Goal: Task Accomplishment & Management: Manage account settings

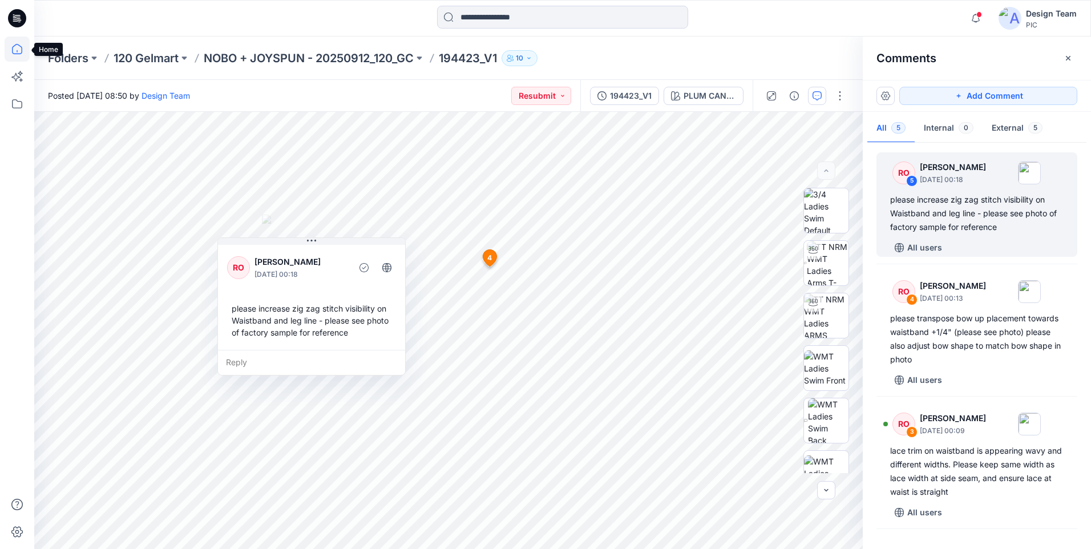
click at [17, 45] on icon at bounding box center [17, 49] width 25 height 25
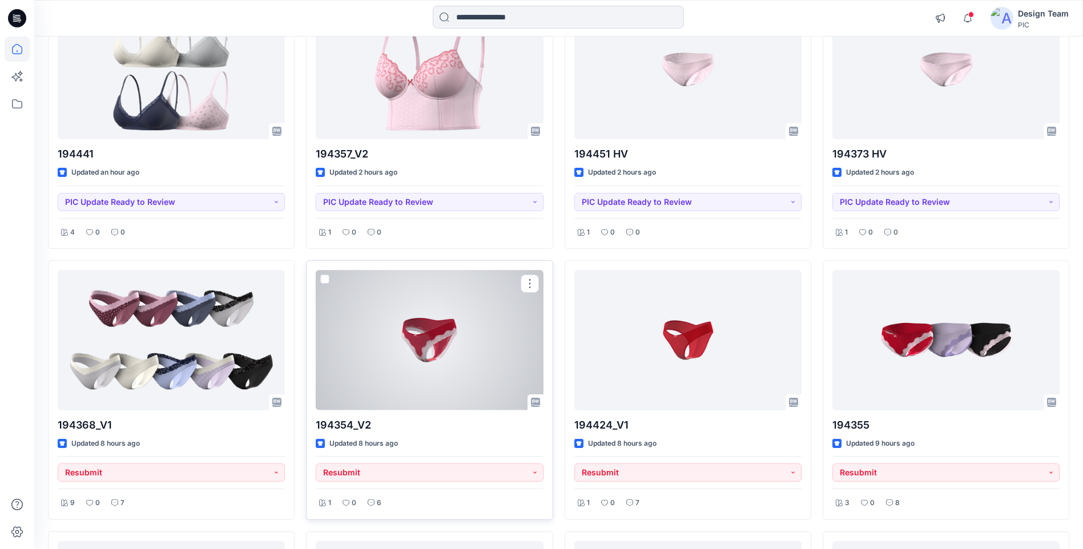
scroll to position [228, 0]
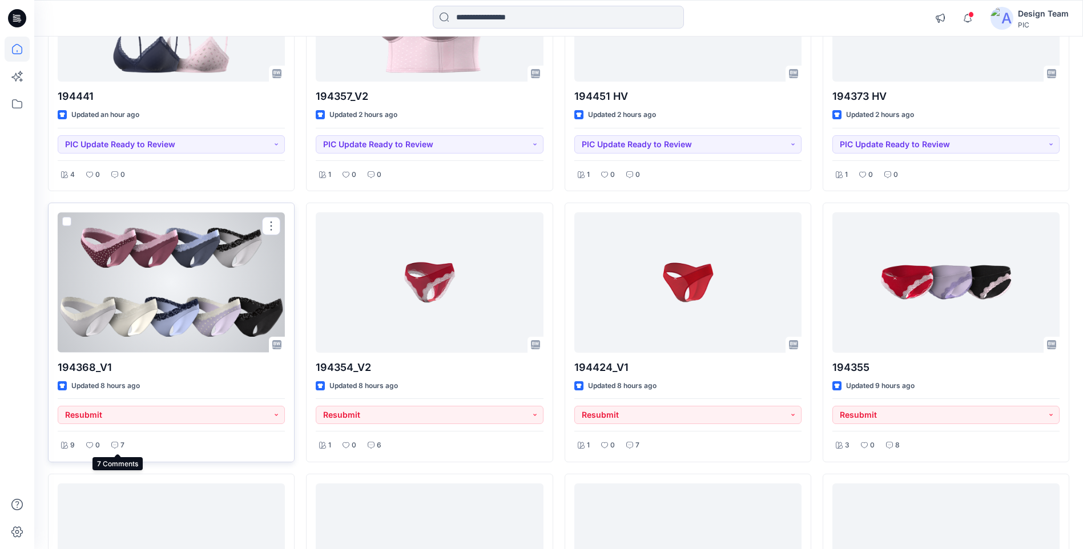
click at [112, 445] on icon at bounding box center [114, 445] width 7 height 7
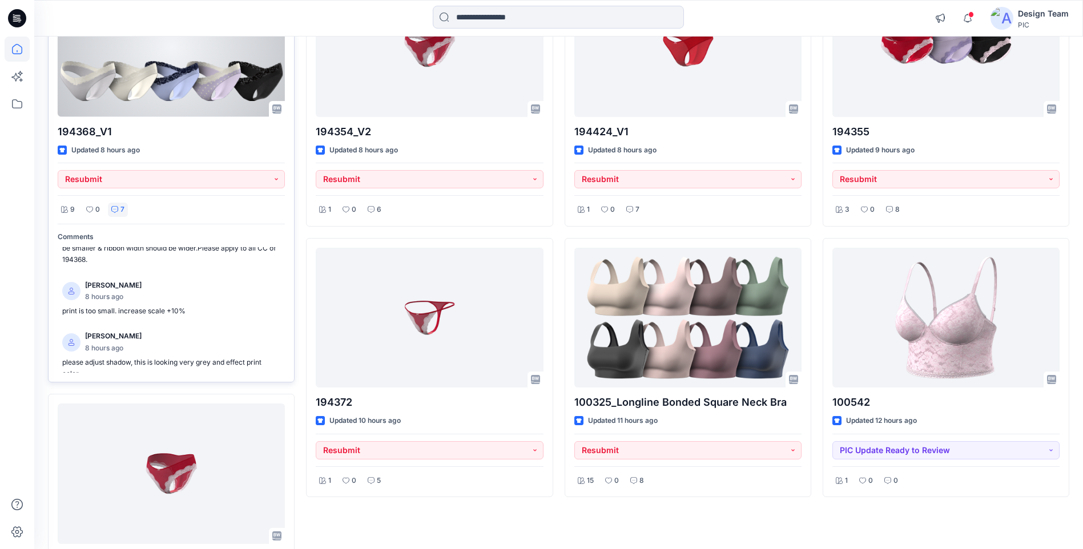
scroll to position [399, 0]
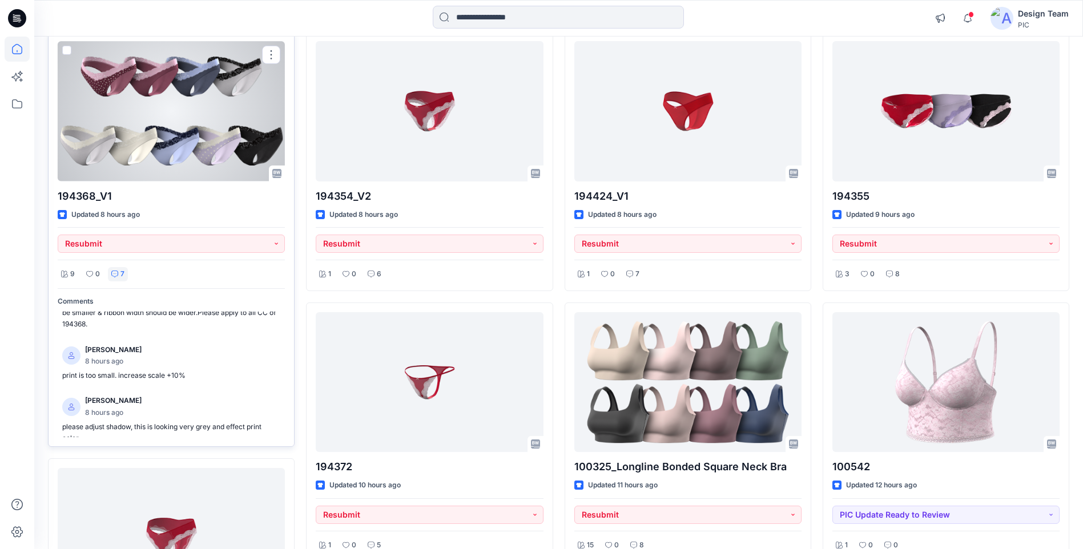
click at [161, 159] on div at bounding box center [171, 111] width 227 height 140
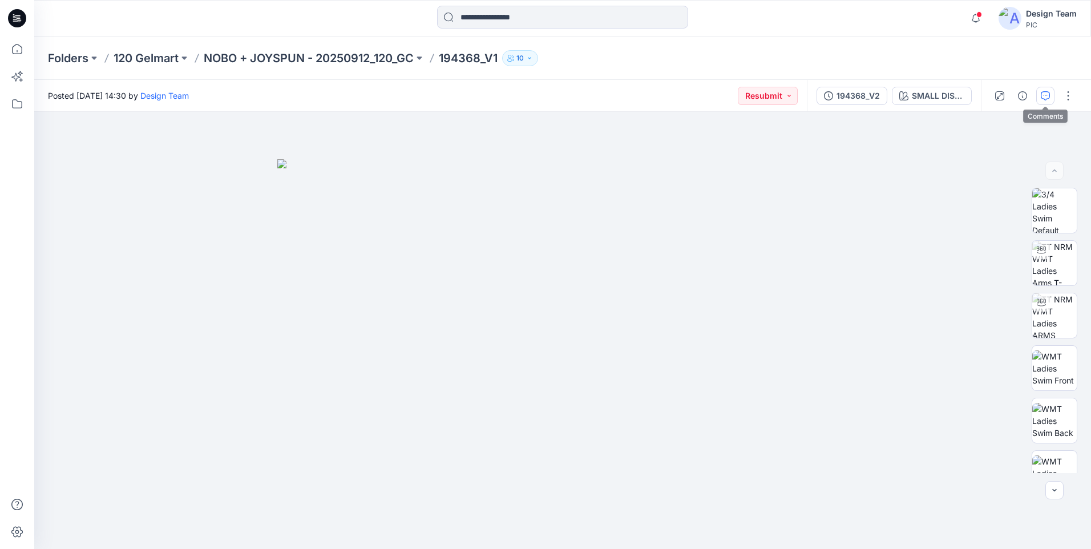
click at [1049, 93] on icon "button" at bounding box center [1045, 95] width 9 height 9
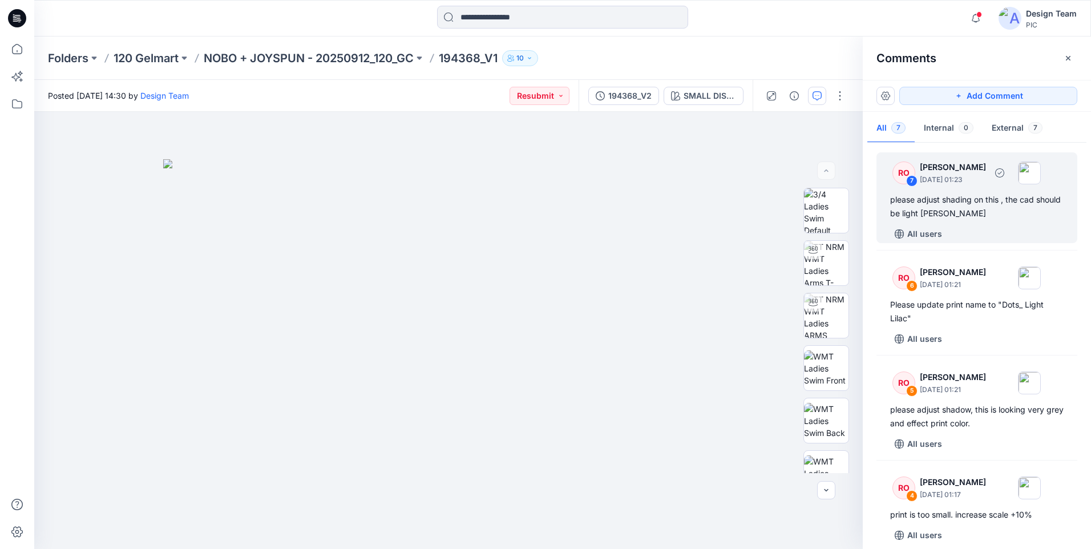
click at [936, 214] on div "please adjust shading on this , the cad should be light heather grey" at bounding box center [976, 206] width 173 height 27
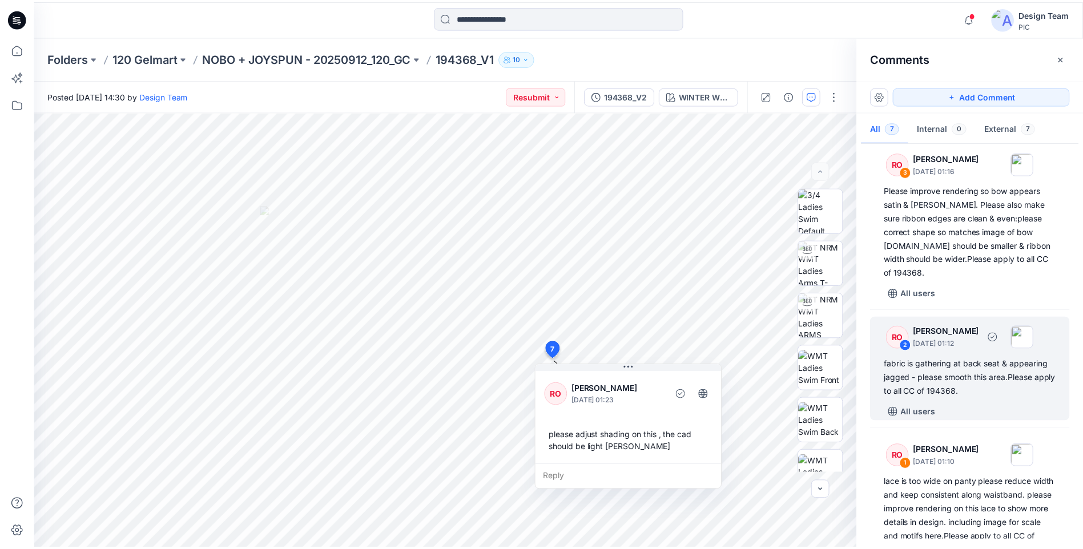
scroll to position [449, 0]
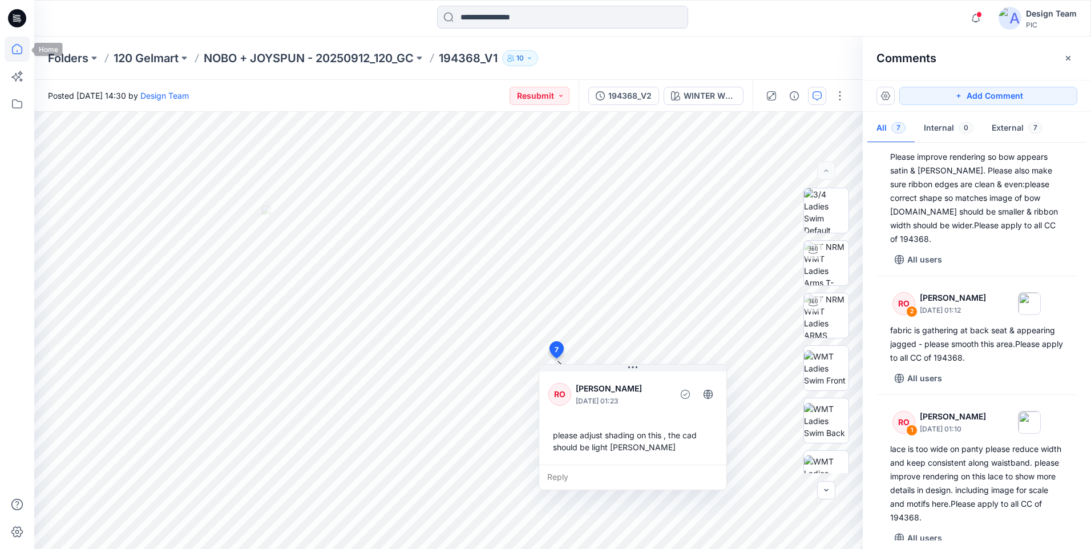
click at [25, 46] on icon at bounding box center [17, 49] width 25 height 25
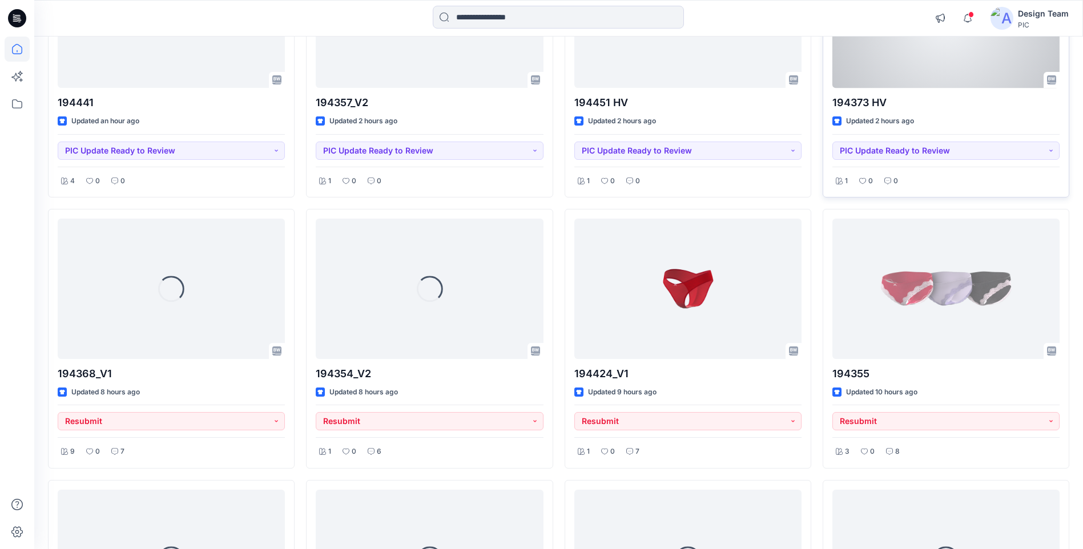
scroll to position [228, 0]
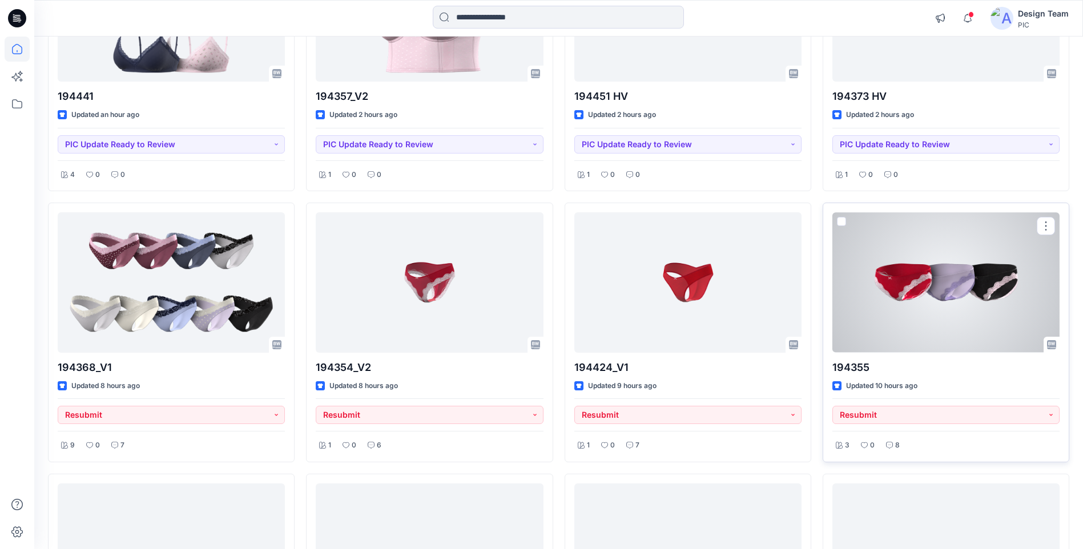
click at [936, 292] on div at bounding box center [945, 282] width 227 height 140
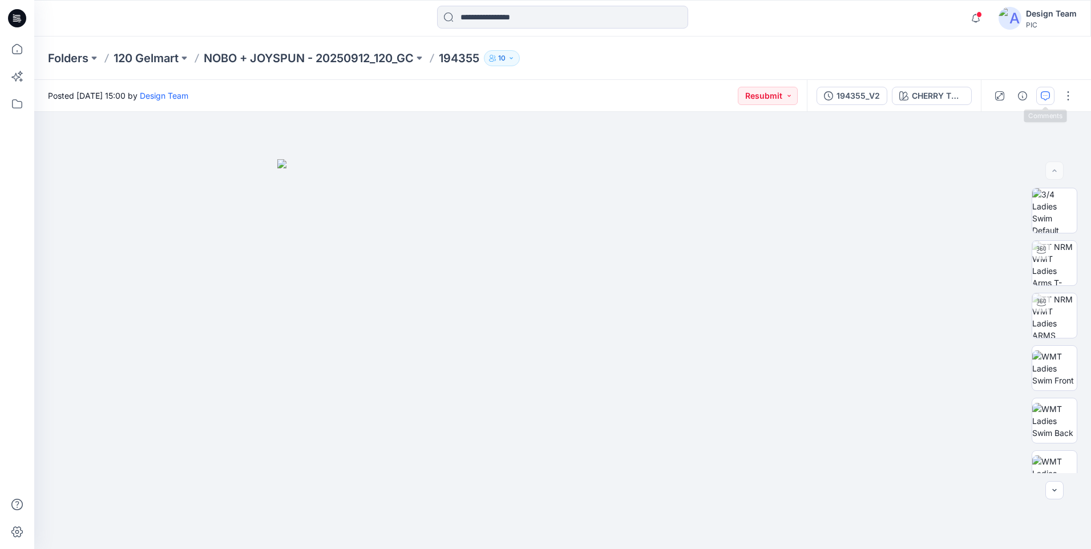
click at [1043, 91] on icon "button" at bounding box center [1045, 95] width 9 height 9
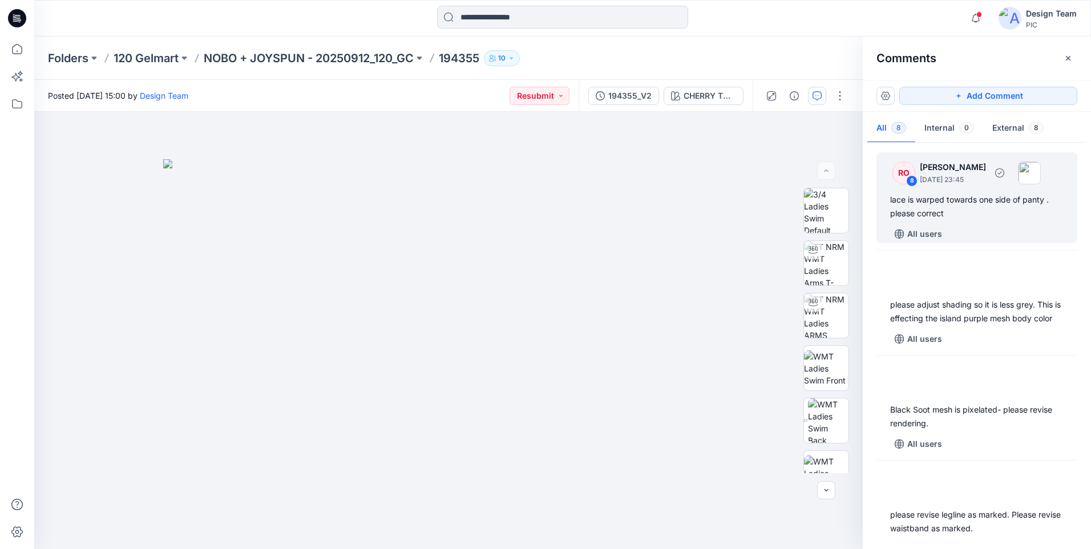
click at [965, 208] on div "lace is warped towards one side of panty . please correct" at bounding box center [976, 206] width 173 height 27
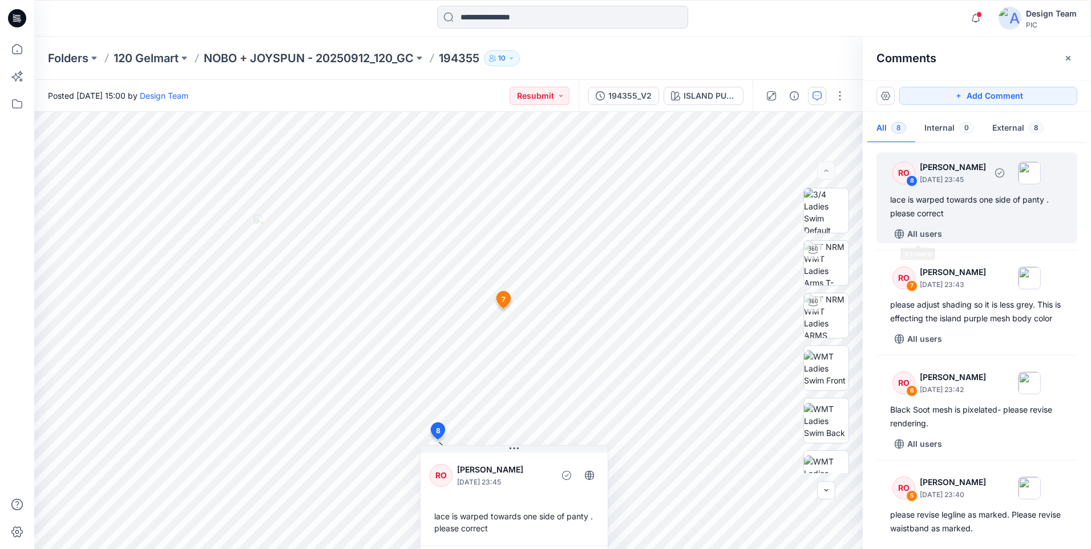
click at [928, 213] on div "lace is warped towards one side of panty . please correct" at bounding box center [976, 206] width 173 height 27
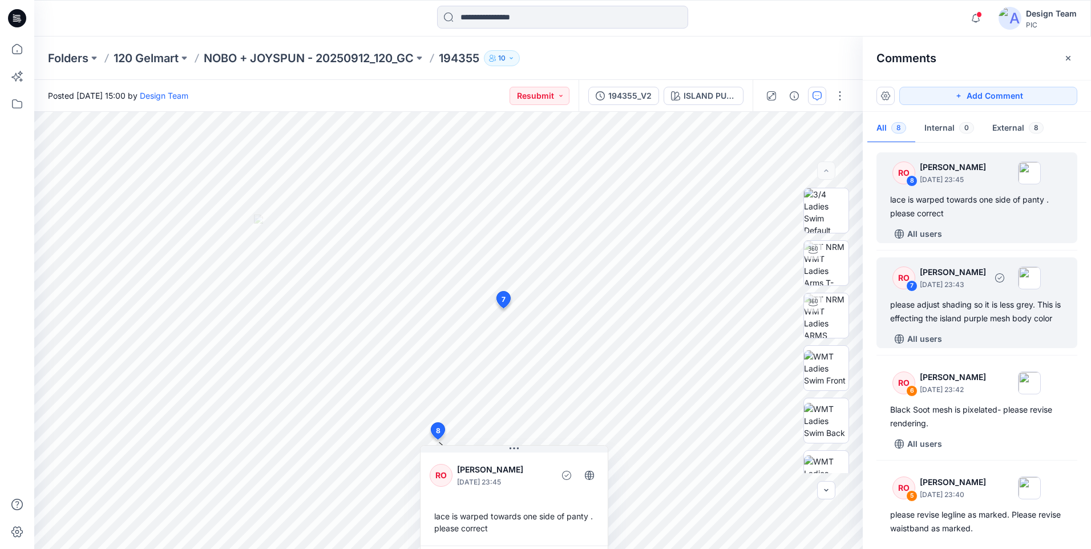
click at [954, 314] on div "please adjust shading so it is less grey. This is effecting the island purple m…" at bounding box center [976, 311] width 173 height 27
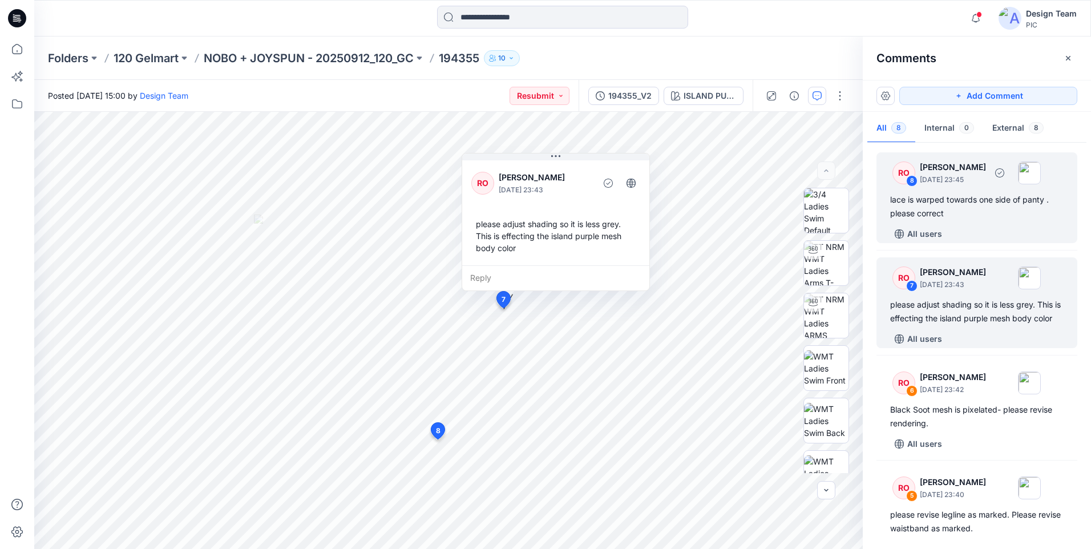
click at [948, 204] on div "lace is warped towards one side of panty . please correct" at bounding box center [976, 206] width 173 height 27
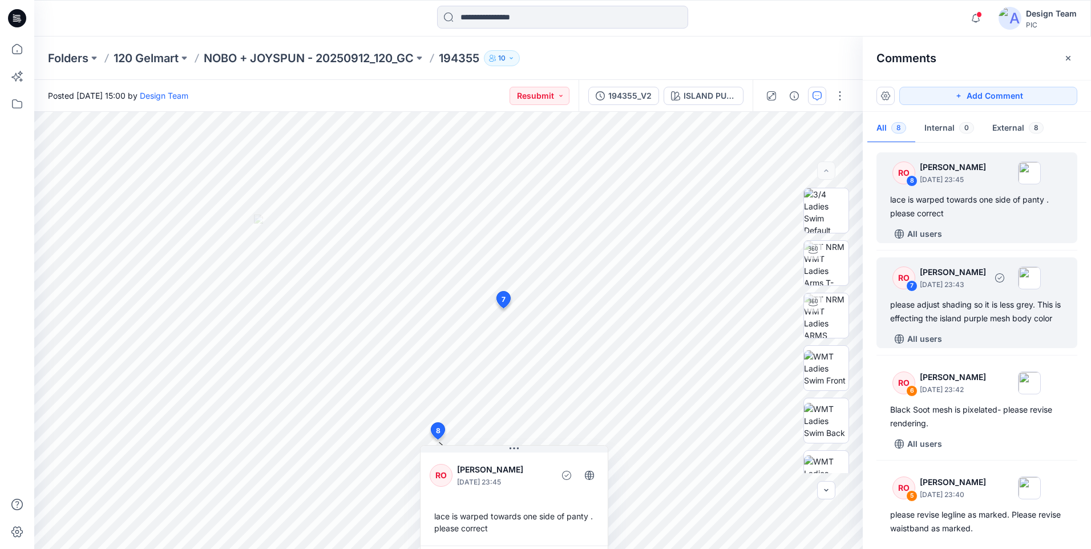
click at [943, 325] on div "please adjust shading so it is less grey. This is effecting the island purple m…" at bounding box center [976, 311] width 173 height 27
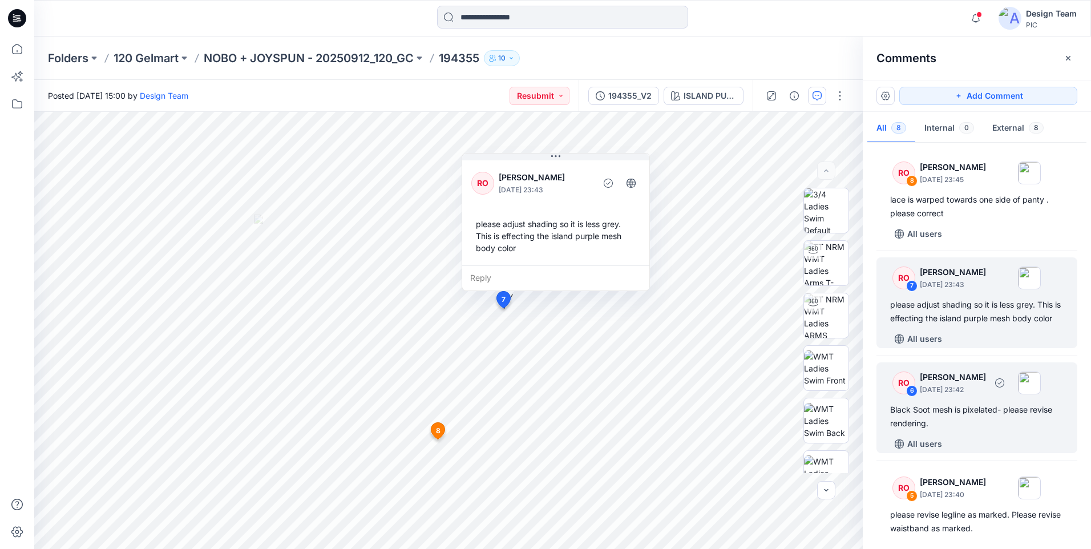
click at [955, 413] on div "RO 6 Raquel Ortiz October 02, 2025 23:42 Black Soot mesh is pixelated- please r…" at bounding box center [977, 407] width 201 height 91
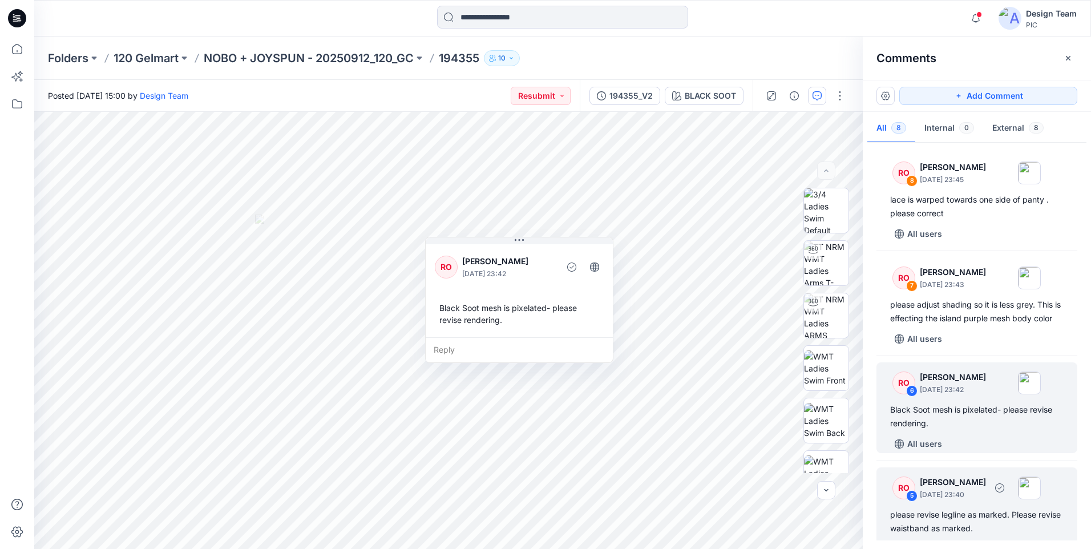
click at [985, 530] on div "please revise legline as marked. Please revise waistband as marked." at bounding box center [976, 521] width 173 height 27
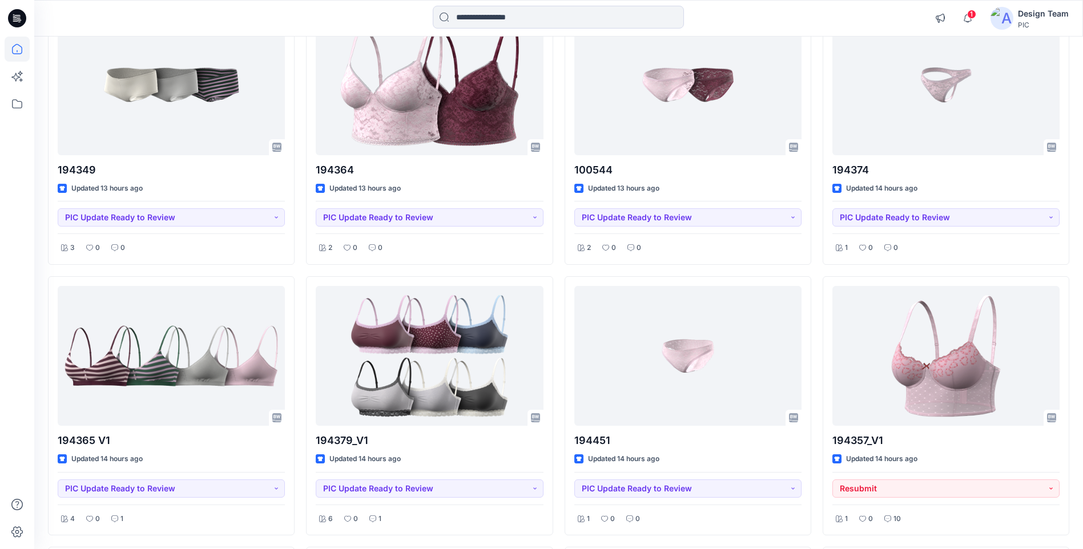
scroll to position [980, 0]
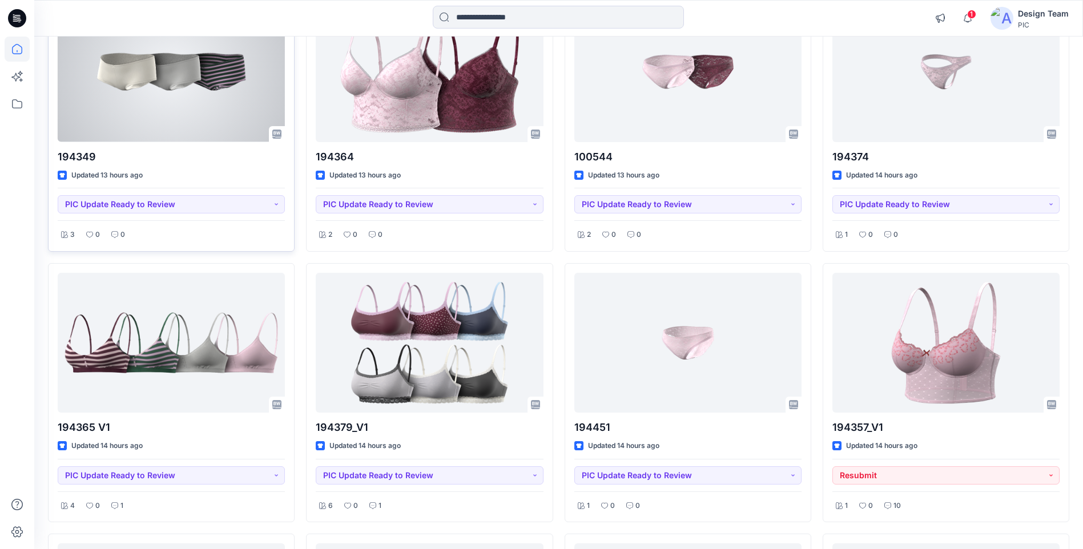
click at [203, 119] on div at bounding box center [171, 72] width 227 height 140
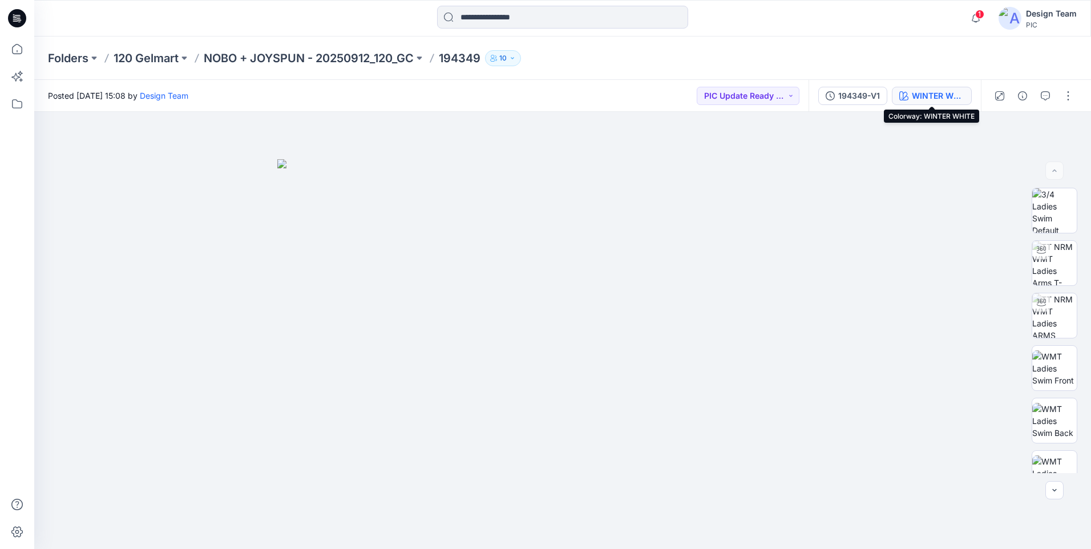
click at [927, 98] on div "WINTER WHITE" at bounding box center [938, 96] width 53 height 13
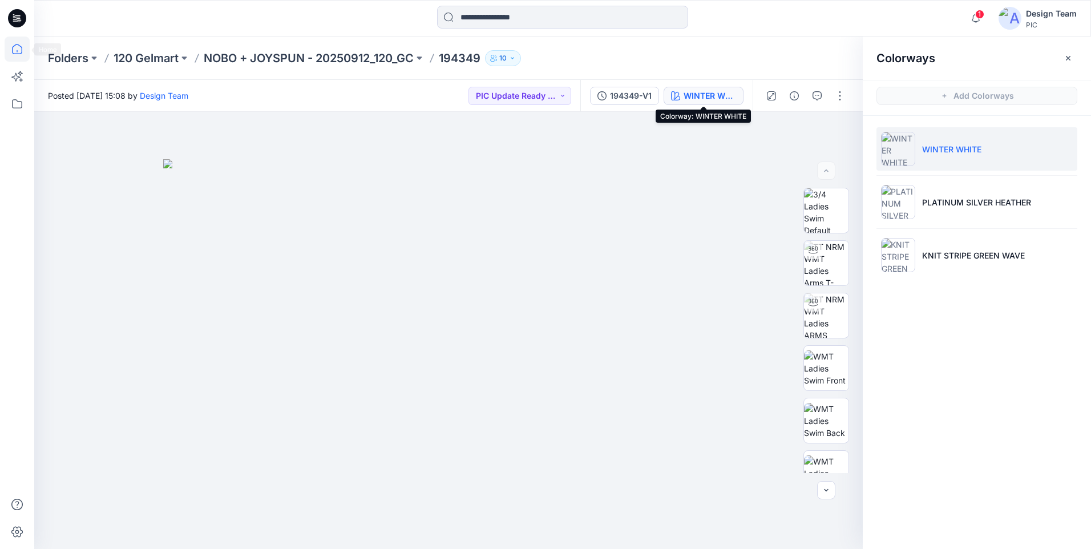
click at [18, 49] on icon at bounding box center [17, 49] width 25 height 25
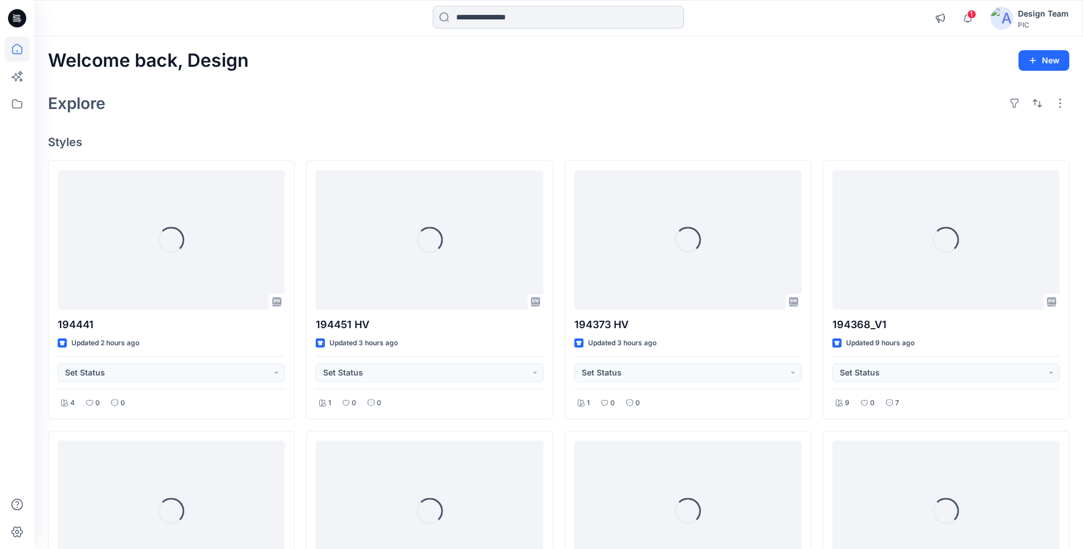
click at [601, 14] on input at bounding box center [558, 17] width 251 height 23
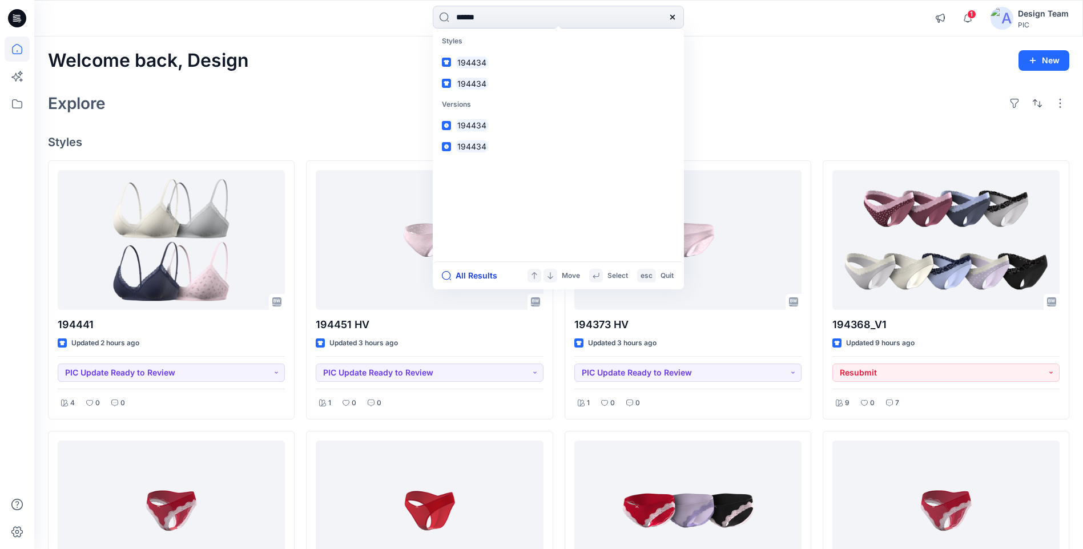
type input "******"
click at [471, 273] on button "All Results" at bounding box center [473, 276] width 63 height 14
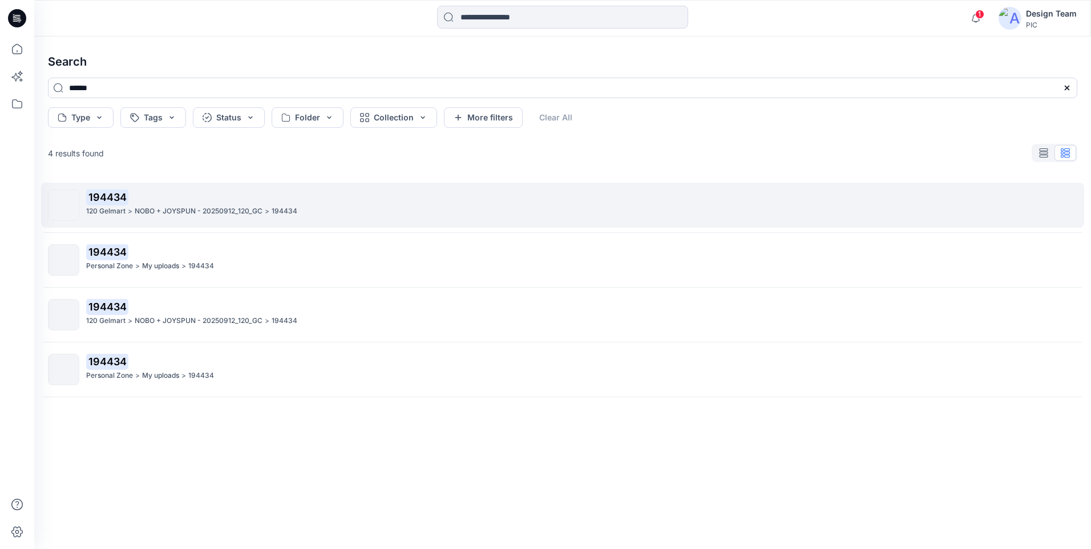
click at [177, 215] on p "NOBO + JOYSPUN - 20250912_120_GC" at bounding box center [199, 211] width 128 height 12
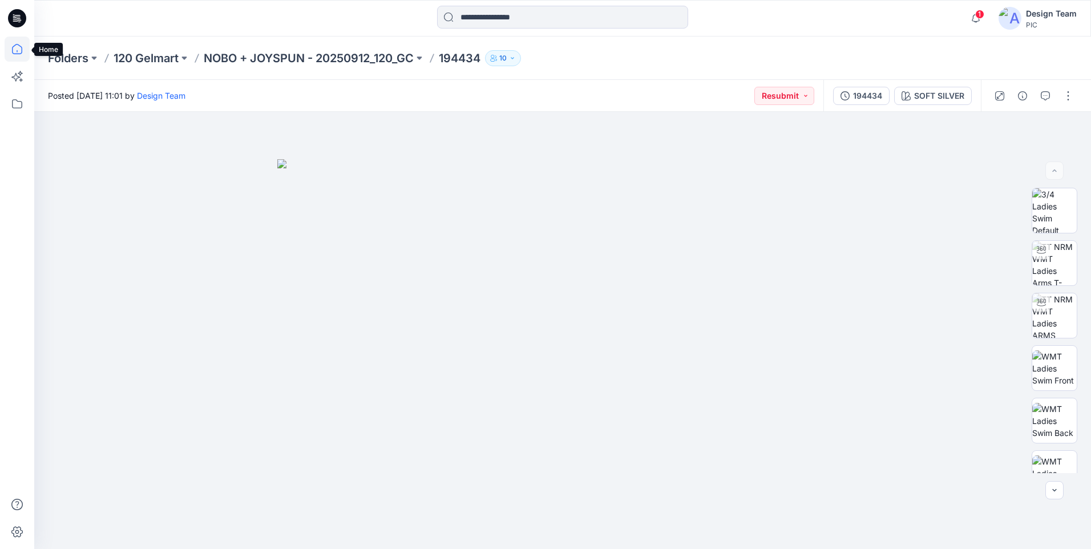
click at [21, 53] on icon at bounding box center [17, 49] width 25 height 25
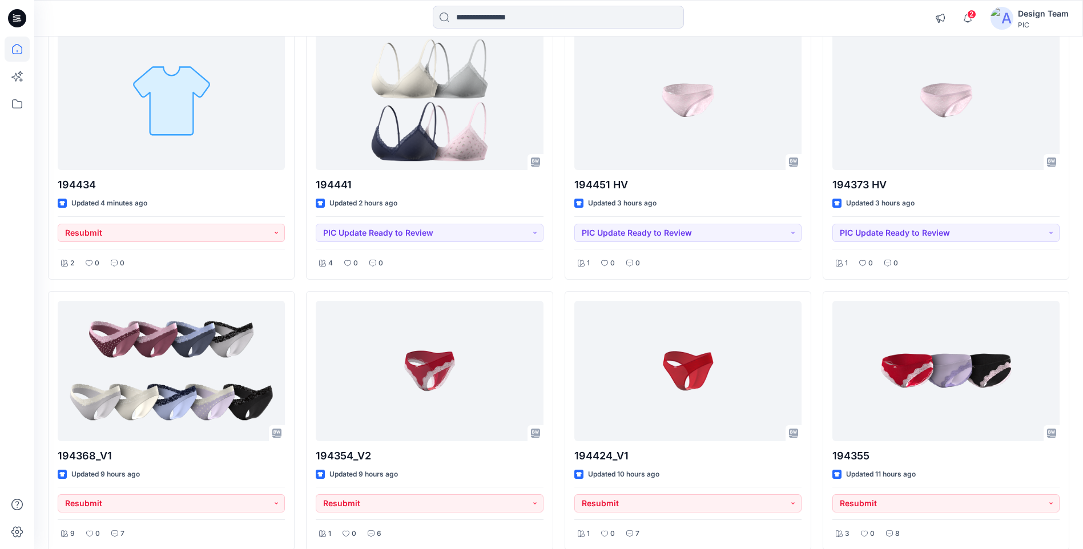
scroll to position [138, 0]
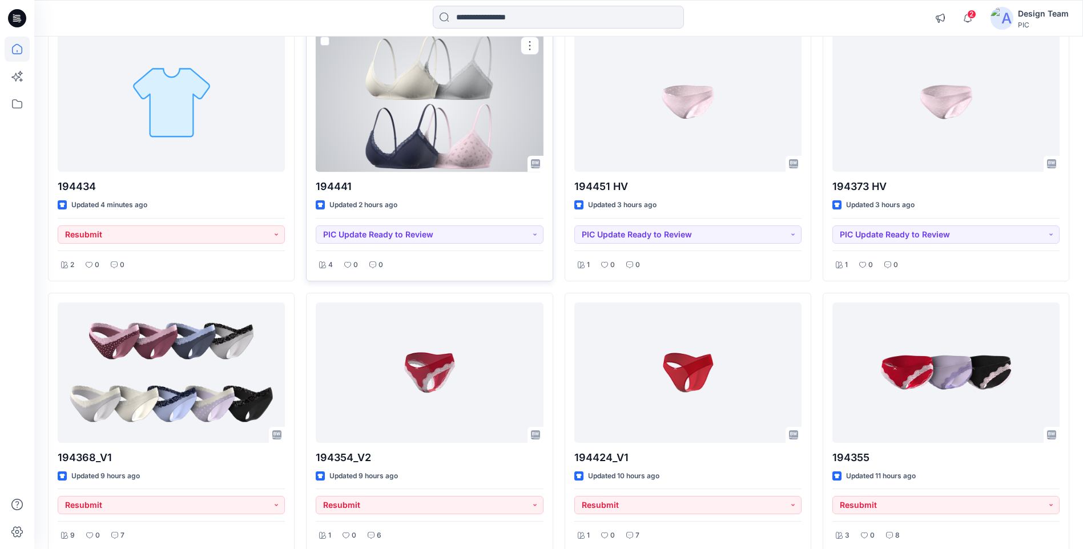
click at [464, 137] on div at bounding box center [429, 102] width 227 height 140
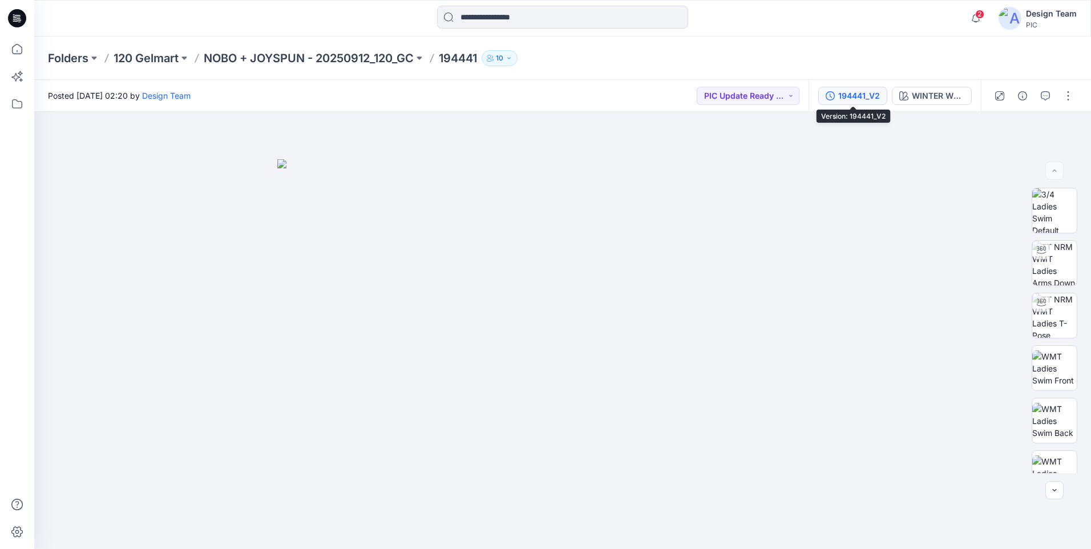
click at [879, 96] on div "194441_V2" at bounding box center [859, 96] width 42 height 13
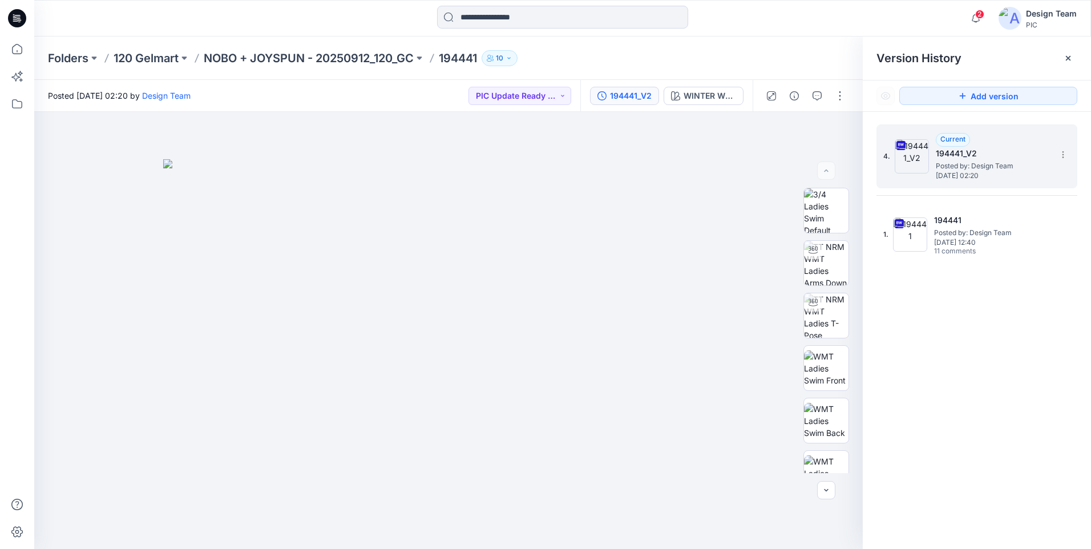
click at [1072, 156] on div "4. Current 194441_V2 Posted by: Design Team Friday, October 03, 2025 02:20" at bounding box center [977, 156] width 201 height 64
click at [1059, 154] on icon at bounding box center [1063, 154] width 9 height 9
click at [1005, 172] on span "Download Source BW File" at bounding box center [1006, 177] width 96 height 14
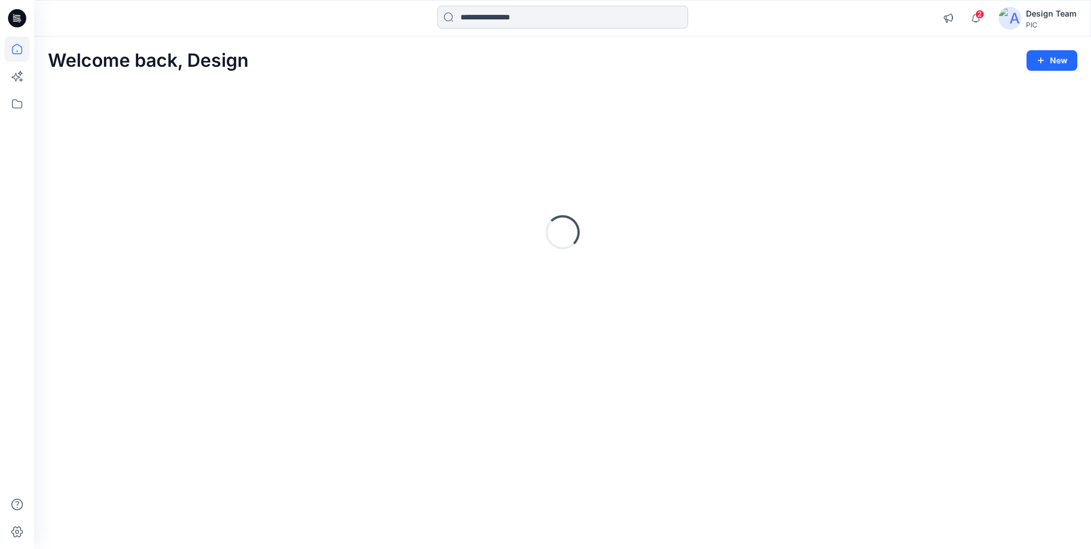
click at [503, 11] on input at bounding box center [562, 17] width 251 height 23
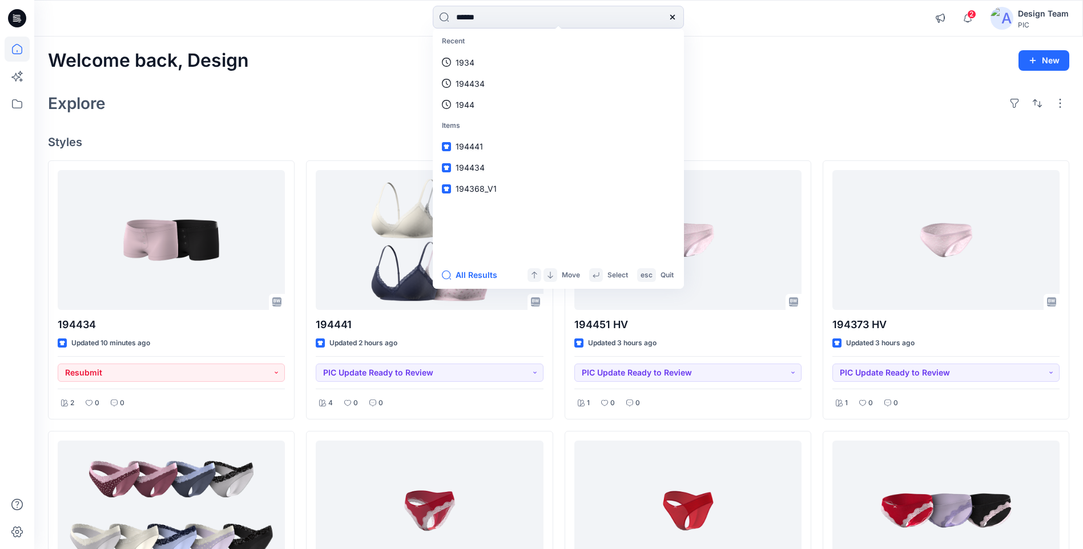
type input "******"
click at [470, 278] on button "All Results" at bounding box center [473, 275] width 63 height 14
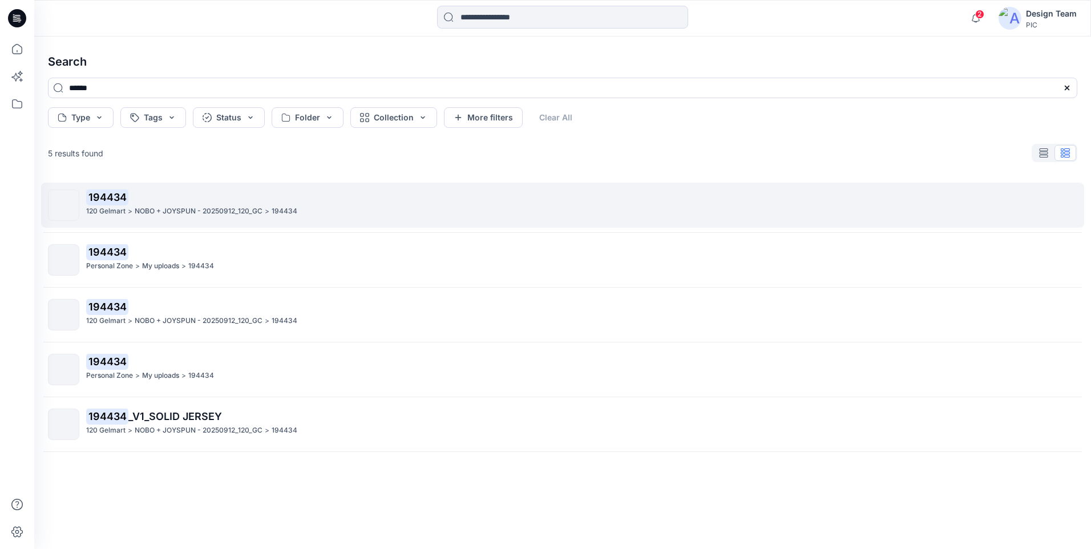
click at [132, 215] on p ">" at bounding box center [130, 211] width 5 height 12
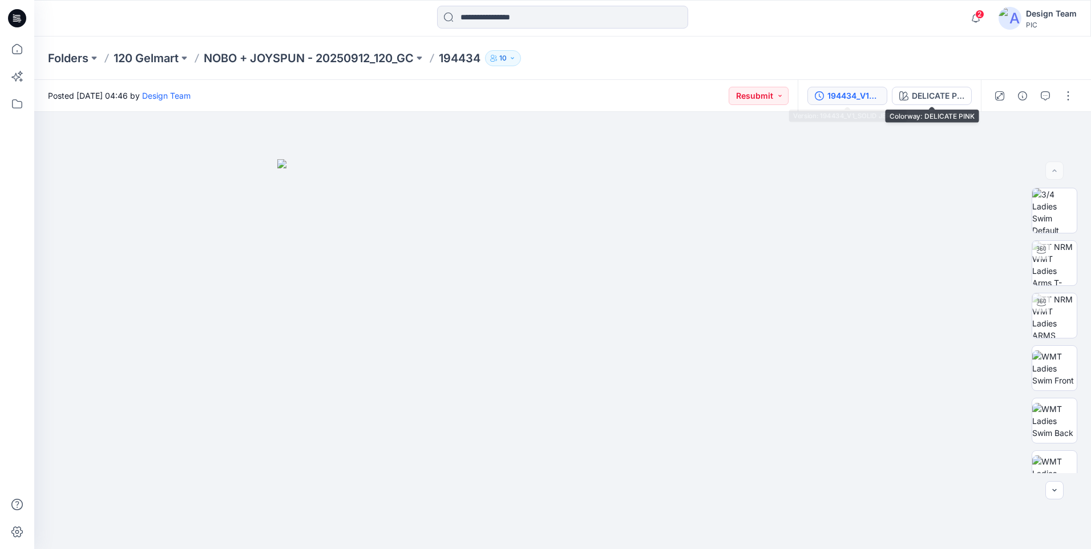
click at [865, 95] on div "194434_V1_SOLID JERSEY" at bounding box center [853, 96] width 53 height 13
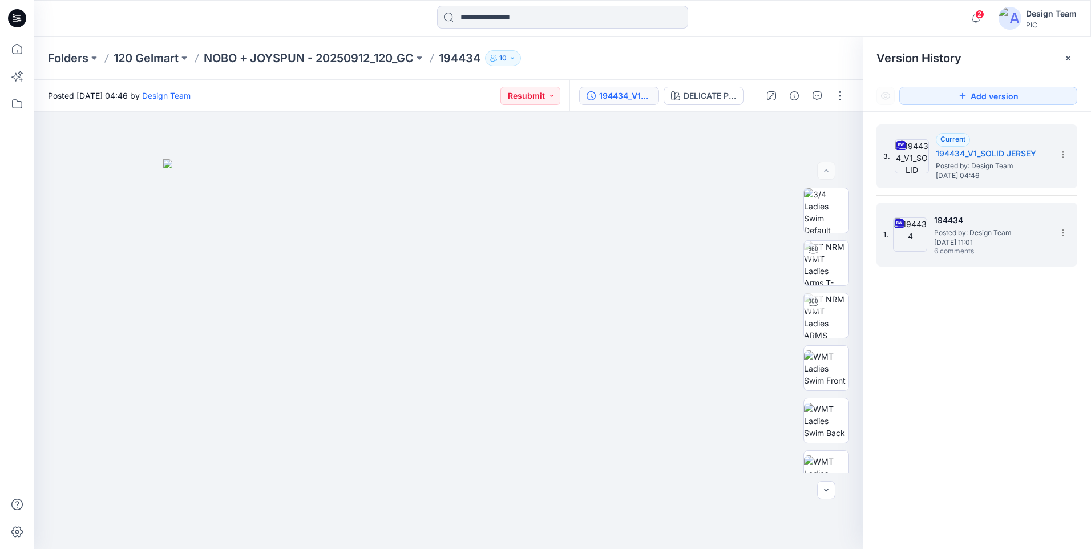
click at [1013, 232] on span "Posted by: Design Team" at bounding box center [991, 232] width 114 height 11
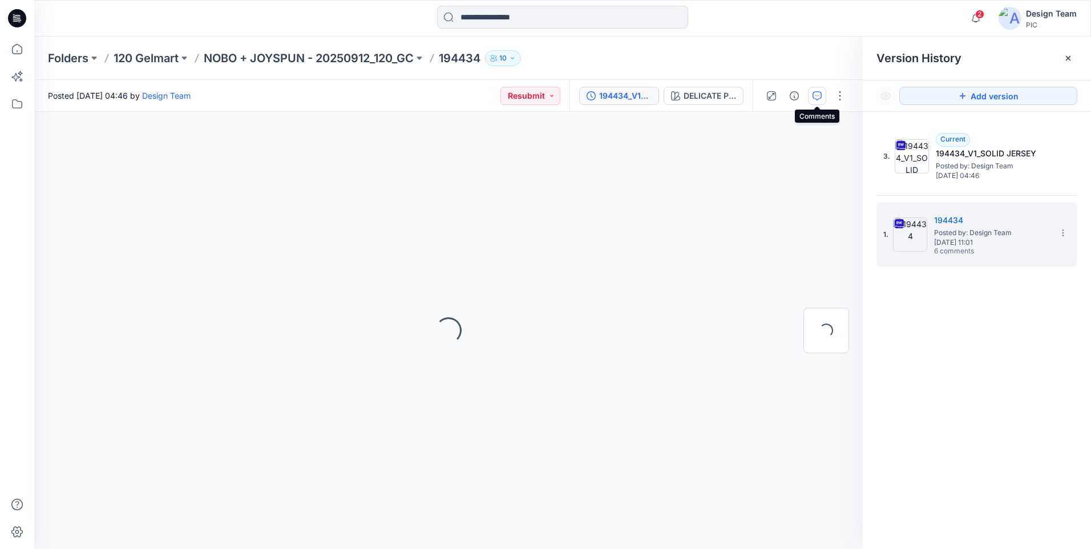
click at [817, 93] on icon "button" at bounding box center [817, 95] width 9 height 9
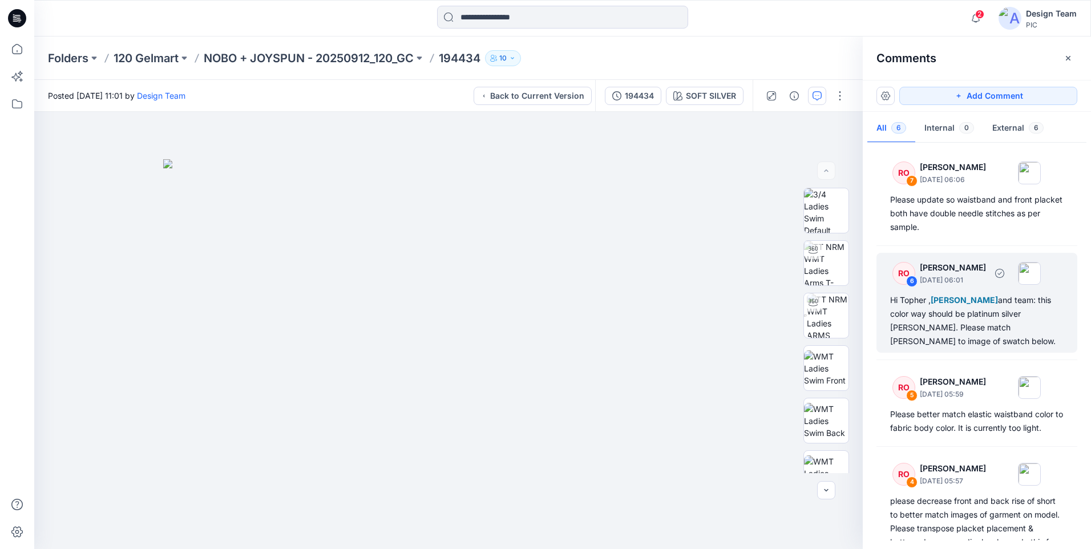
click at [978, 337] on div "Hi Topher , Poornima Perera and team: this color way should be platinum silver …" at bounding box center [976, 320] width 173 height 55
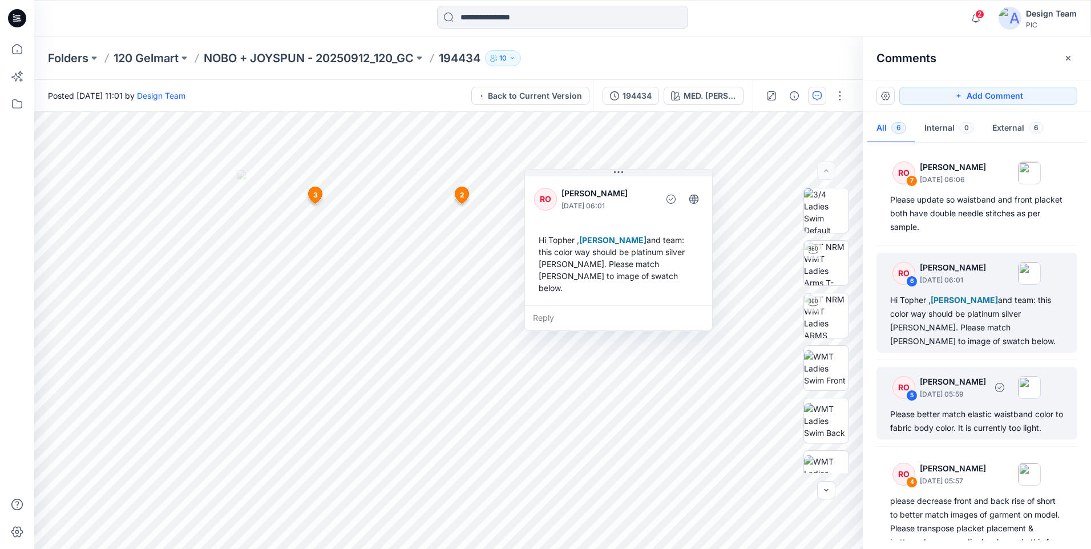
click at [1009, 430] on div "Please better match elastic waistband color to fabric body color. It is current…" at bounding box center [976, 420] width 173 height 27
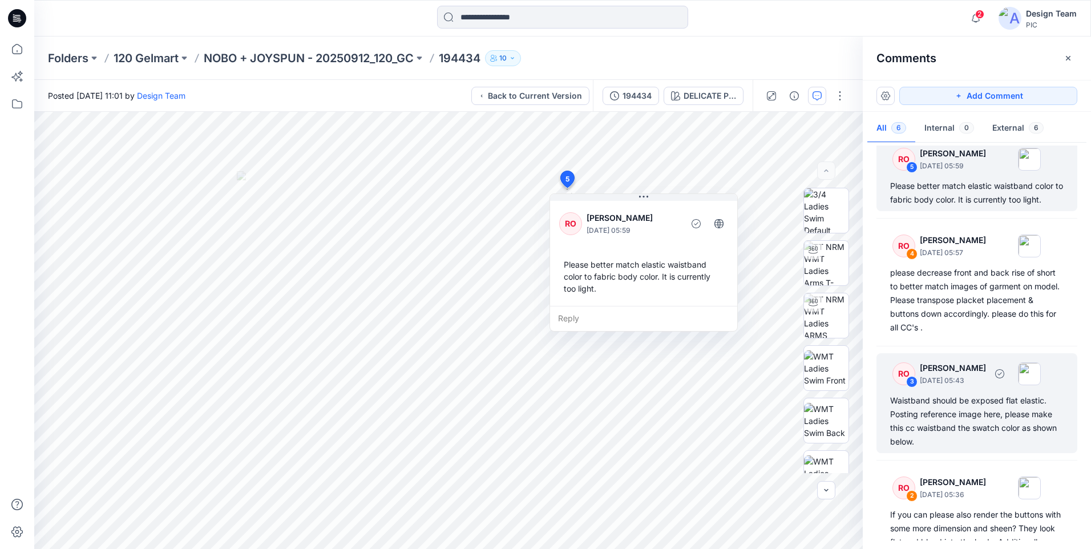
scroll to position [276, 0]
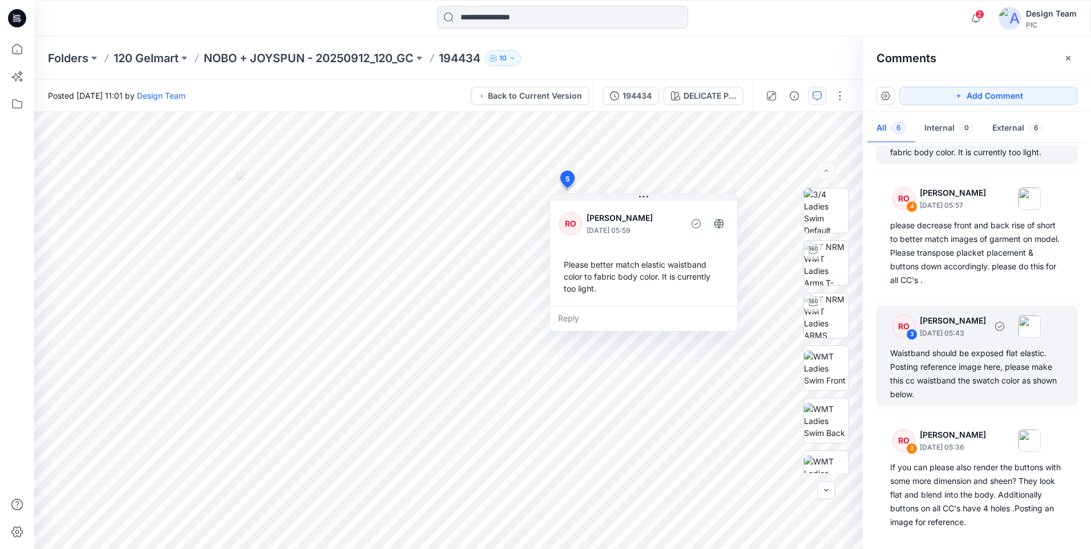
click at [988, 385] on div "Waistband should be exposed flat elastic. Posting reference image here, please …" at bounding box center [976, 373] width 173 height 55
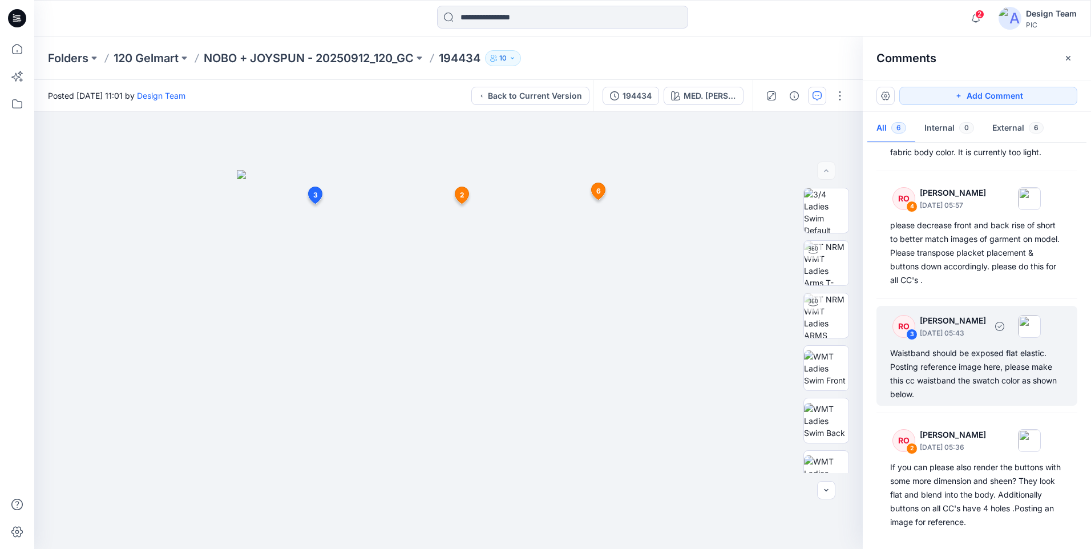
click at [947, 366] on div "Waistband should be exposed flat elastic. Posting reference image here, please …" at bounding box center [976, 373] width 173 height 55
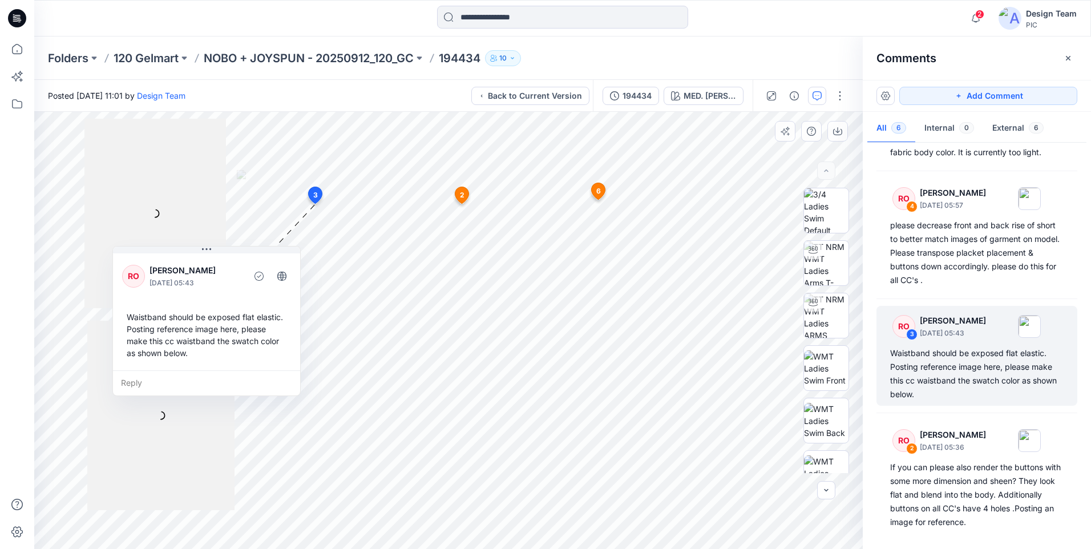
click at [134, 382] on div "Reply" at bounding box center [206, 382] width 187 height 25
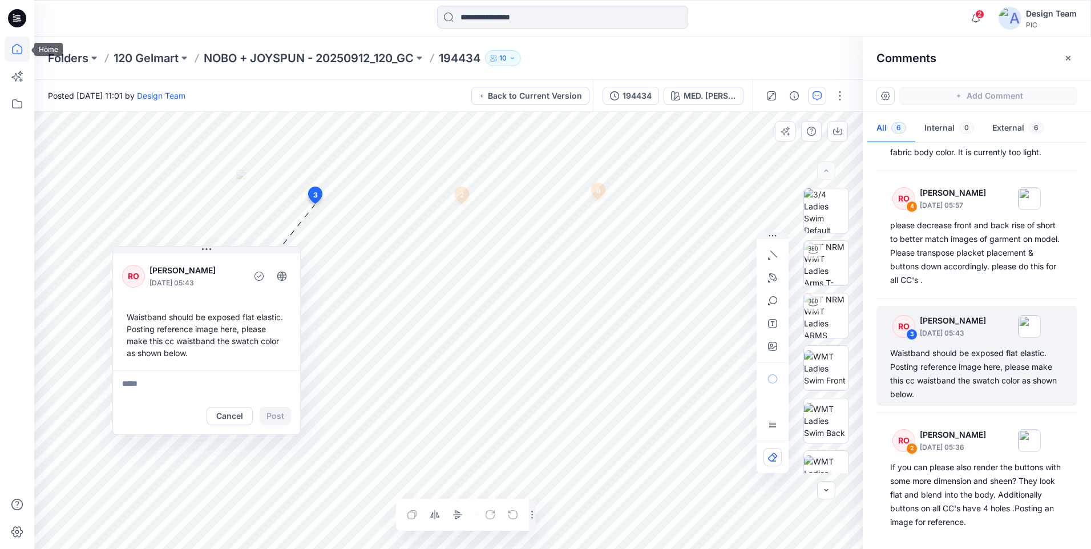
click at [6, 50] on icon at bounding box center [17, 49] width 25 height 25
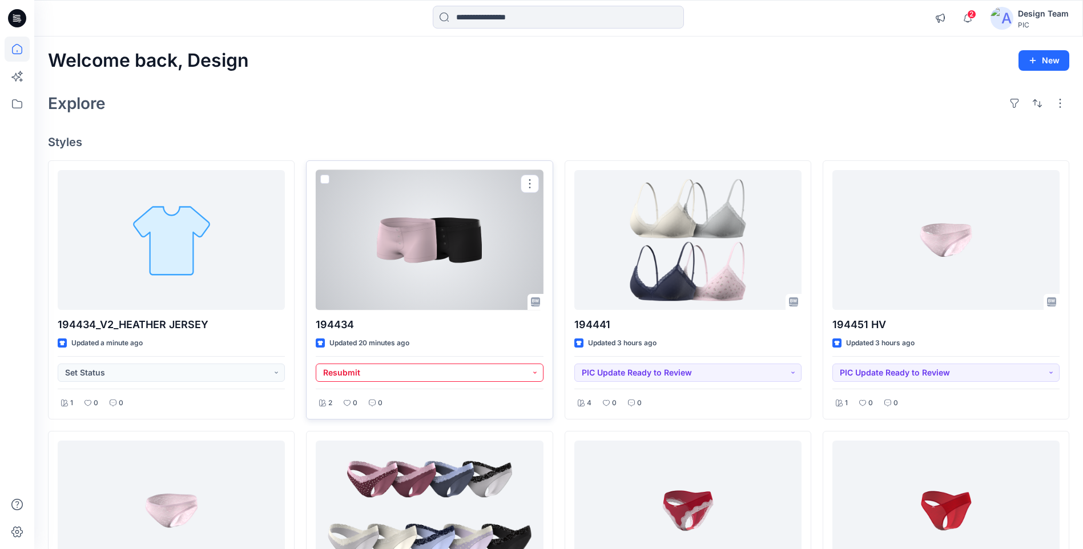
click at [516, 376] on button "Resubmit" at bounding box center [429, 373] width 227 height 18
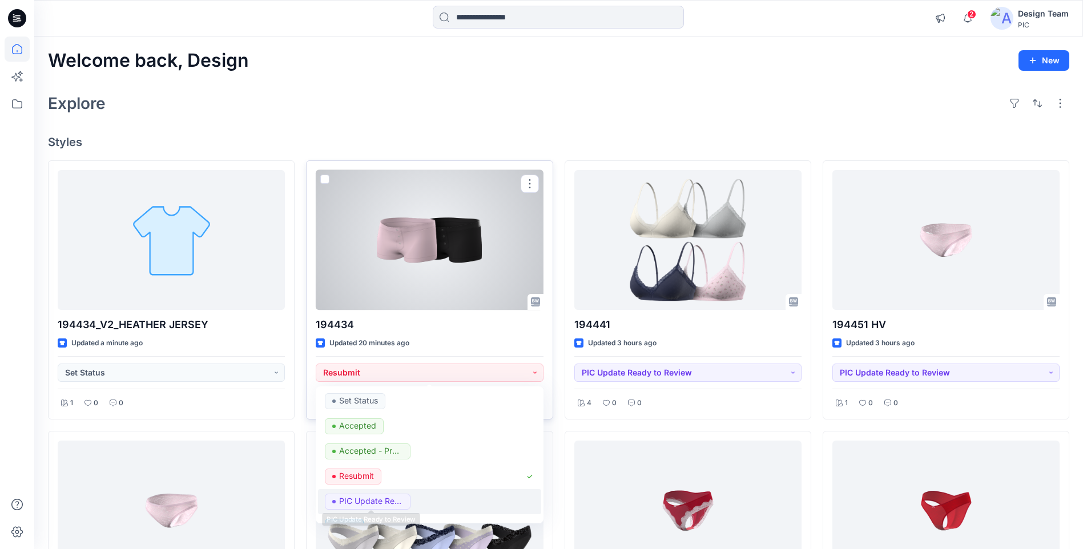
click at [382, 498] on p "PIC Update Ready to Review" at bounding box center [371, 501] width 64 height 15
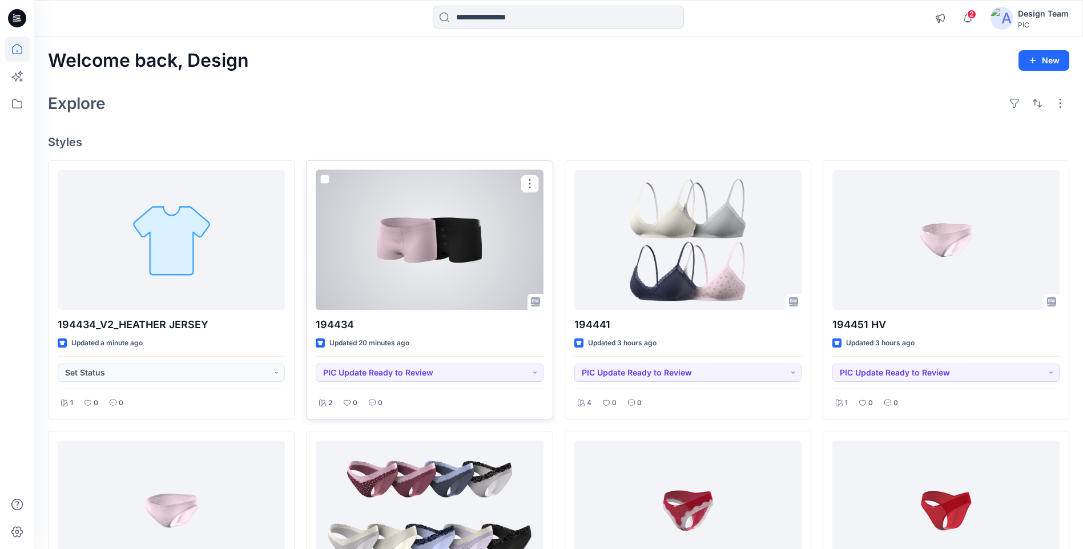
click at [421, 239] on div at bounding box center [429, 240] width 227 height 140
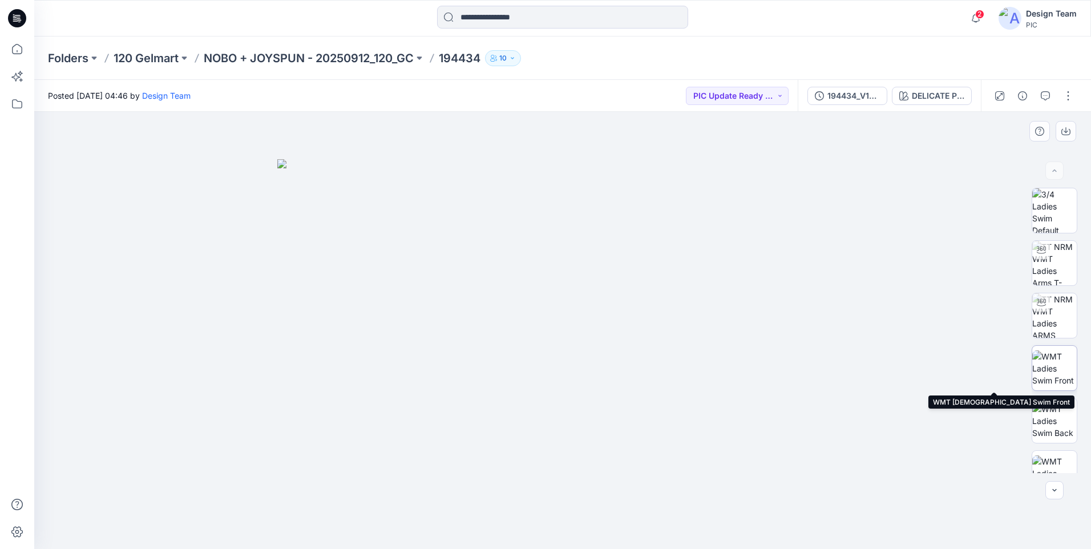
click at [1067, 361] on img at bounding box center [1054, 368] width 45 height 36
drag, startPoint x: 554, startPoint y: 346, endPoint x: 542, endPoint y: 137, distance: 209.2
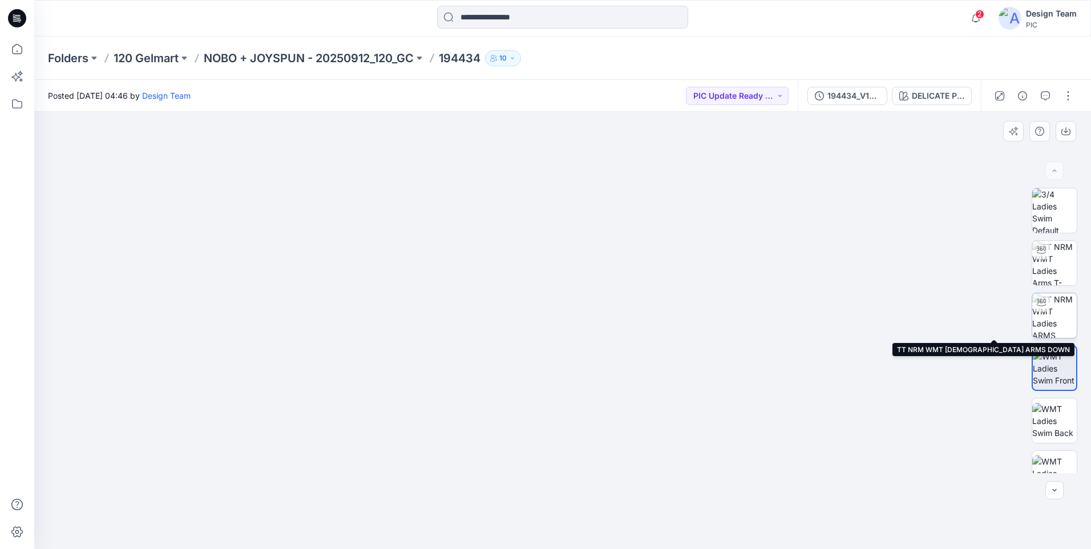
click at [1054, 324] on img at bounding box center [1054, 315] width 45 height 45
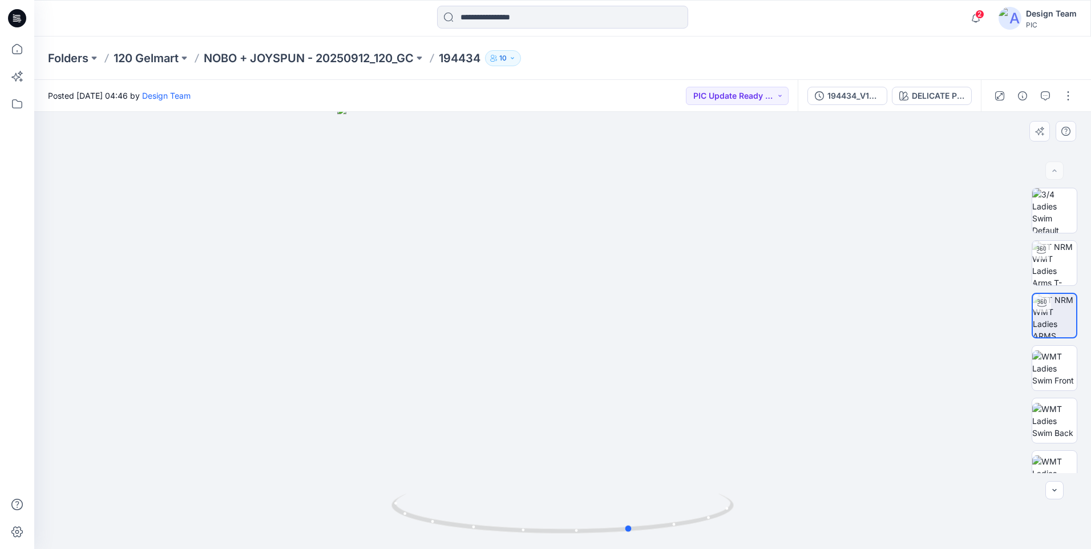
drag, startPoint x: 688, startPoint y: 520, endPoint x: 915, endPoint y: 509, distance: 227.4
click at [757, 540] on div at bounding box center [562, 330] width 1057 height 437
click at [1052, 350] on img at bounding box center [1054, 368] width 45 height 36
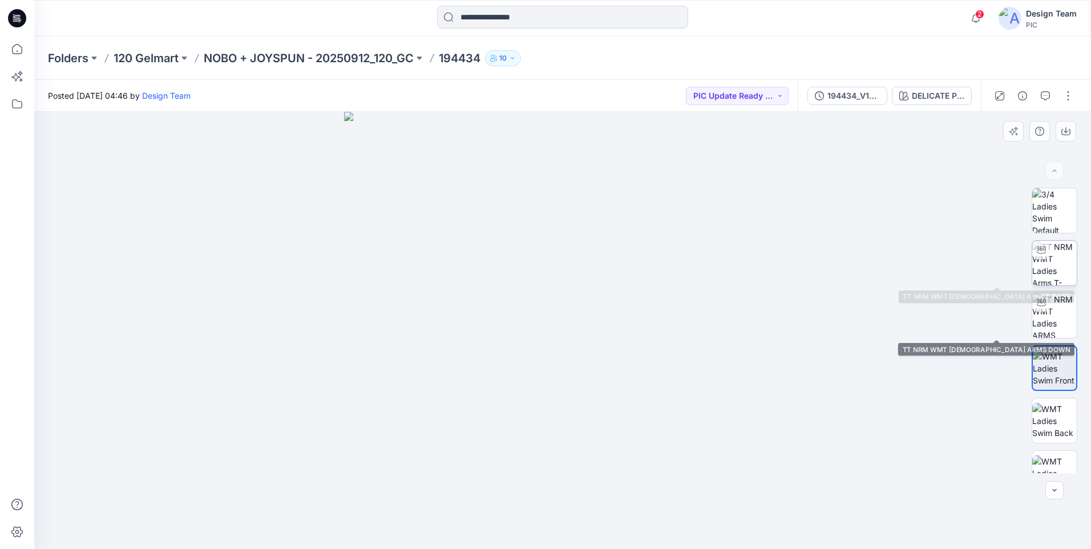
click at [1051, 260] on img at bounding box center [1054, 263] width 45 height 45
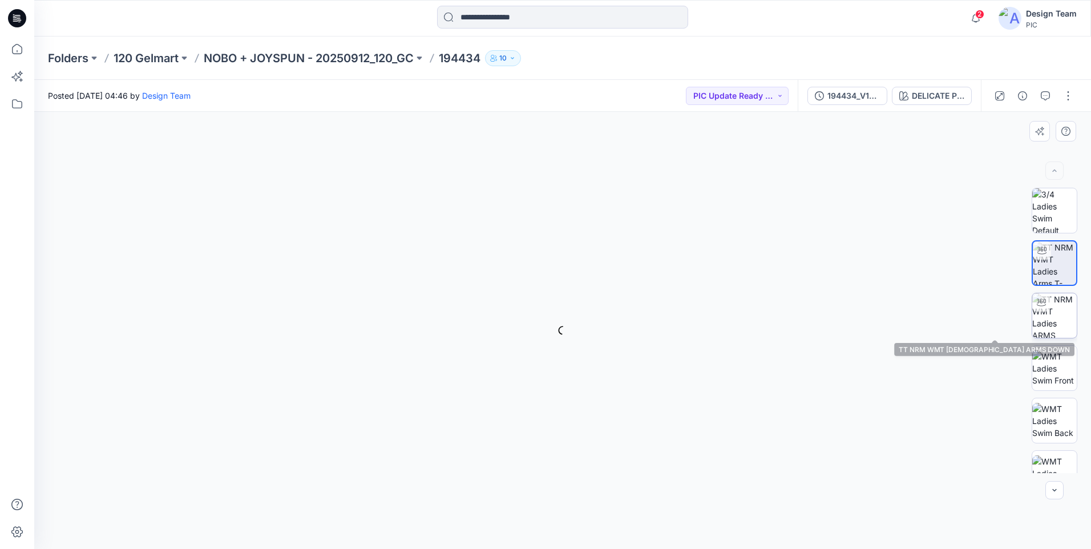
click at [1058, 320] on img at bounding box center [1054, 315] width 45 height 45
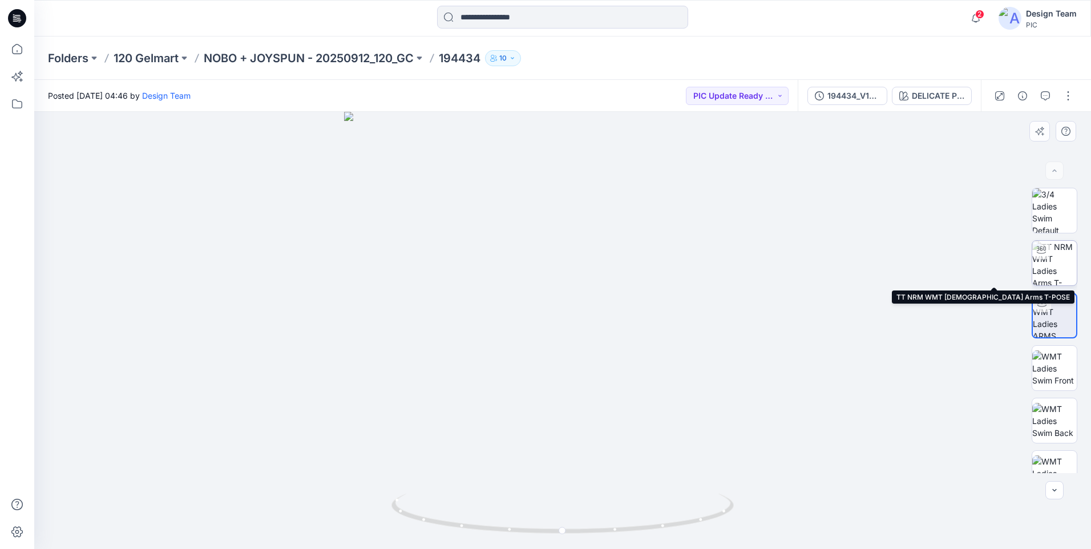
click at [1065, 268] on img at bounding box center [1054, 263] width 45 height 45
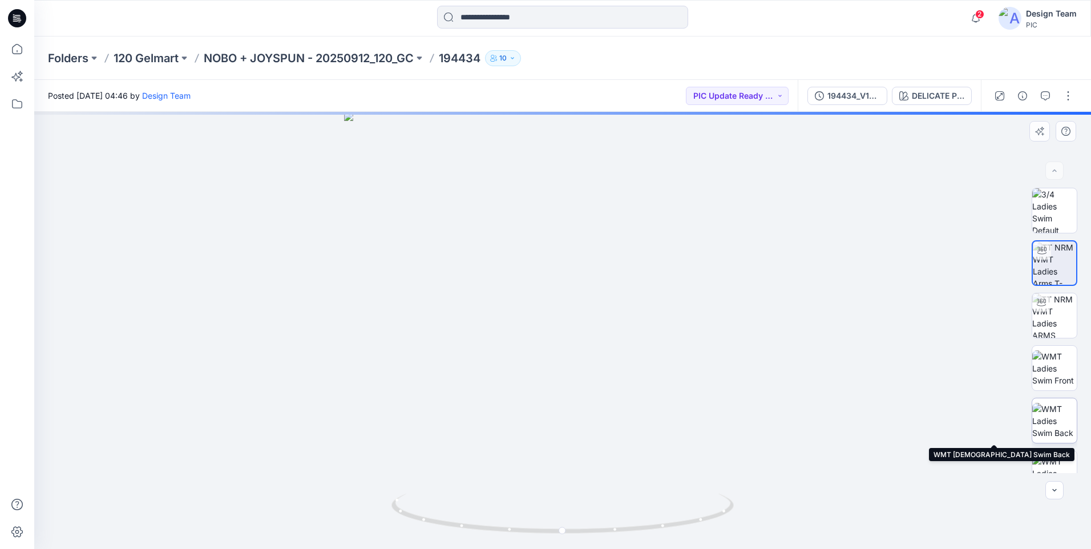
click at [1056, 426] on img at bounding box center [1054, 421] width 45 height 36
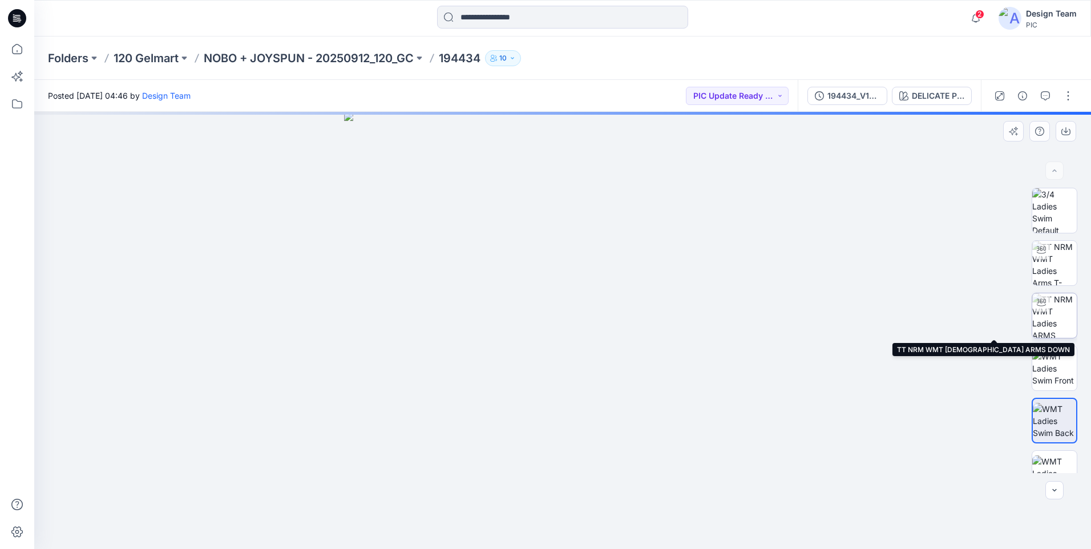
click at [1051, 323] on img at bounding box center [1054, 315] width 45 height 45
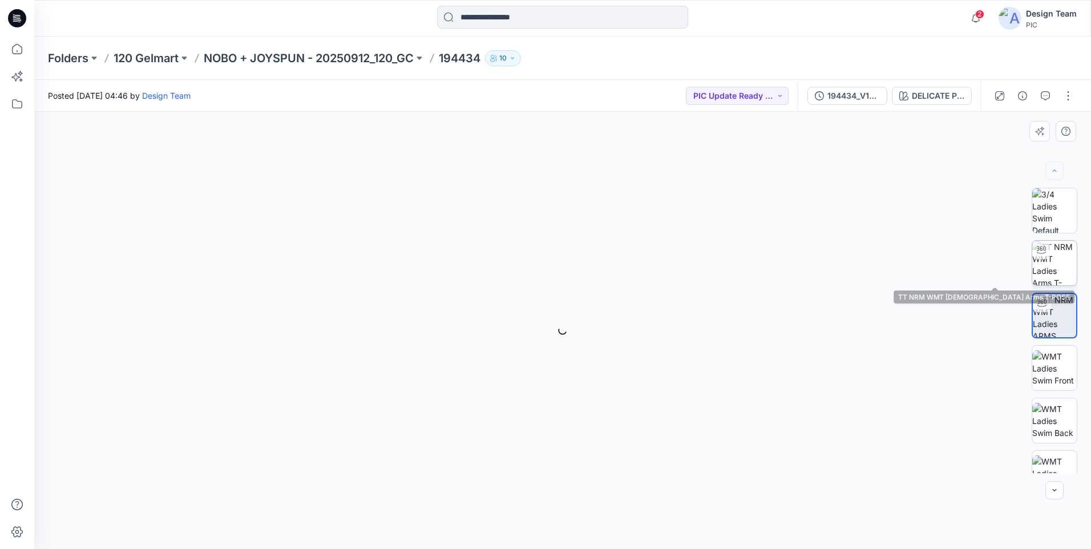
click at [1052, 266] on img at bounding box center [1054, 263] width 45 height 45
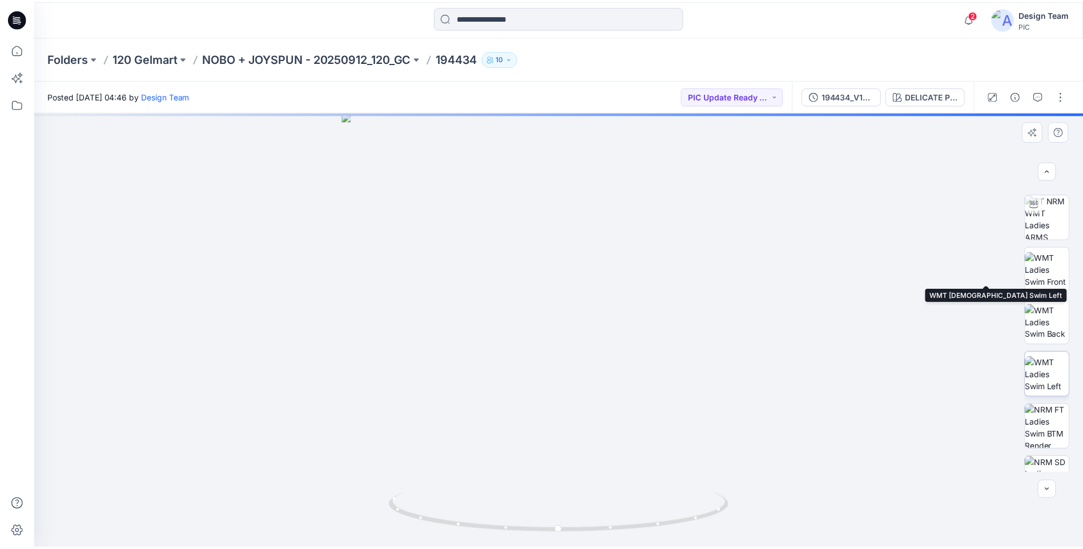
scroll to position [233, 0]
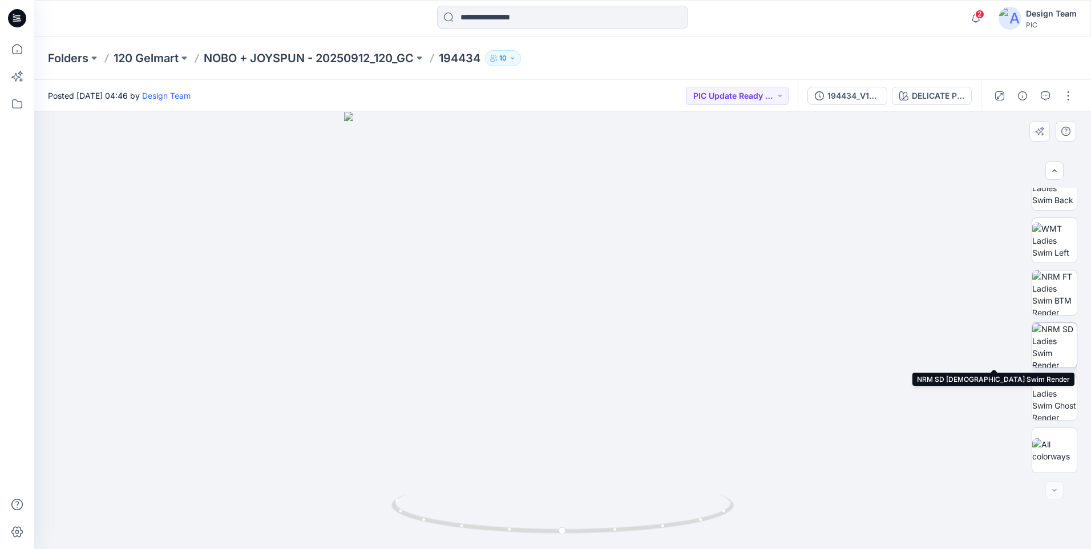
click at [1054, 332] on img at bounding box center [1054, 345] width 45 height 45
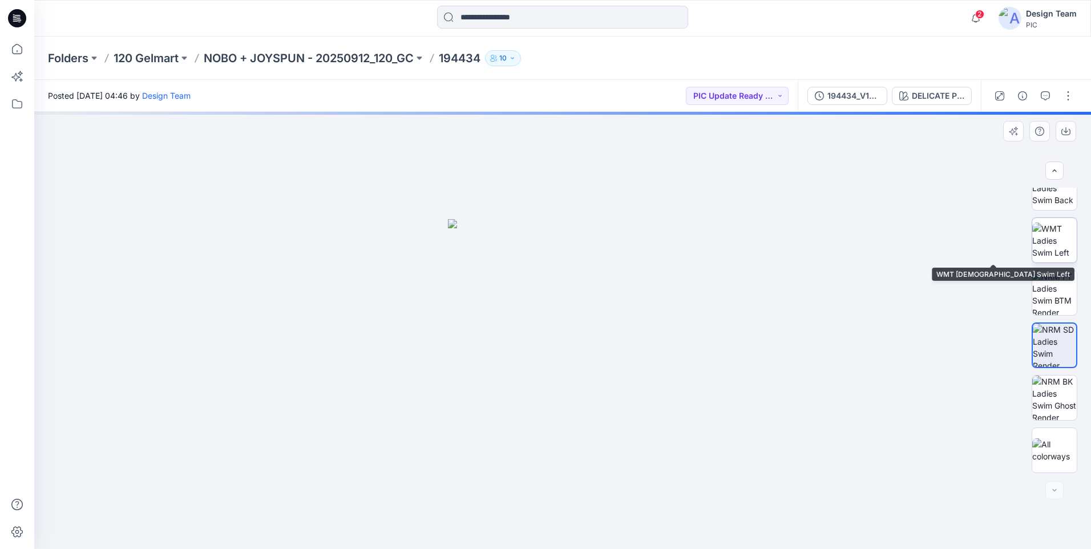
click at [1054, 238] on img at bounding box center [1054, 241] width 45 height 36
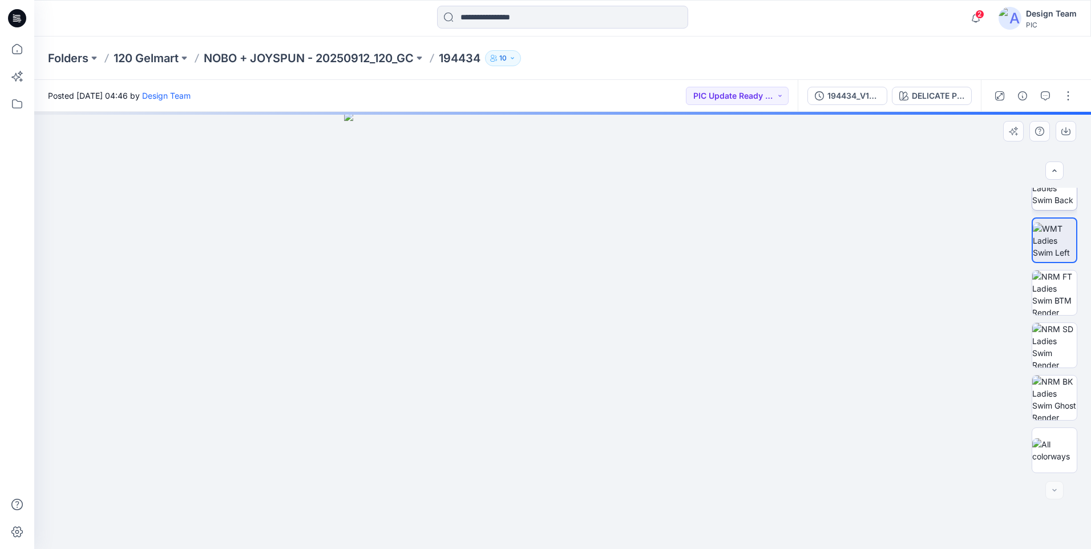
click at [1053, 200] on img at bounding box center [1054, 188] width 45 height 36
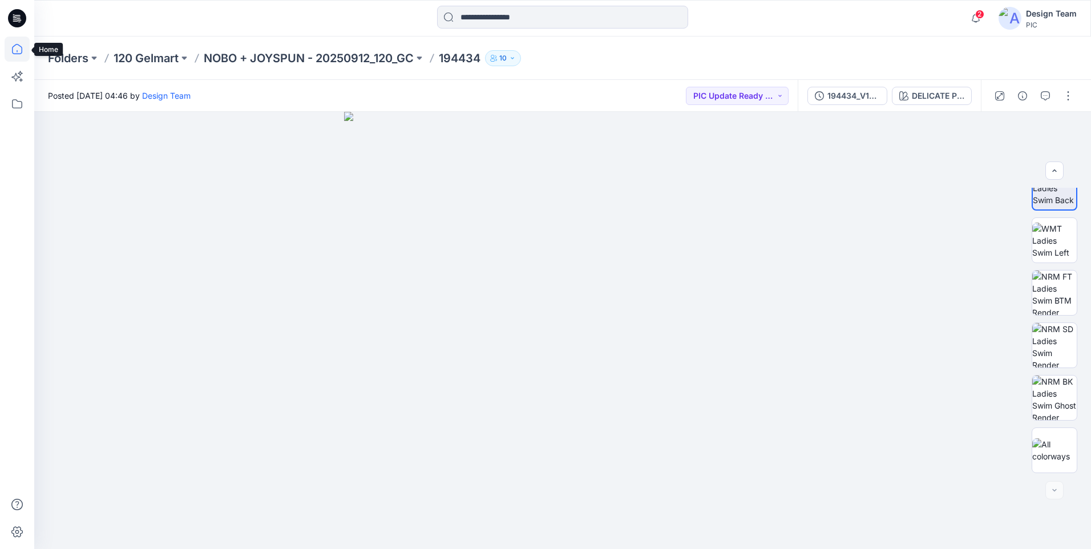
click at [14, 54] on icon at bounding box center [17, 49] width 10 height 10
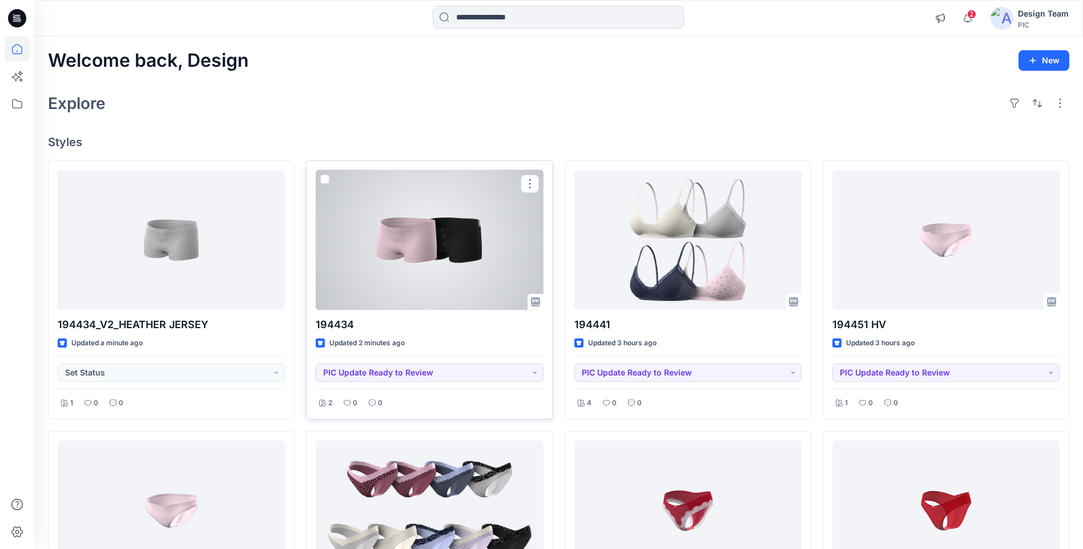
click at [462, 226] on div at bounding box center [429, 240] width 227 height 140
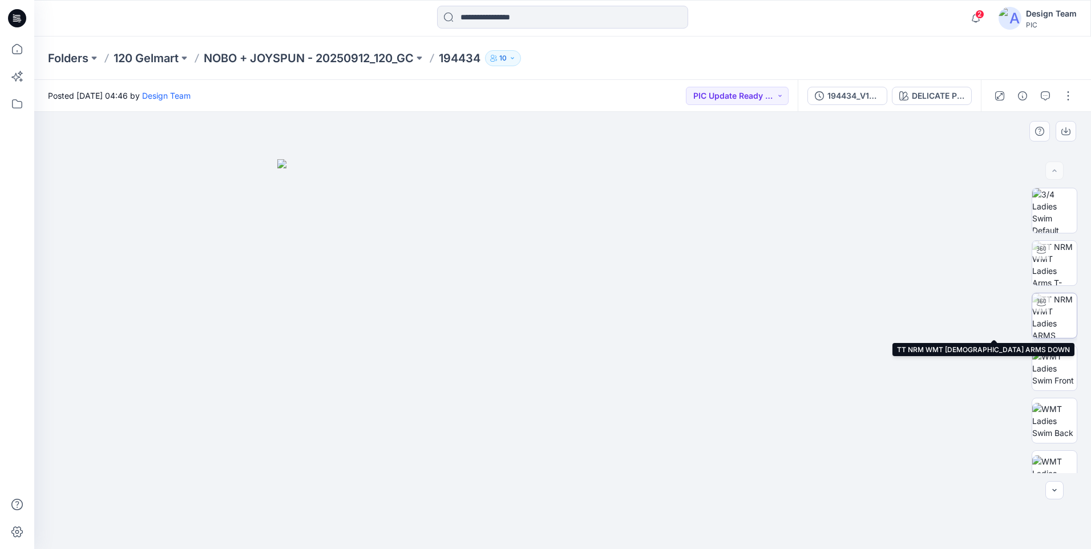
click at [1060, 322] on img at bounding box center [1054, 315] width 45 height 45
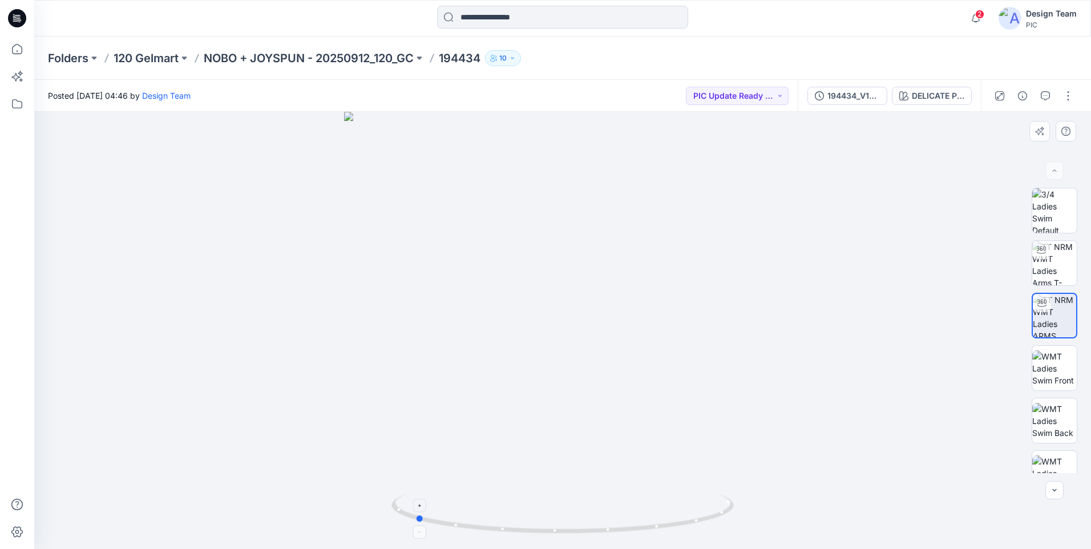
drag, startPoint x: 596, startPoint y: 538, endPoint x: 449, endPoint y: 532, distance: 146.8
click at [449, 532] on div at bounding box center [562, 330] width 1057 height 437
click at [13, 56] on icon at bounding box center [17, 49] width 25 height 25
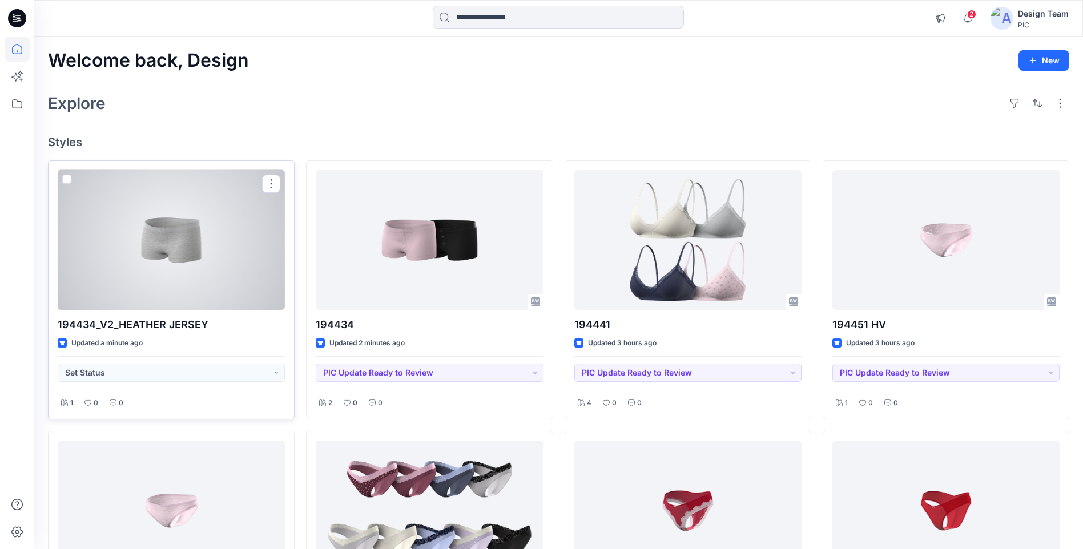
click at [249, 260] on div at bounding box center [171, 240] width 227 height 140
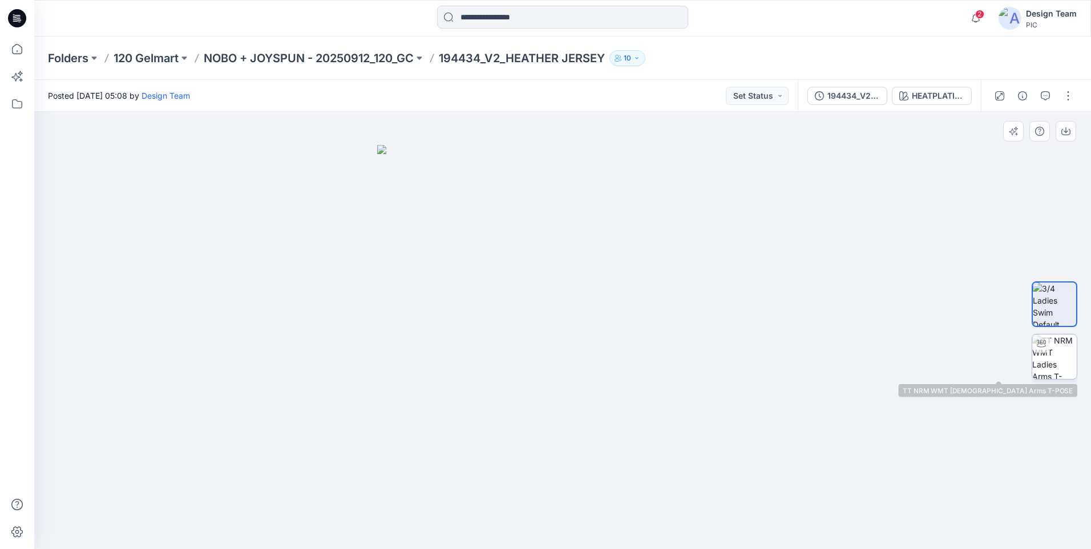
click at [1067, 360] on img at bounding box center [1054, 356] width 45 height 45
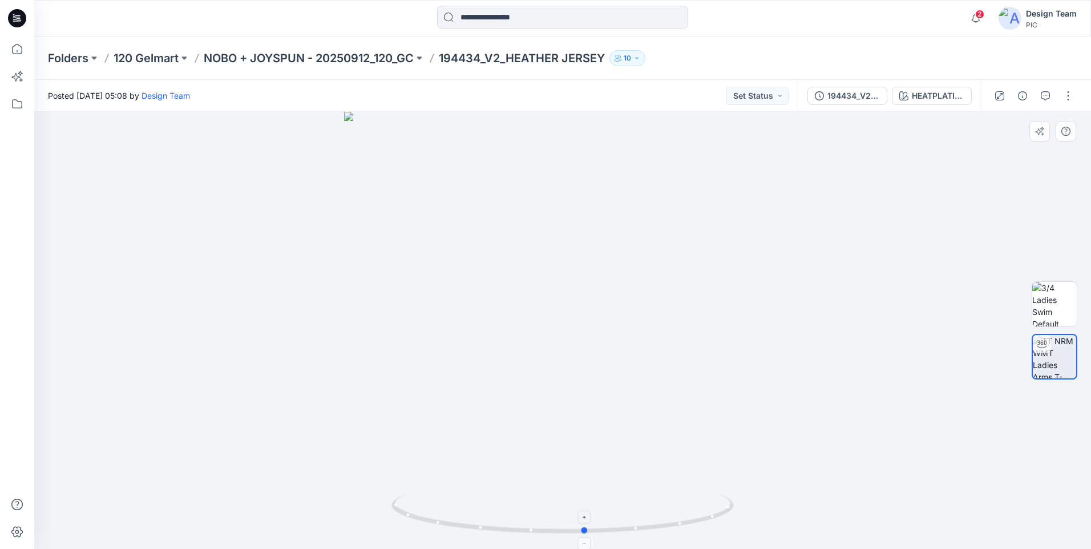
drag, startPoint x: 603, startPoint y: 532, endPoint x: 626, endPoint y: 530, distance: 22.9
click at [626, 530] on icon at bounding box center [563, 515] width 345 height 43
click at [17, 53] on icon at bounding box center [17, 49] width 25 height 25
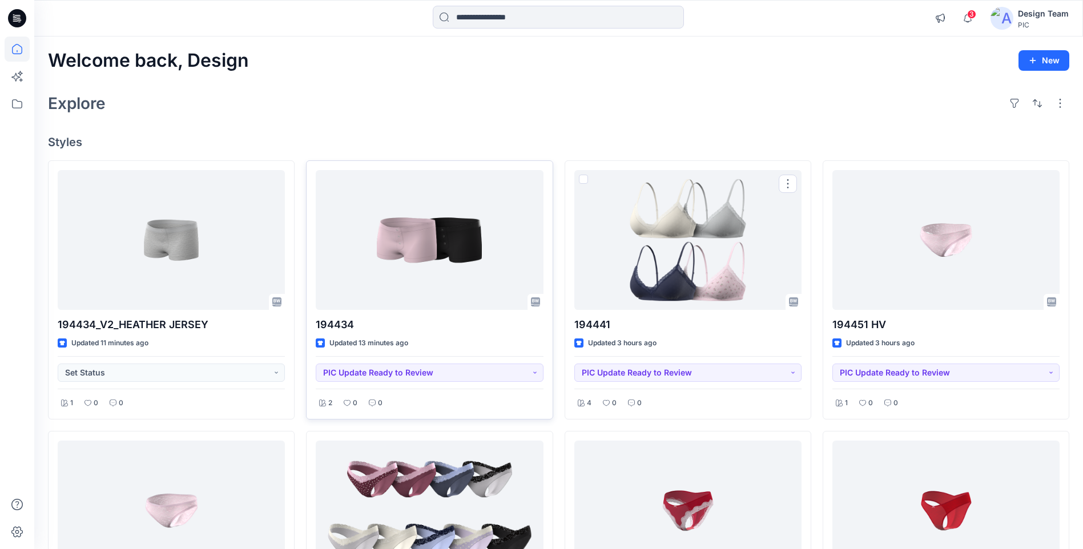
click at [486, 264] on div at bounding box center [429, 240] width 227 height 140
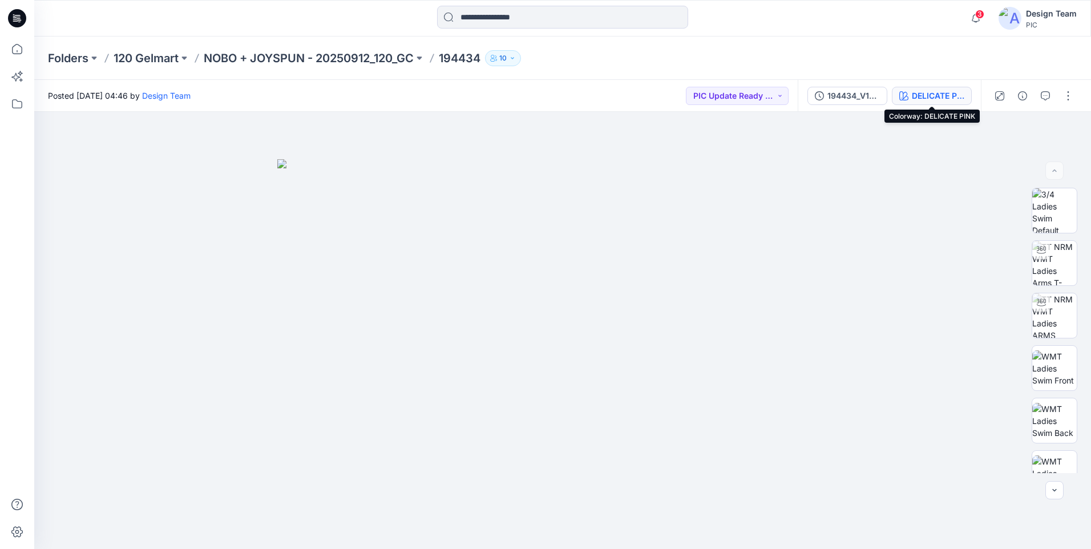
click at [917, 92] on div "DELICATE PINK" at bounding box center [938, 96] width 53 height 13
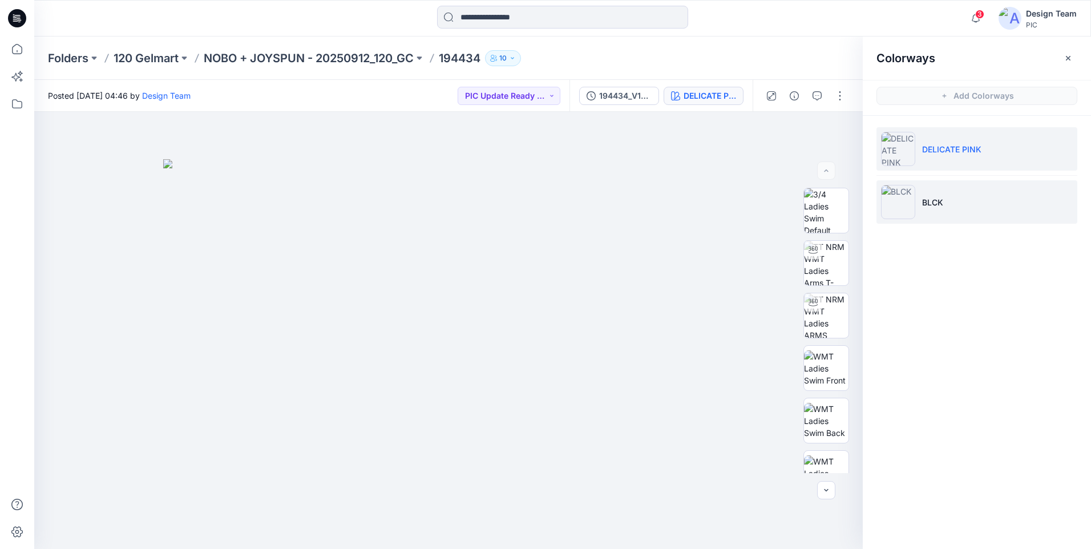
click at [943, 199] on p "BLCK" at bounding box center [932, 202] width 21 height 12
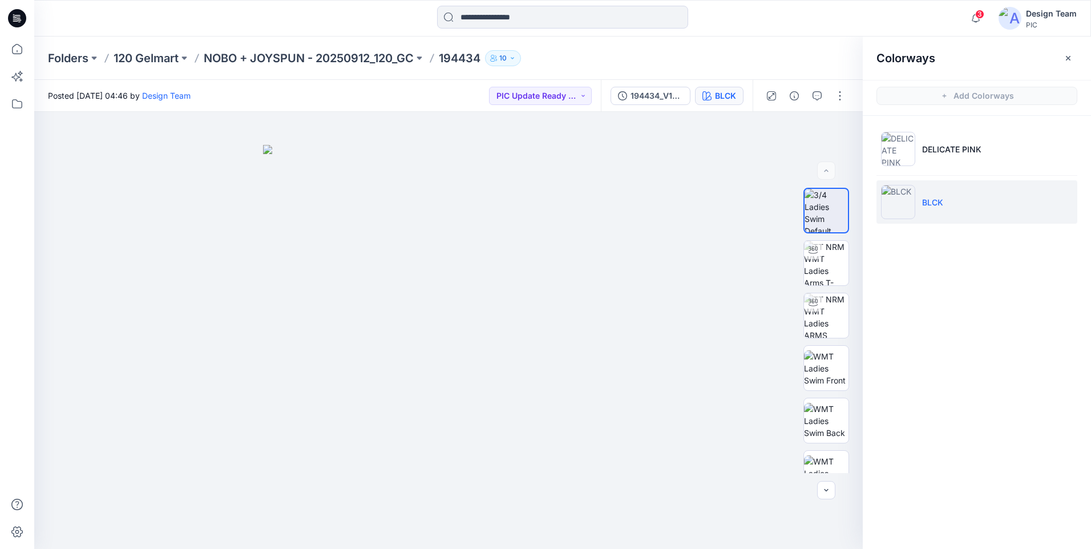
click at [943, 199] on p "BLCK" at bounding box center [932, 202] width 21 height 12
click at [943, 203] on p "BLCK" at bounding box center [932, 202] width 21 height 12
drag, startPoint x: 942, startPoint y: 201, endPoint x: 896, endPoint y: 255, distance: 70.4
click at [897, 253] on div "Colorways Add Colorways DELICATE PINK BLCK" at bounding box center [977, 293] width 228 height 512
click at [942, 210] on li "BLCK" at bounding box center [977, 201] width 201 height 43
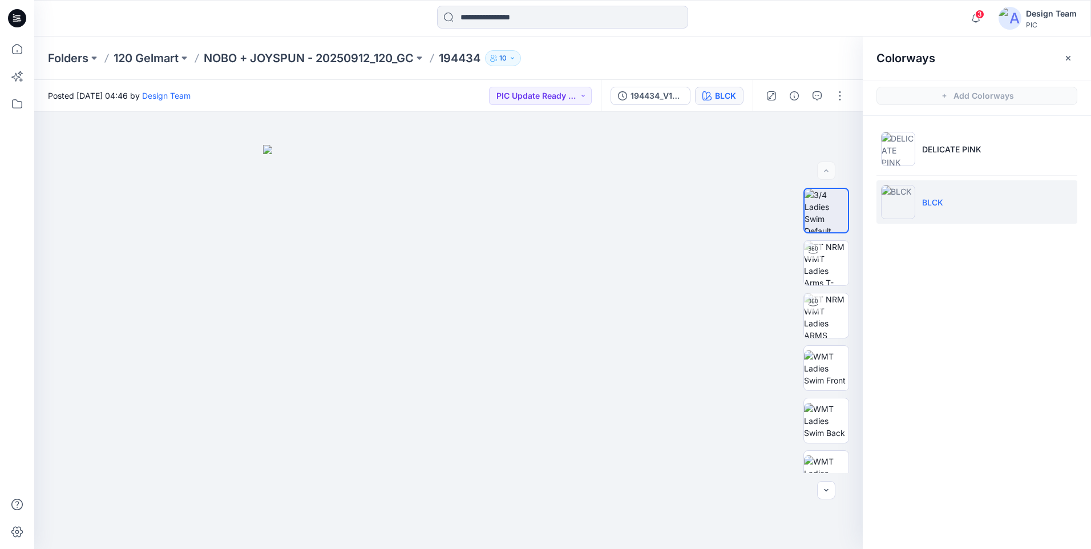
drag, startPoint x: 942, startPoint y: 209, endPoint x: 917, endPoint y: 193, distance: 30.1
click at [917, 193] on li "BLCK" at bounding box center [977, 201] width 201 height 43
click at [931, 205] on p "BLCK" at bounding box center [932, 202] width 21 height 12
drag, startPoint x: 931, startPoint y: 205, endPoint x: 889, endPoint y: 254, distance: 64.4
click at [889, 254] on div "Colorways Add Colorways DELICATE PINK BLCK" at bounding box center [977, 293] width 228 height 512
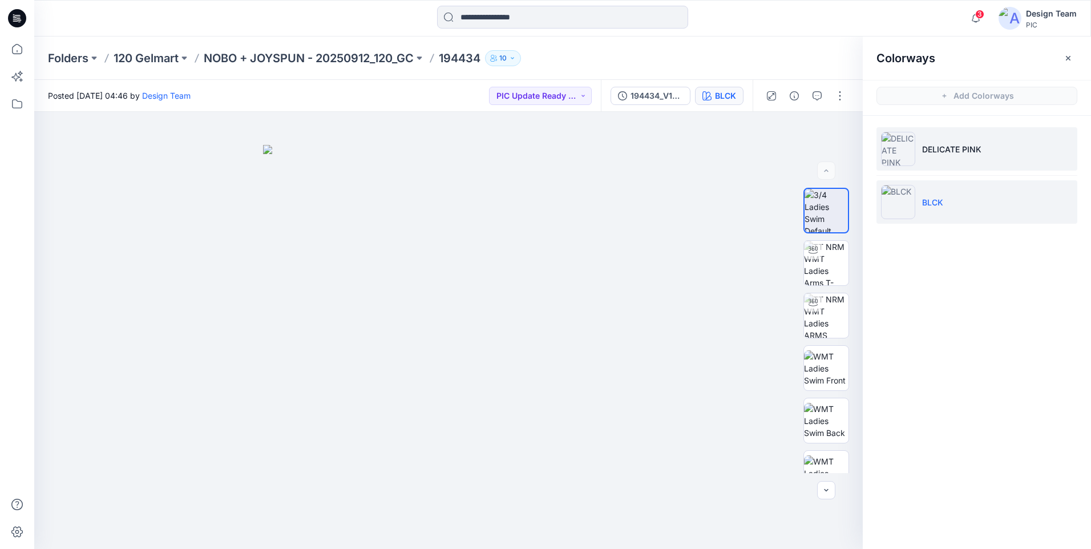
click at [918, 152] on li "DELICATE PINK" at bounding box center [977, 148] width 201 height 43
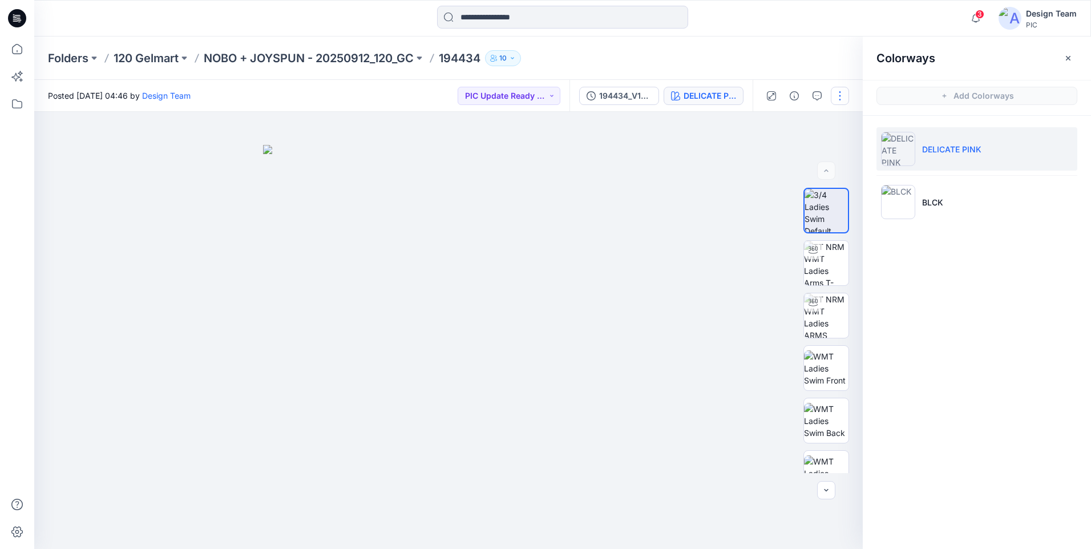
click at [839, 95] on button "button" at bounding box center [840, 96] width 18 height 18
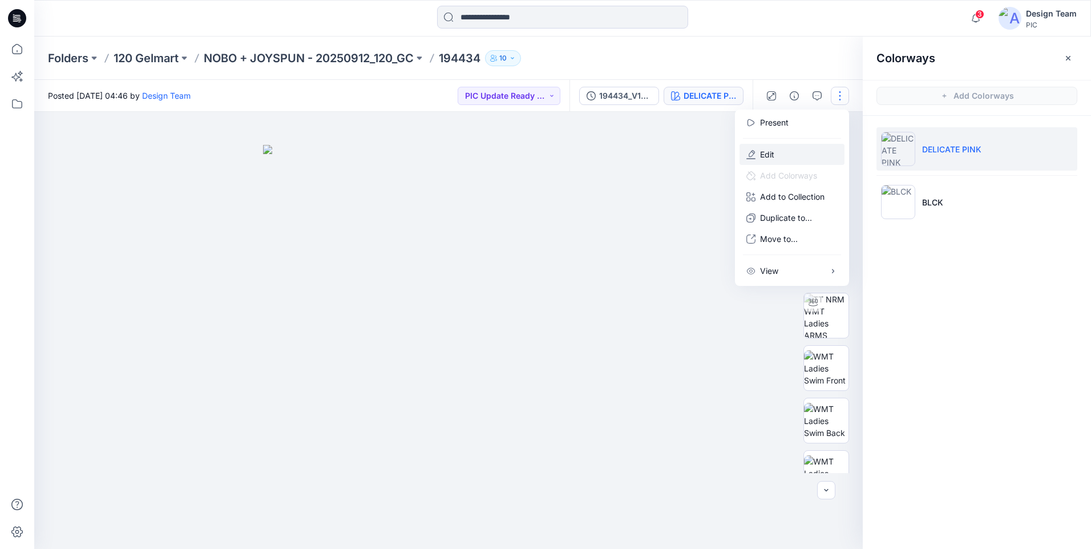
click at [781, 152] on button "Edit" at bounding box center [792, 154] width 105 height 21
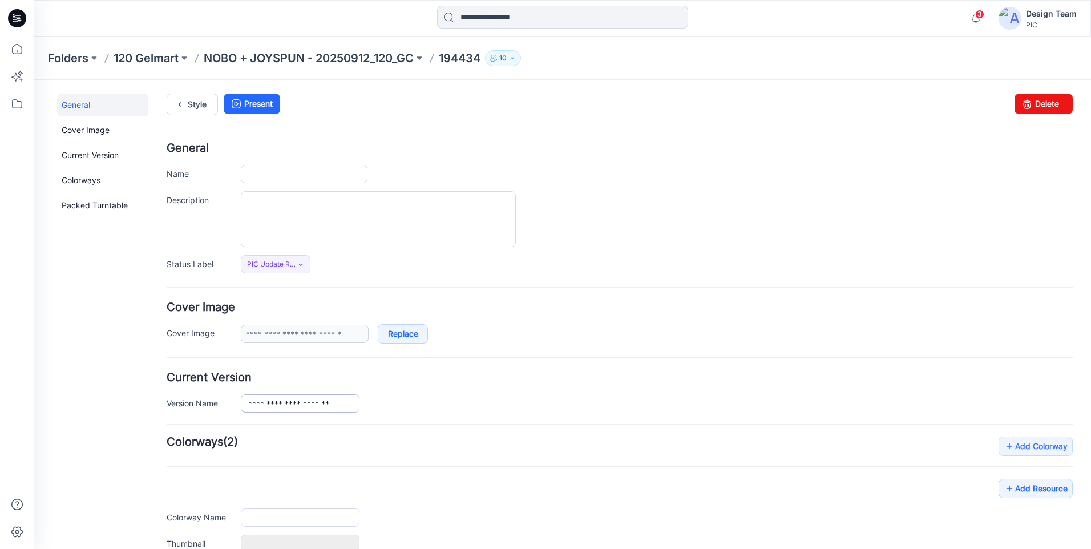
type input "******"
type input "**********"
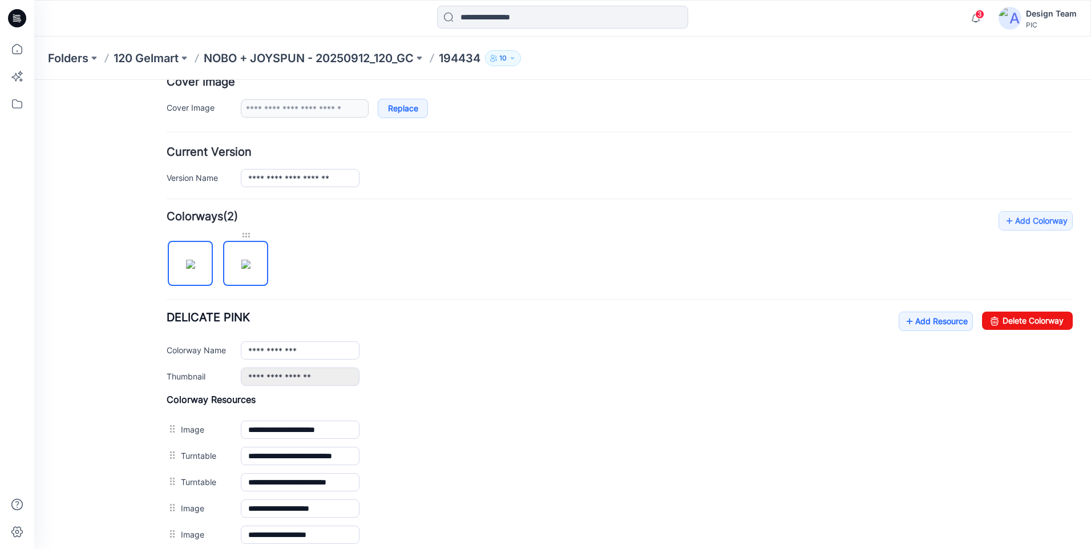
scroll to position [228, 0]
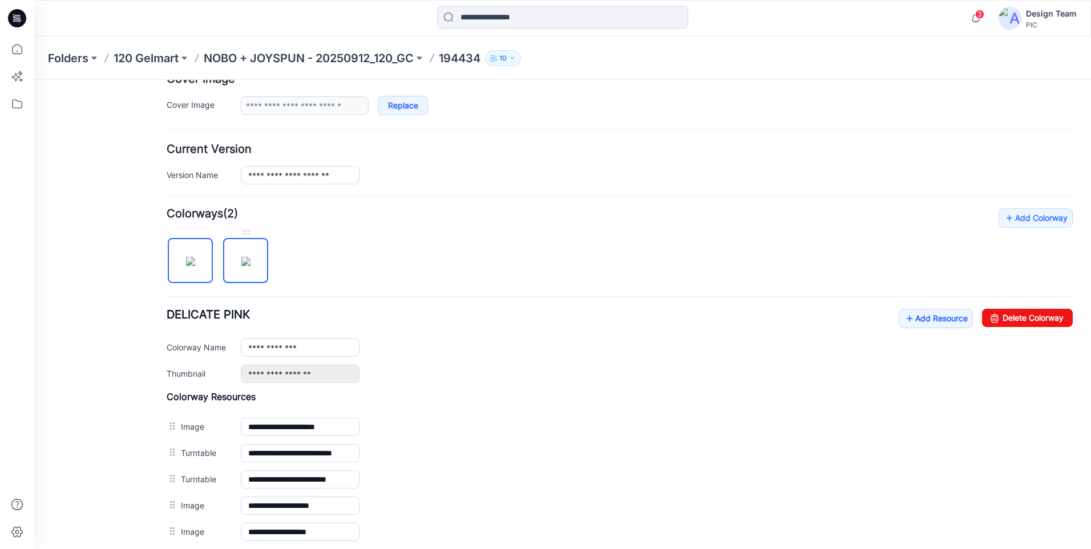
click at [248, 266] on img at bounding box center [245, 261] width 9 height 9
click at [281, 347] on input "****" at bounding box center [300, 347] width 119 height 18
click at [258, 350] on input "****" at bounding box center [300, 347] width 119 height 18
drag, startPoint x: 283, startPoint y: 345, endPoint x: 224, endPoint y: 344, distance: 58.8
click at [226, 344] on div "Colorway Name *******" at bounding box center [620, 347] width 906 height 18
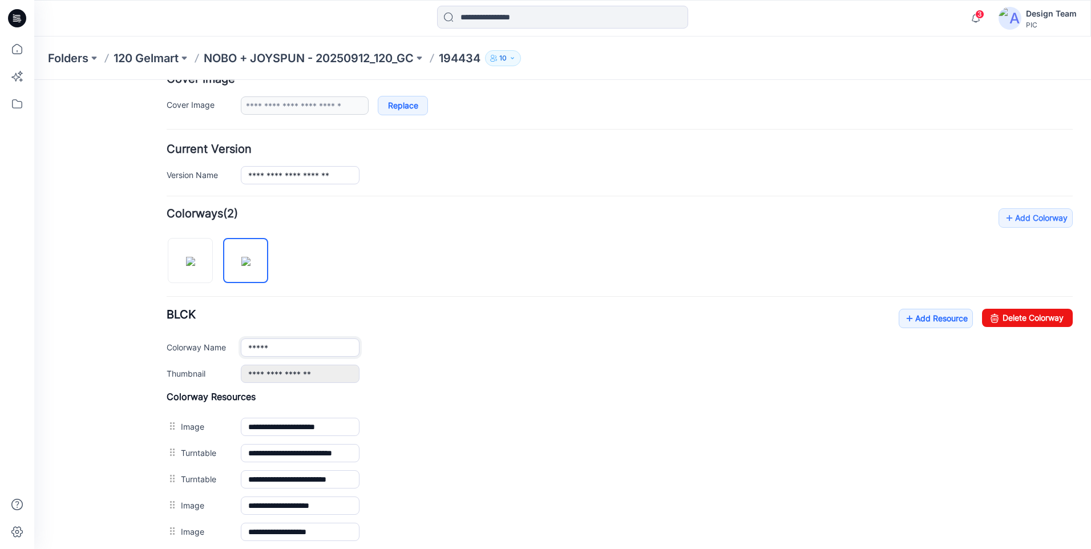
type input "**********"
click at [483, 367] on div "**********" at bounding box center [657, 374] width 832 height 18
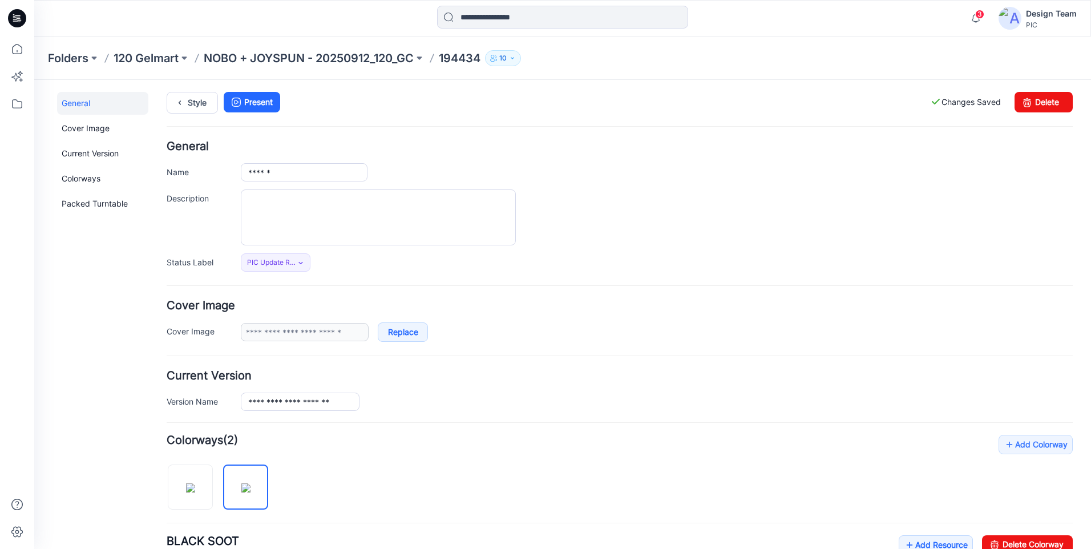
scroll to position [0, 0]
click at [193, 103] on link "Style" at bounding box center [192, 105] width 51 height 22
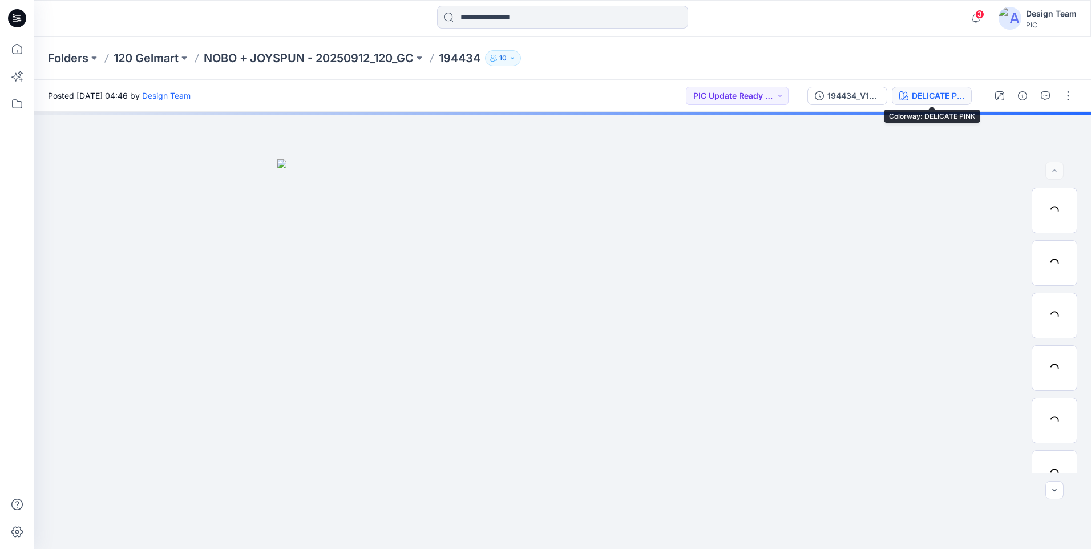
click at [918, 97] on div "DELICATE PINK" at bounding box center [938, 96] width 53 height 13
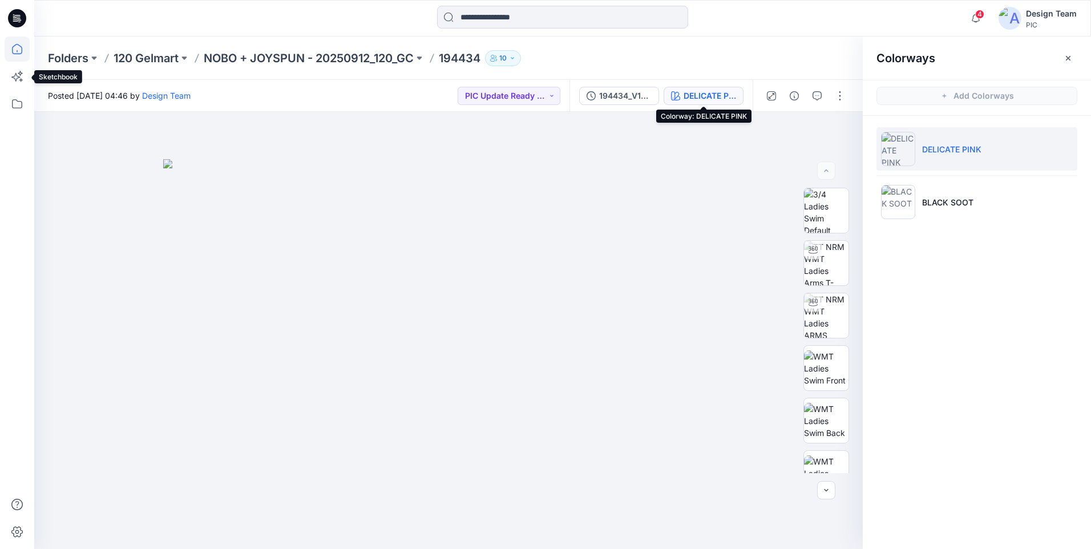
click at [11, 52] on icon at bounding box center [17, 49] width 25 height 25
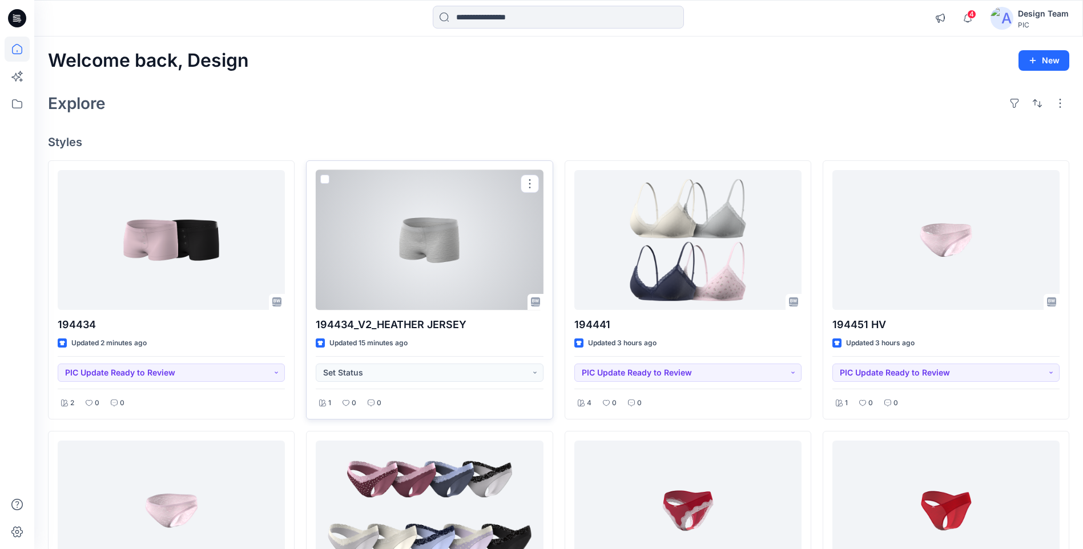
click at [426, 280] on div at bounding box center [429, 240] width 227 height 140
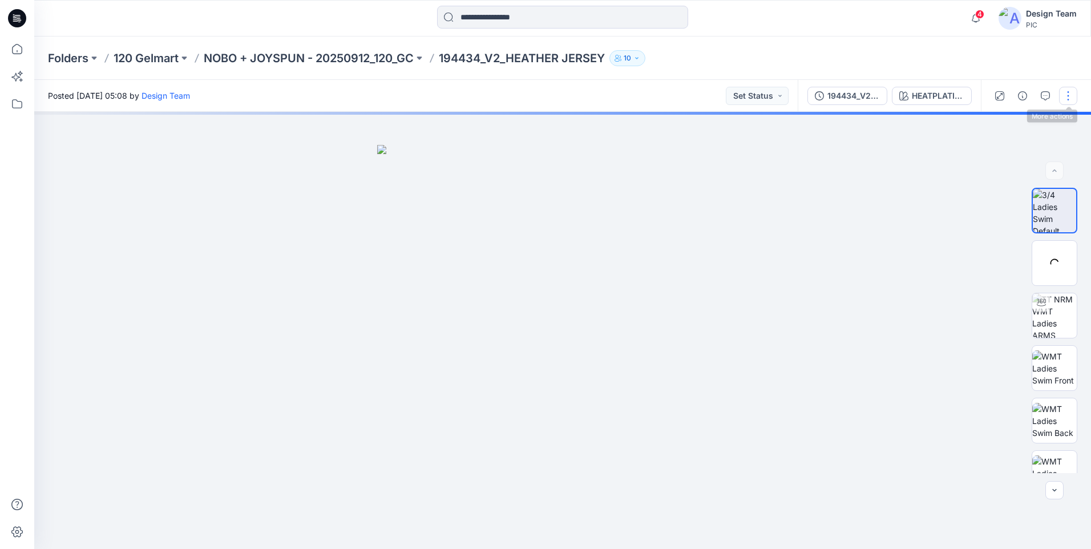
click at [1073, 95] on button "button" at bounding box center [1068, 96] width 18 height 18
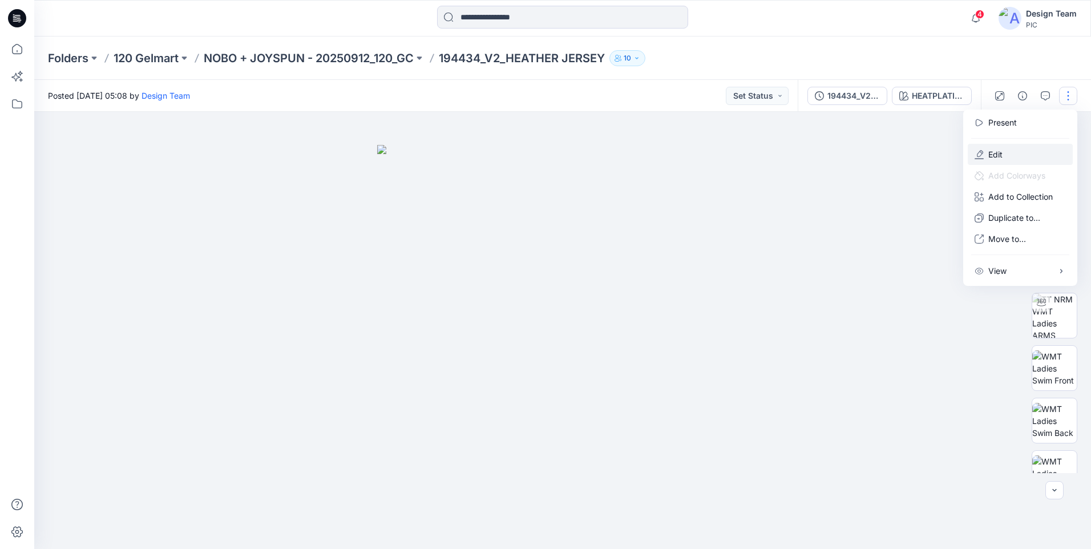
click at [1010, 155] on button "Edit" at bounding box center [1020, 154] width 105 height 21
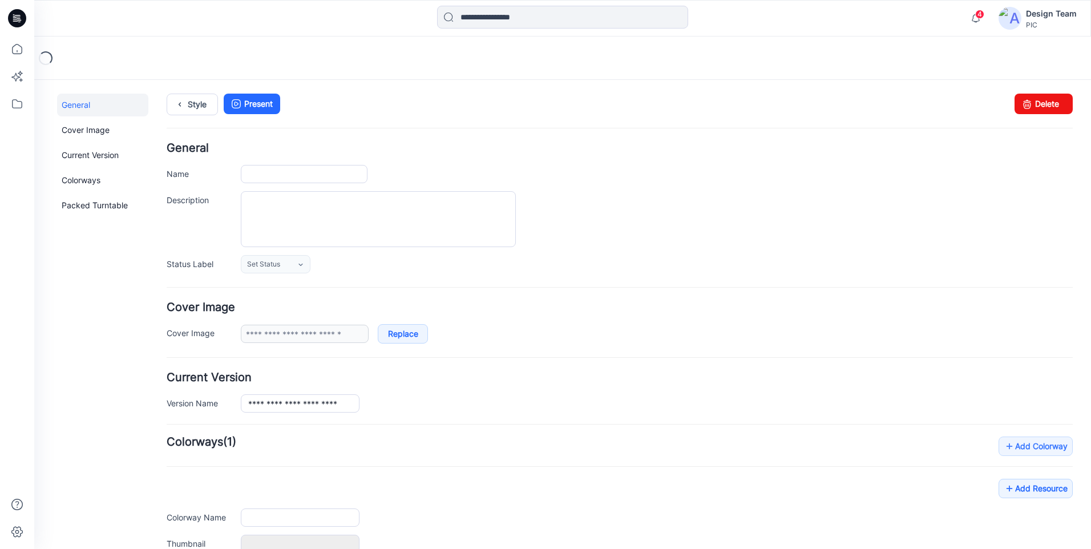
type input "**********"
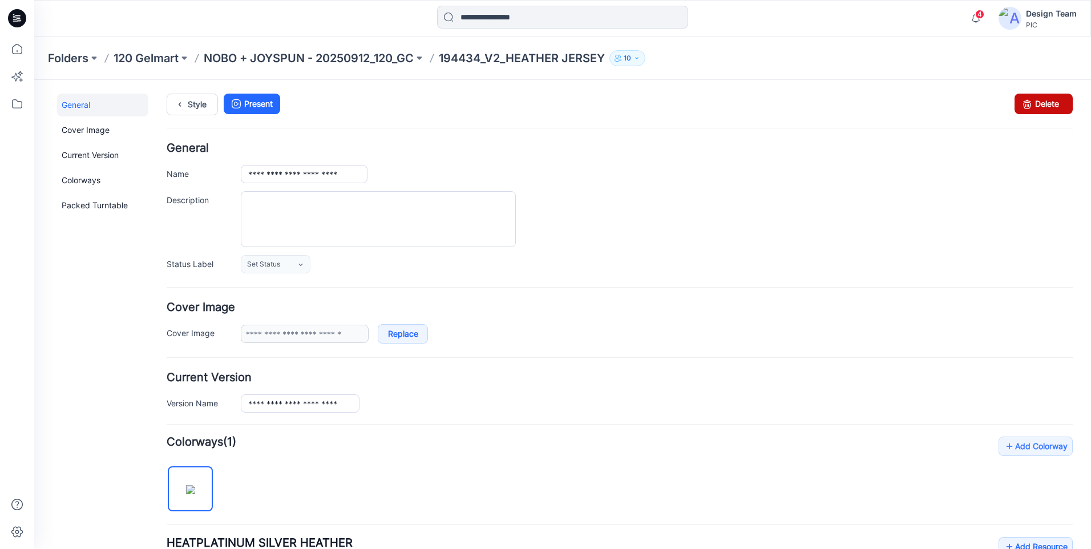
drag, startPoint x: 1026, startPoint y: 106, endPoint x: 640, endPoint y: 131, distance: 386.0
click at [1026, 106] on icon at bounding box center [1027, 104] width 16 height 21
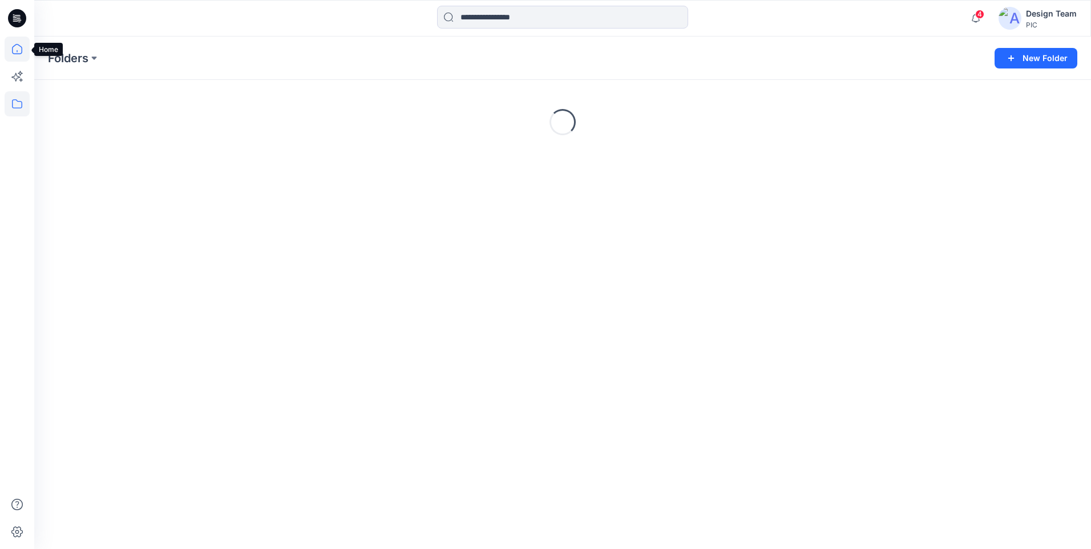
click at [12, 54] on icon at bounding box center [17, 49] width 25 height 25
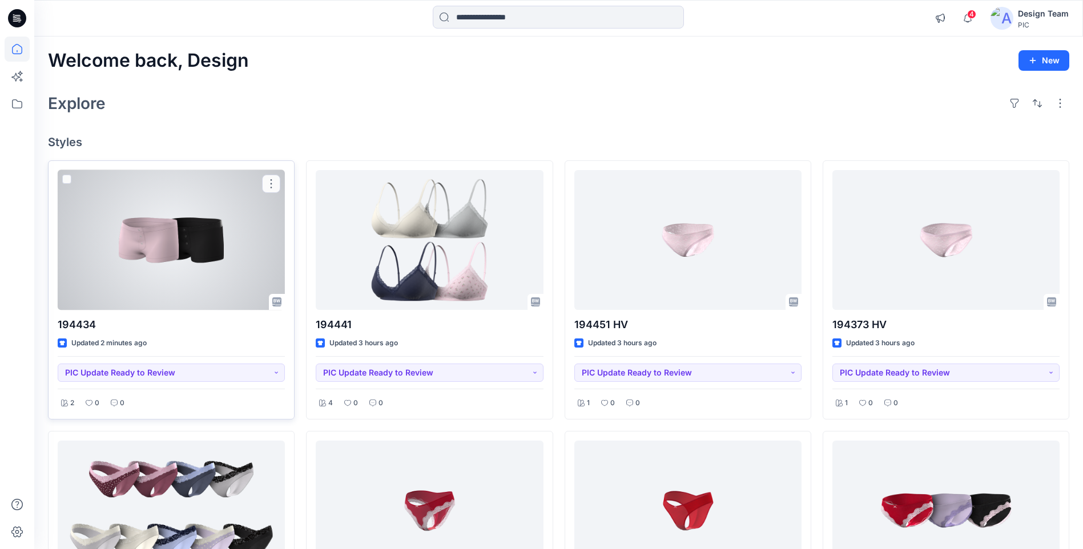
click at [135, 259] on div at bounding box center [171, 240] width 227 height 140
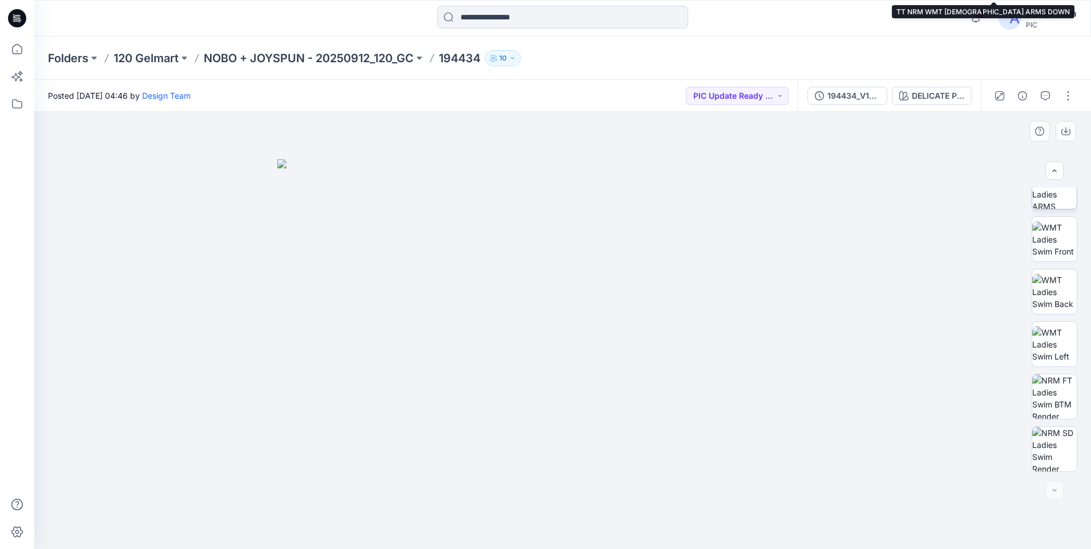
scroll to position [338, 0]
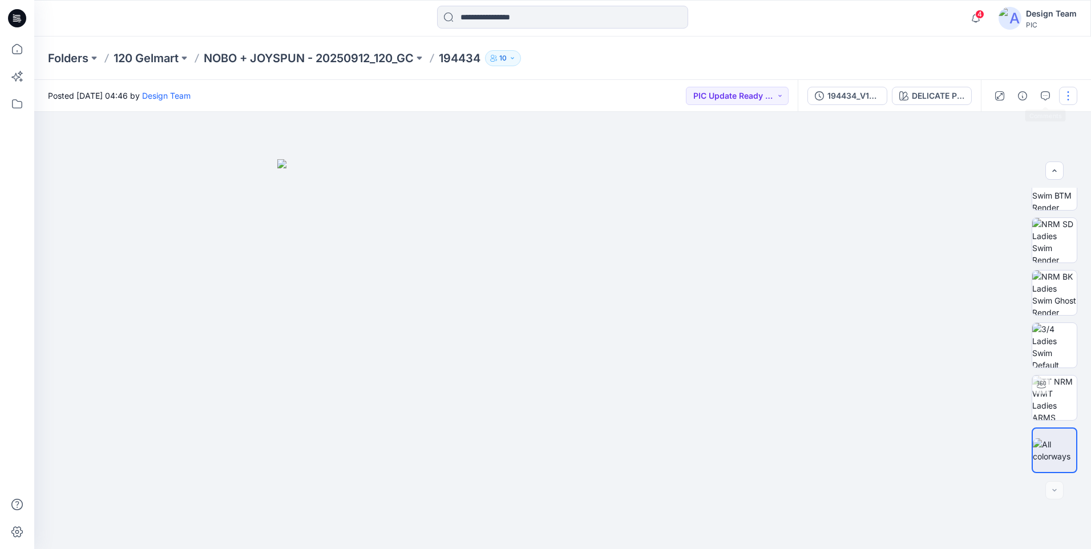
click at [1076, 94] on button "button" at bounding box center [1068, 96] width 18 height 18
click at [1003, 160] on button "Edit" at bounding box center [1020, 154] width 105 height 21
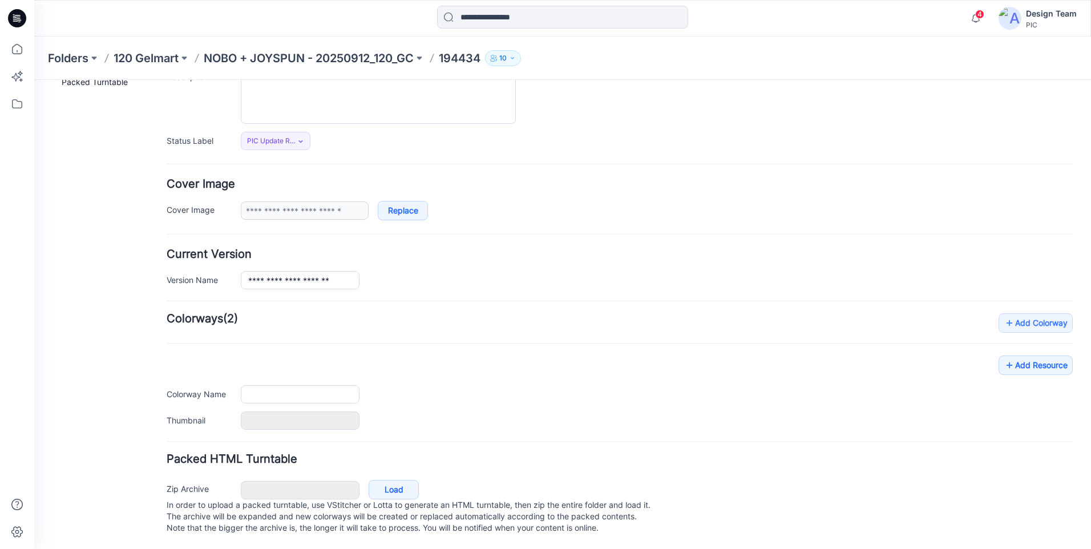
type input "******"
type input "**********"
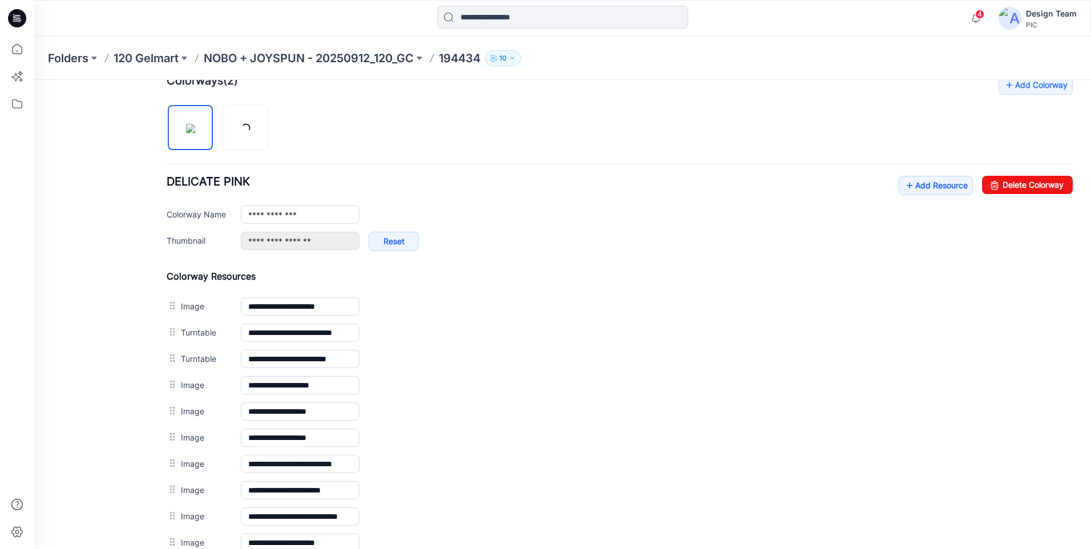
scroll to position [363, 0]
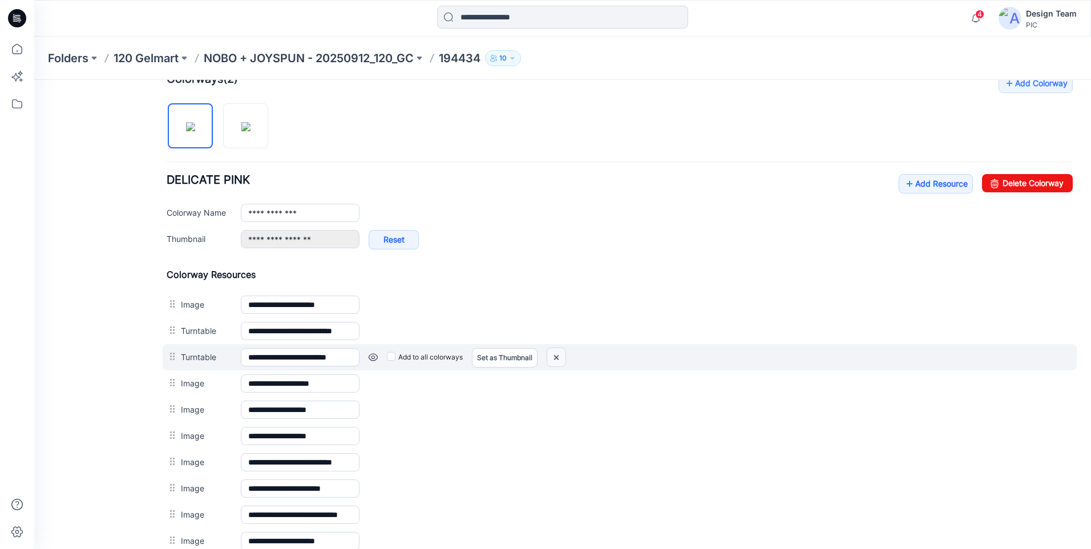
click at [555, 361] on img at bounding box center [556, 357] width 18 height 19
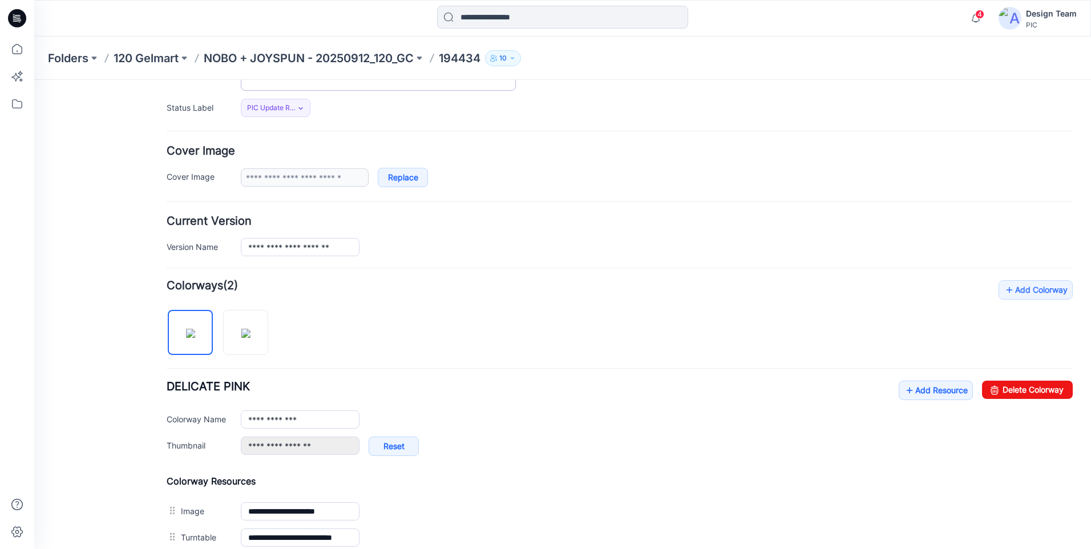
scroll to position [0, 0]
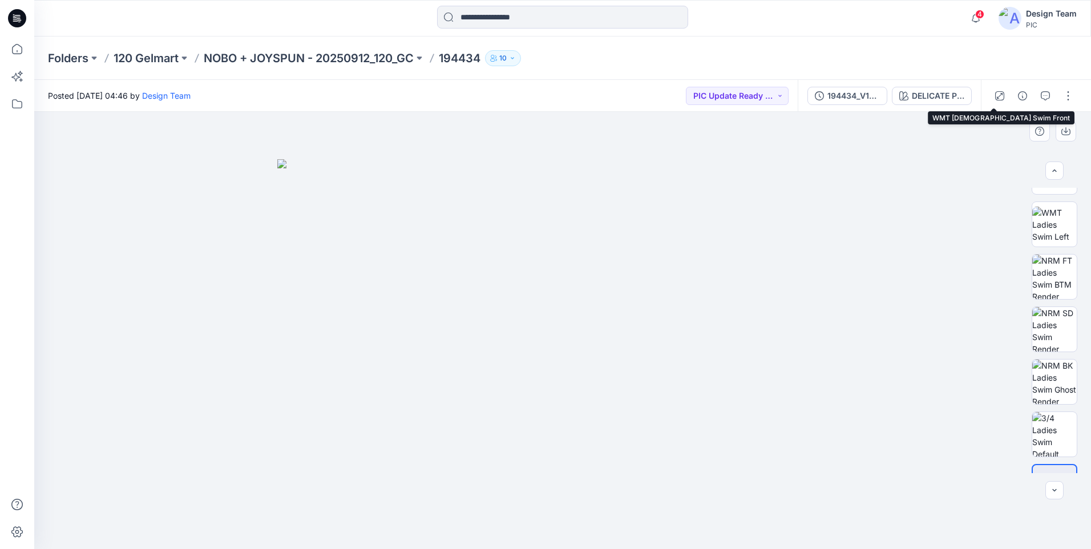
scroll to position [285, 0]
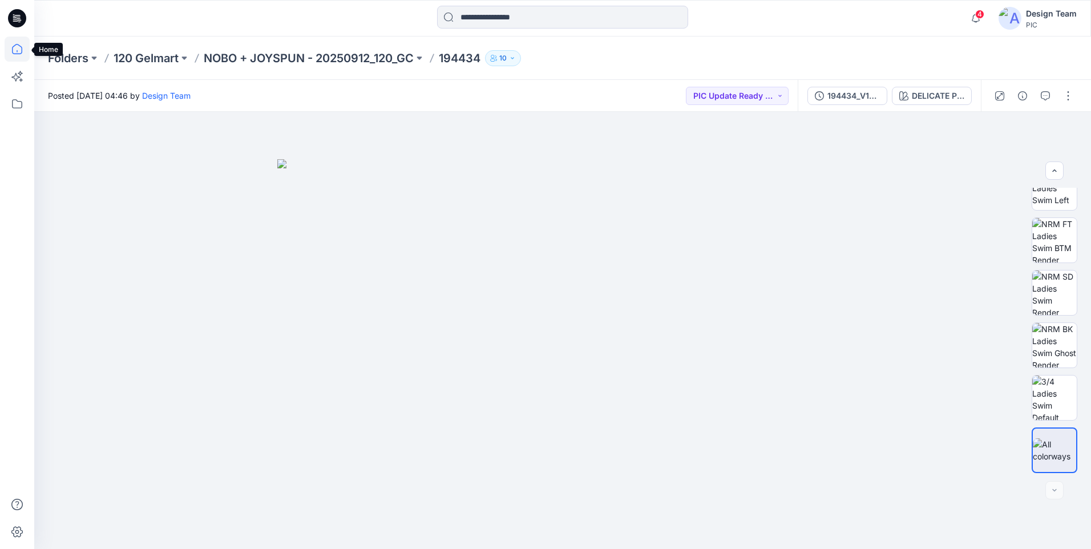
click at [21, 49] on icon at bounding box center [17, 49] width 25 height 25
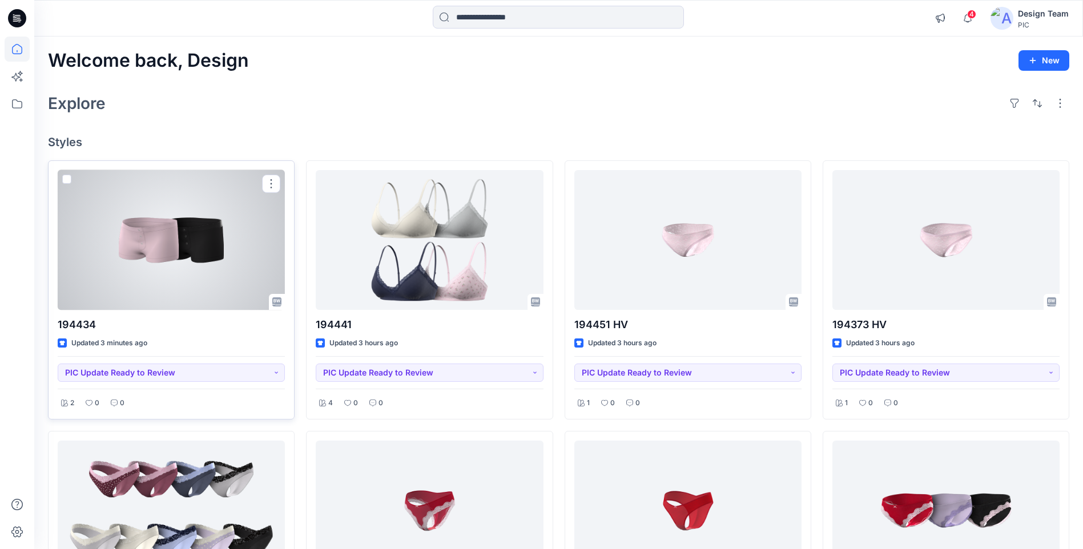
click at [192, 240] on div at bounding box center [171, 240] width 227 height 140
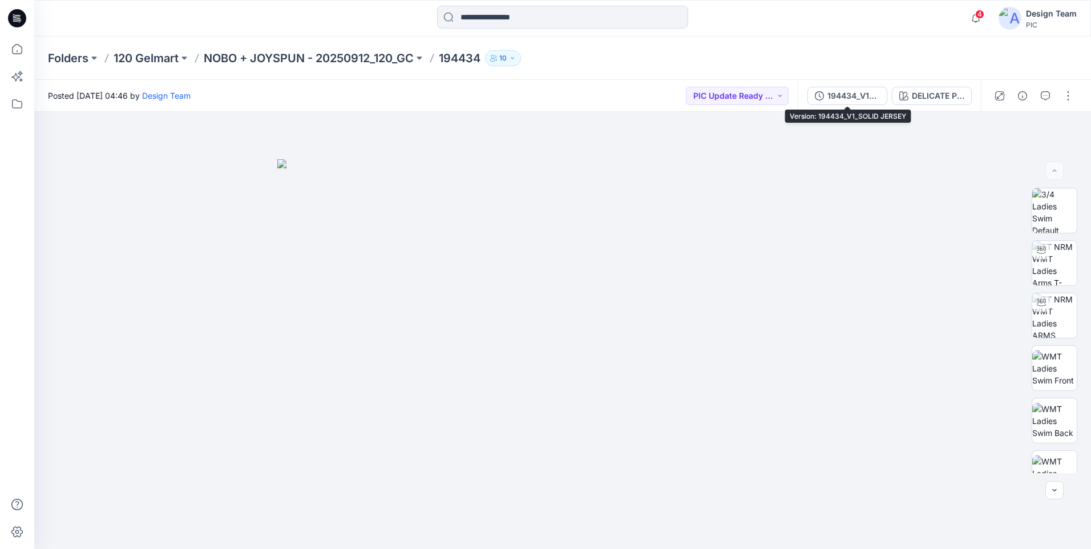
click at [851, 99] on div "194434_V1_SOLID JERSEY" at bounding box center [853, 96] width 53 height 13
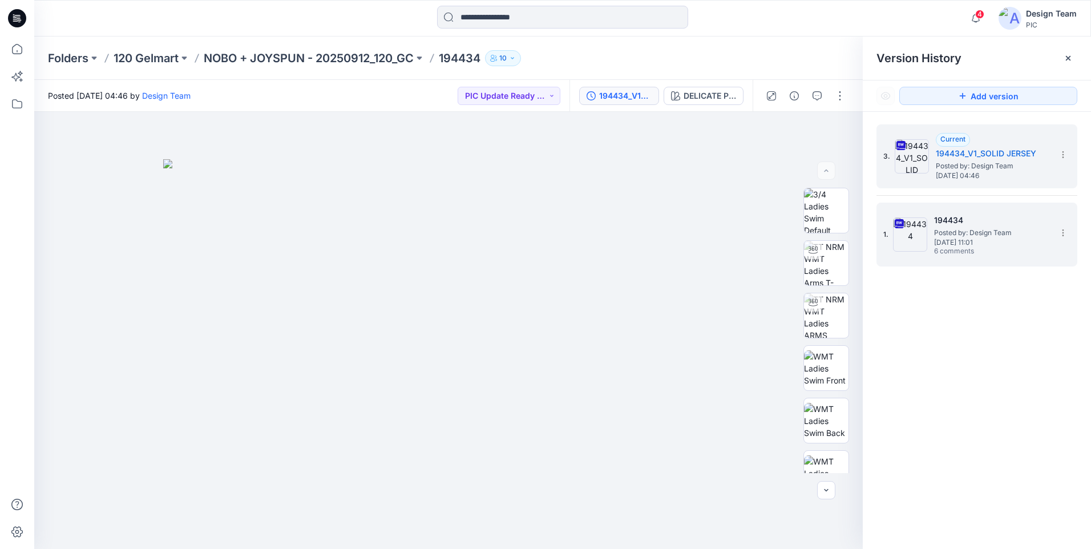
click at [991, 231] on span "Posted by: Design Team" at bounding box center [991, 232] width 114 height 11
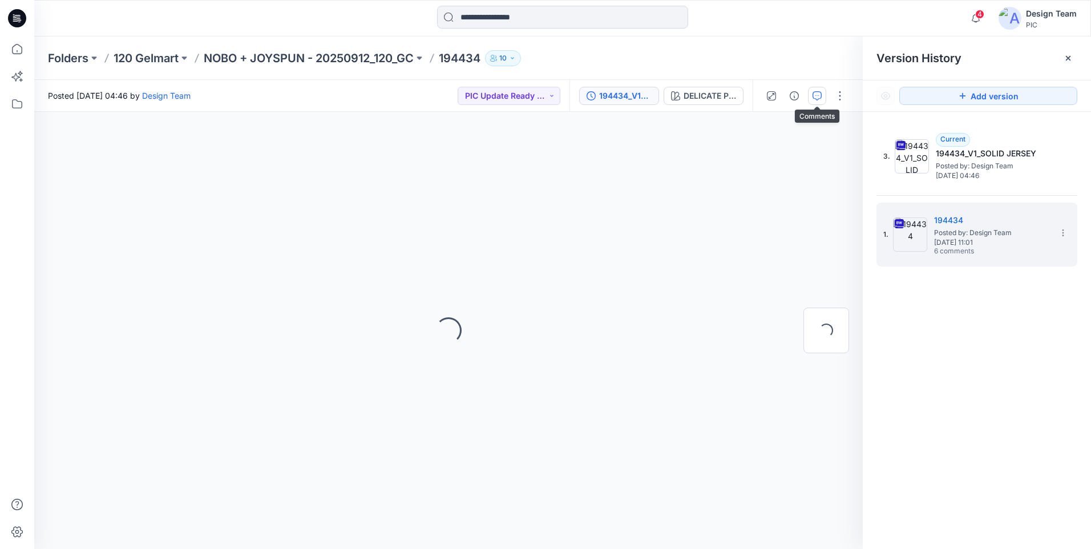
click at [820, 92] on icon "button" at bounding box center [817, 95] width 9 height 9
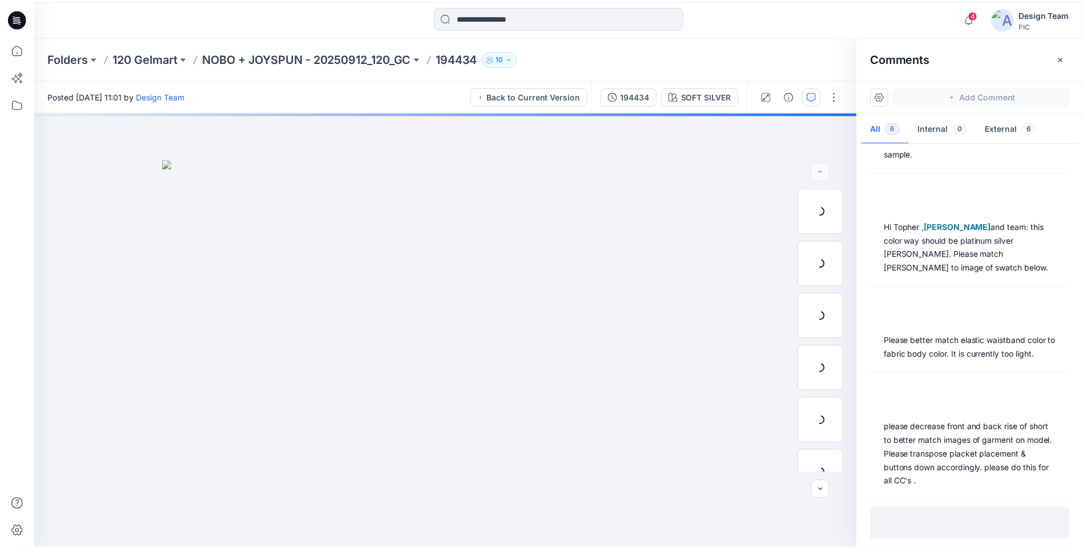
scroll to position [276, 0]
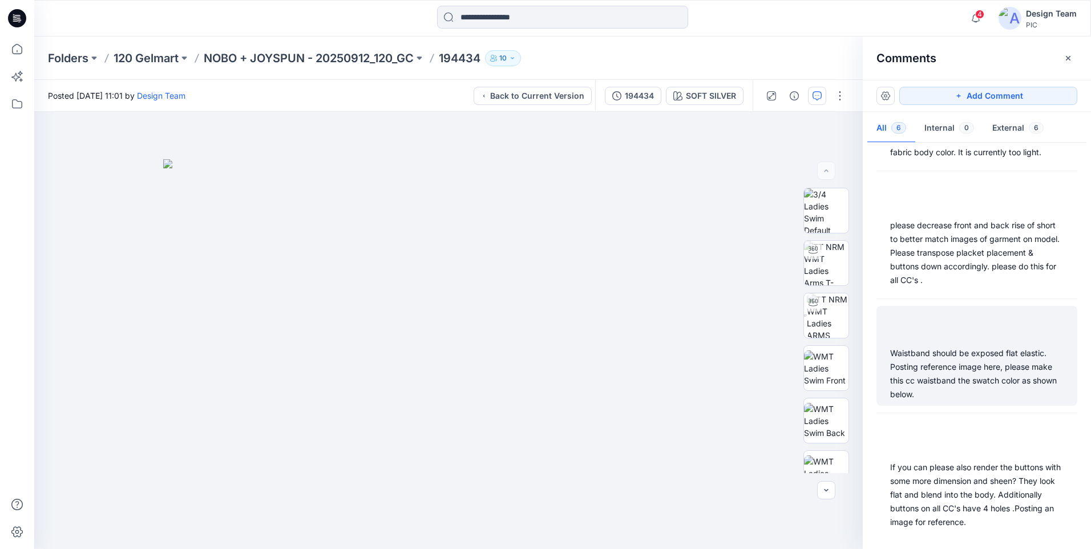
click at [1000, 378] on div "Waistband should be exposed flat elastic. Posting reference image here, please …" at bounding box center [976, 373] width 173 height 55
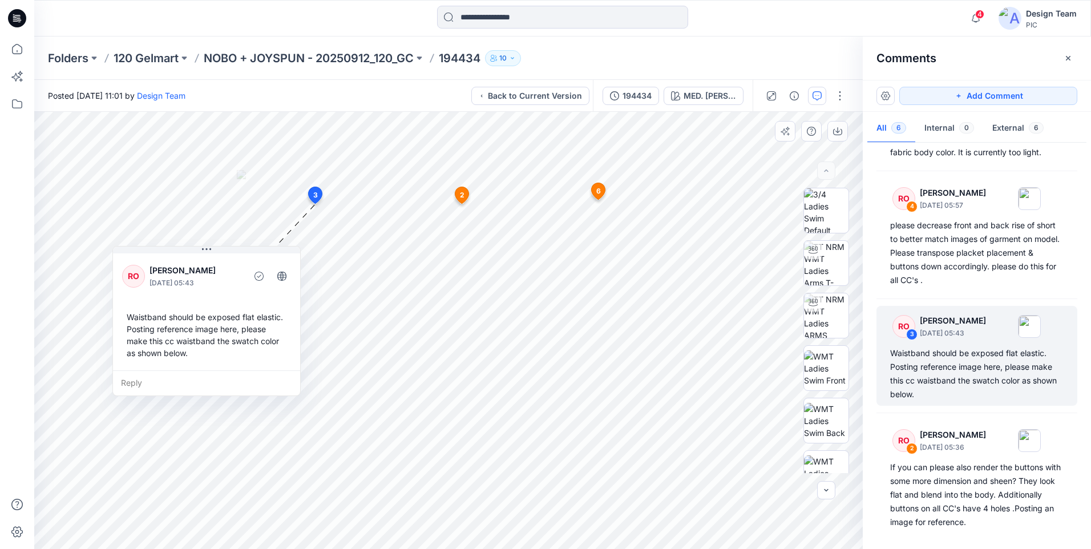
click at [117, 382] on div "Reply" at bounding box center [206, 382] width 187 height 25
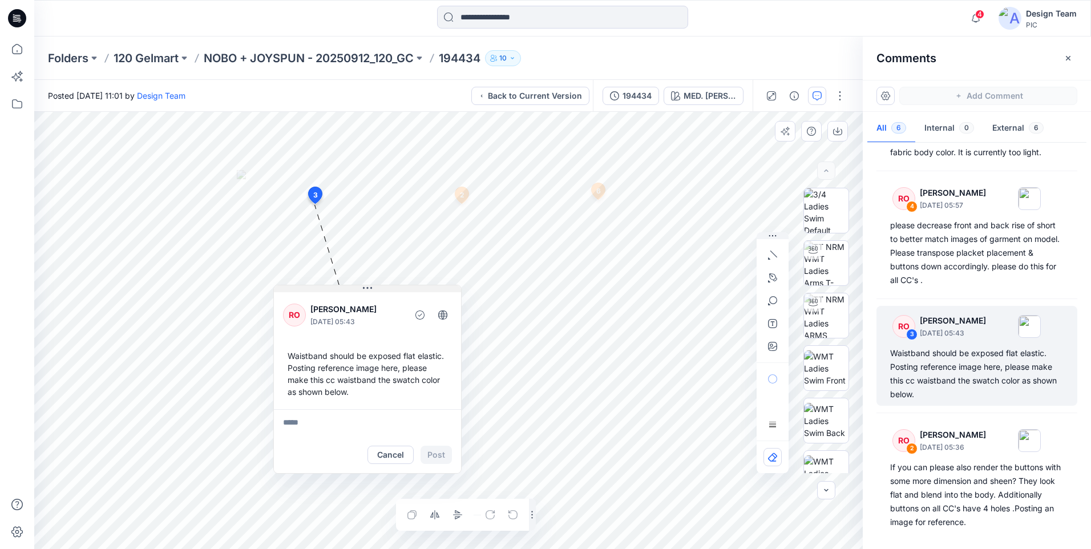
drag, startPoint x: 213, startPoint y: 249, endPoint x: 374, endPoint y: 288, distance: 165.5
click at [374, 288] on button at bounding box center [367, 288] width 187 height 7
click at [17, 53] on icon at bounding box center [17, 49] width 25 height 25
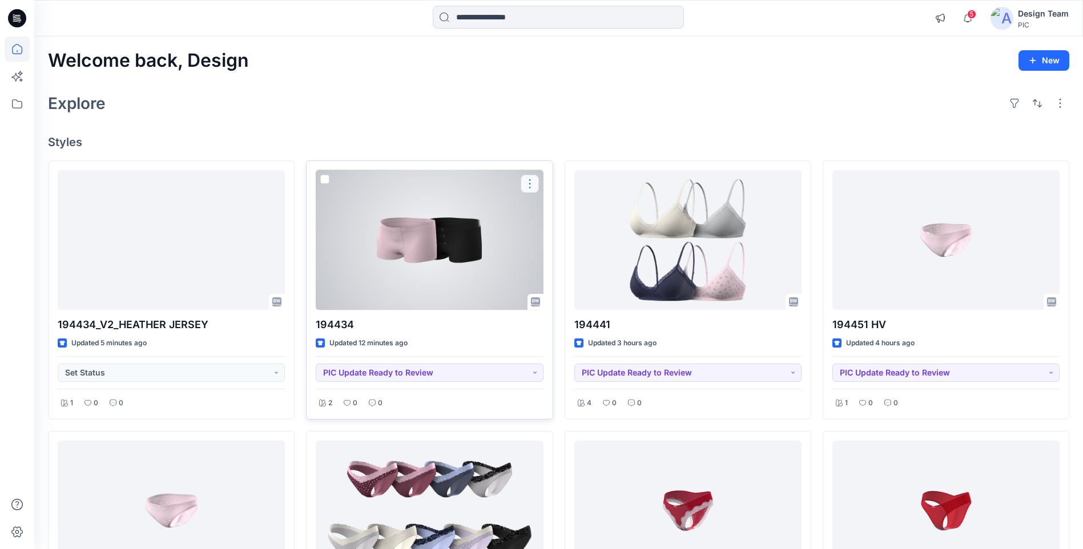
click at [528, 183] on button "button" at bounding box center [529, 184] width 18 height 18
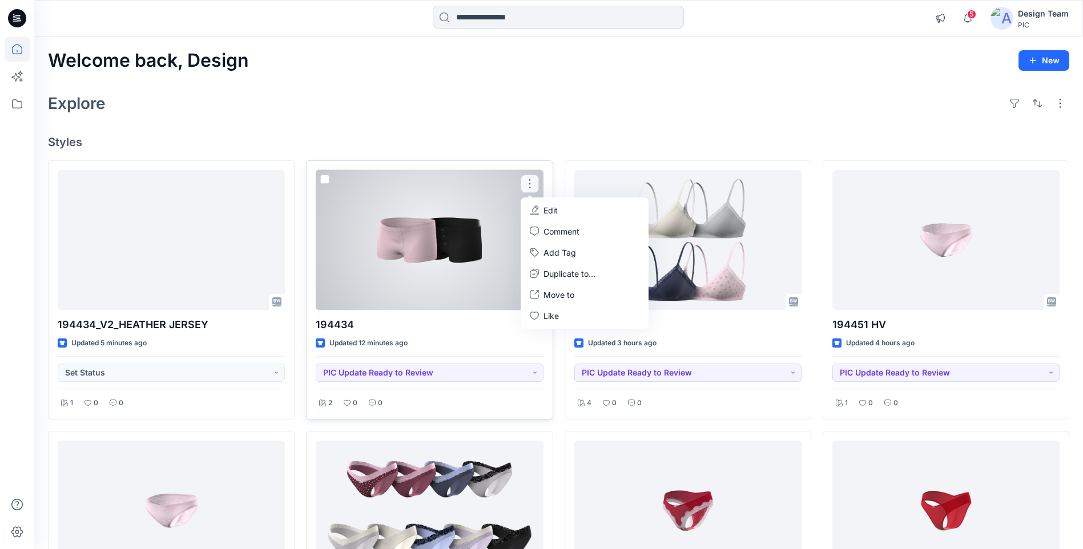
click at [551, 209] on p "Edit" at bounding box center [550, 210] width 14 height 12
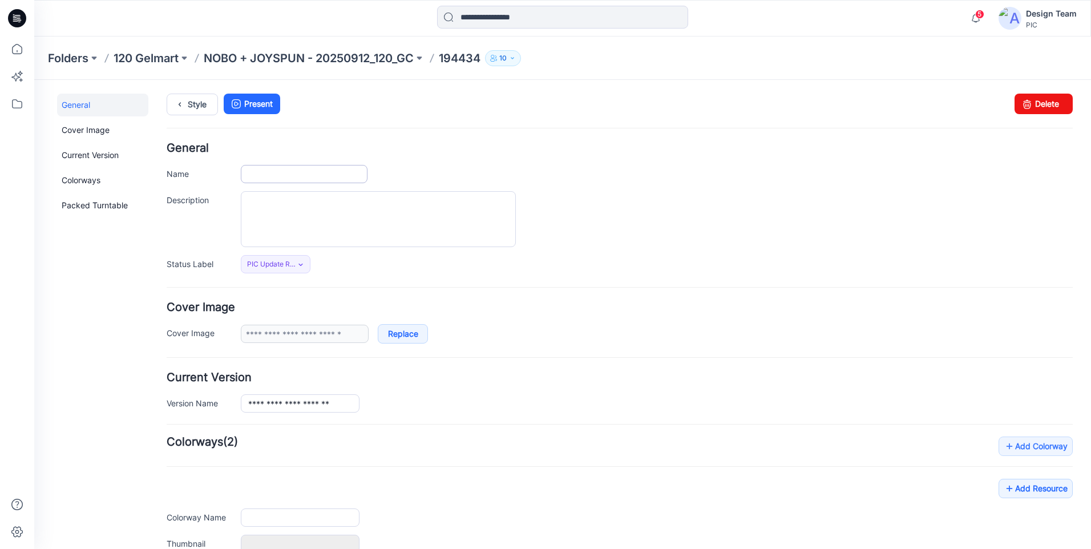
type input "******"
type input "**********"
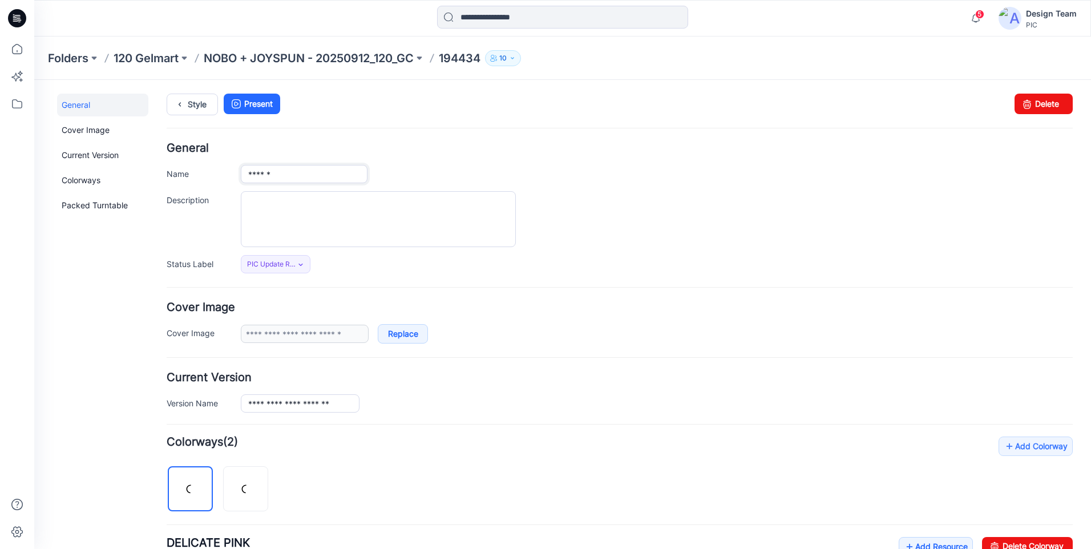
click at [309, 179] on input "******" at bounding box center [304, 174] width 127 height 18
type input "**********"
click at [738, 233] on div at bounding box center [657, 219] width 832 height 56
click at [17, 49] on icon at bounding box center [17, 49] width 25 height 25
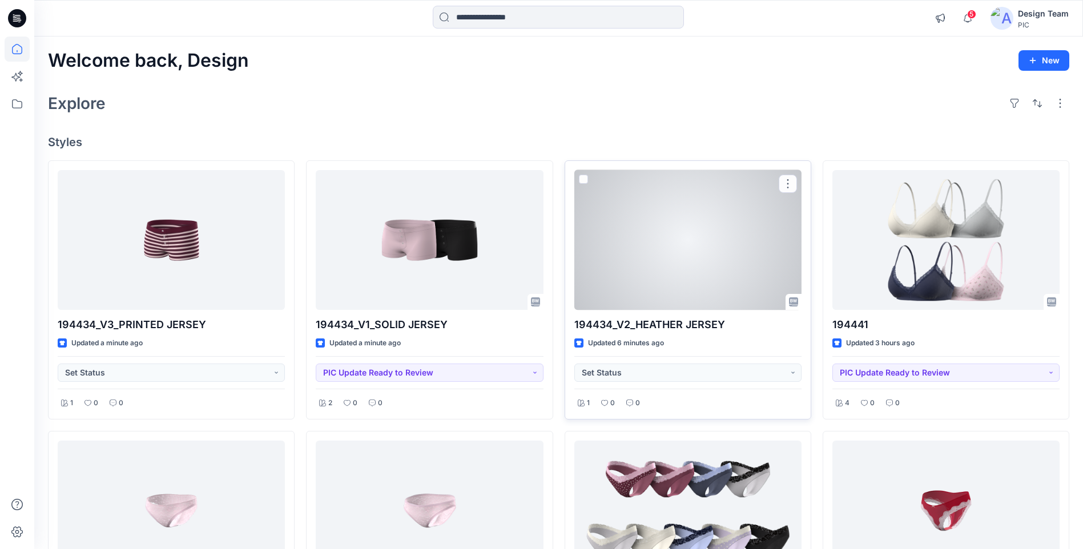
click at [723, 298] on div at bounding box center [687, 240] width 227 height 140
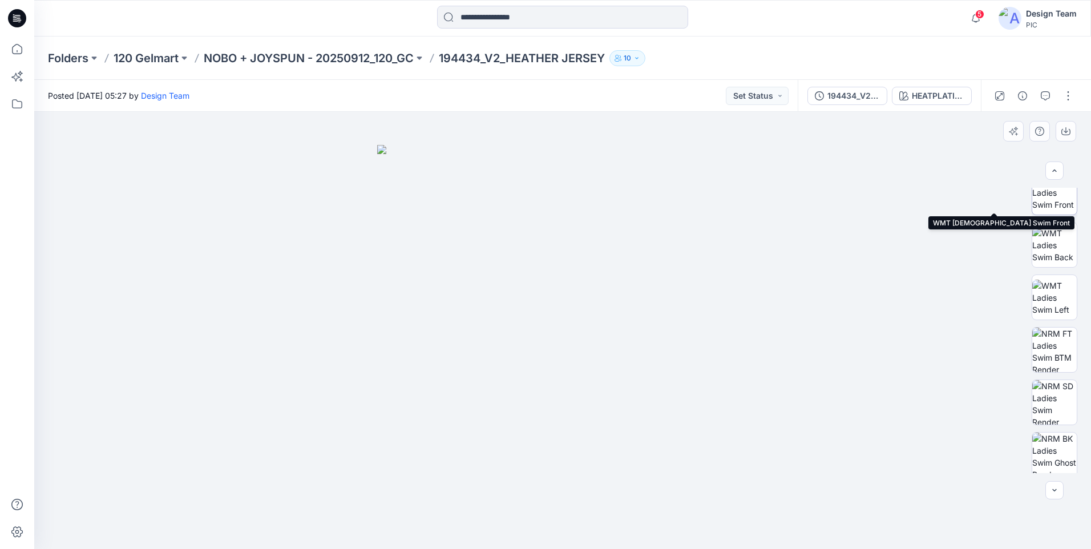
scroll to position [180, 0]
click at [21, 49] on icon at bounding box center [17, 49] width 25 height 25
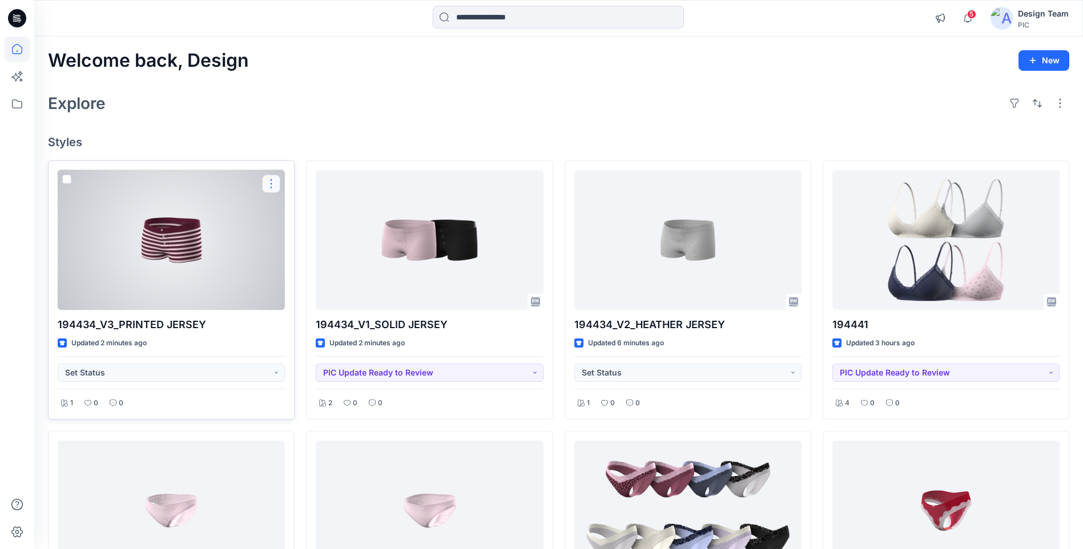
click at [264, 189] on button "button" at bounding box center [271, 184] width 18 height 18
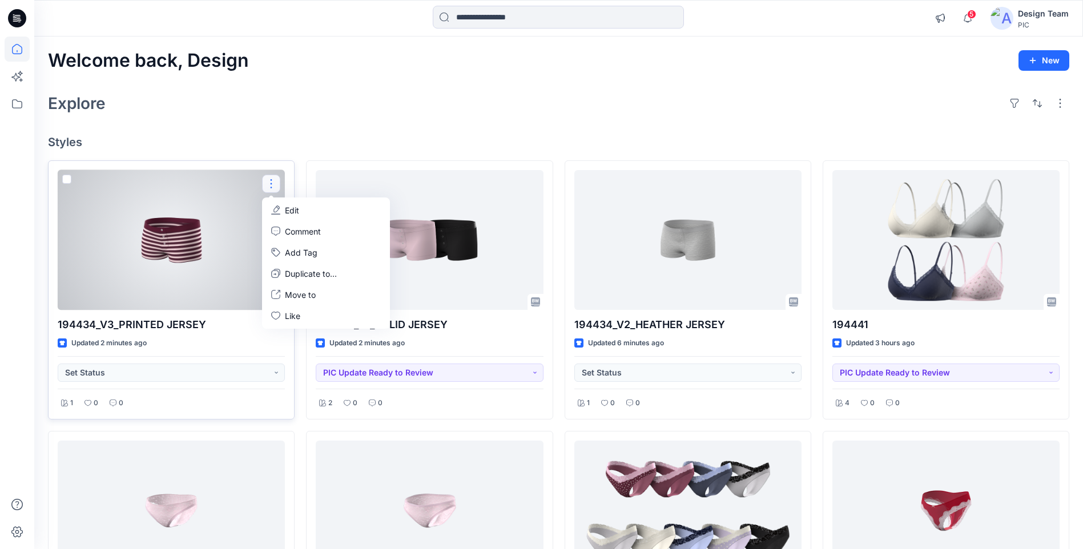
click at [286, 206] on p "Edit" at bounding box center [292, 210] width 14 height 12
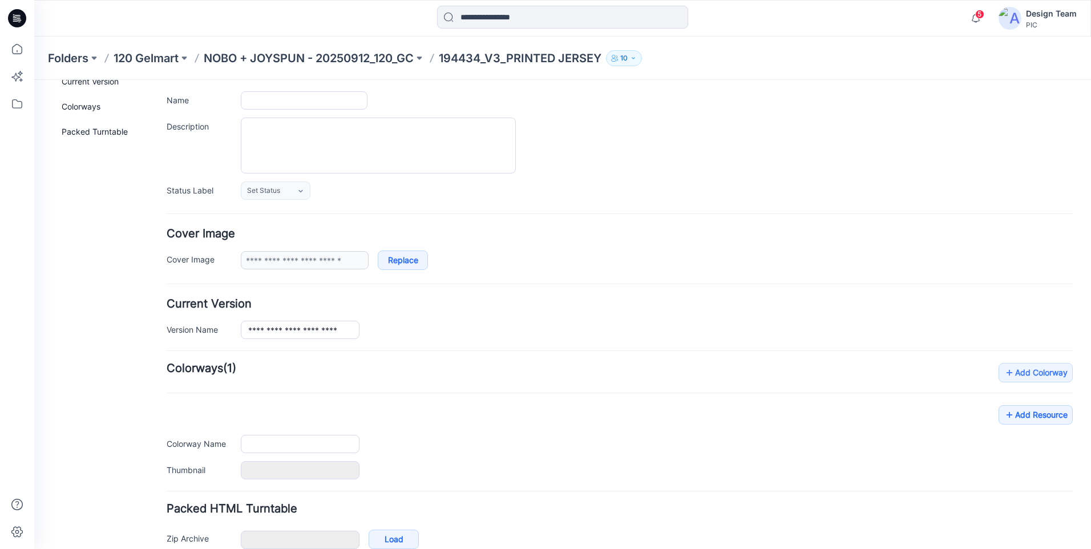
scroll to position [135, 0]
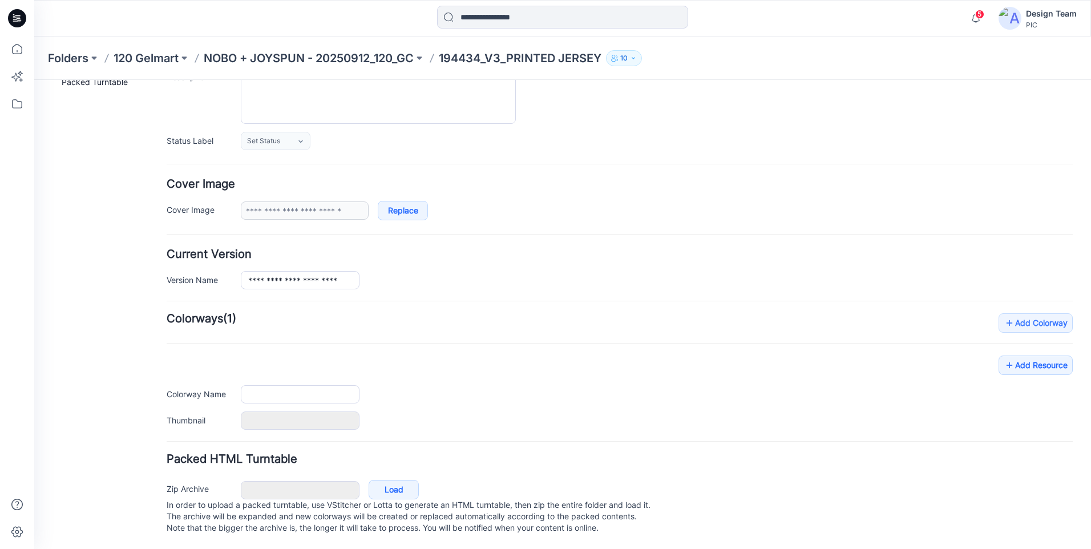
type input "**********"
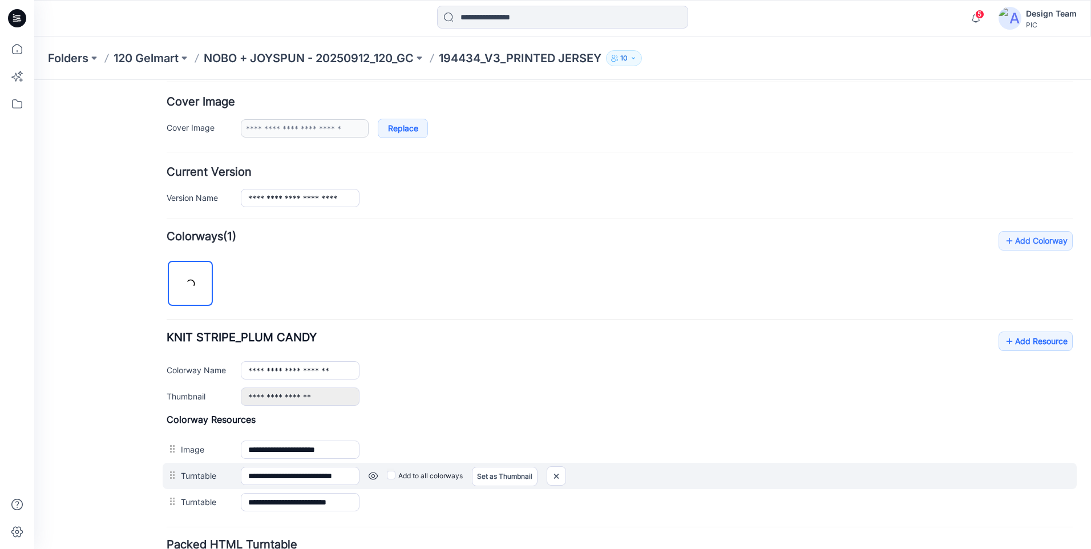
scroll to position [302, 0]
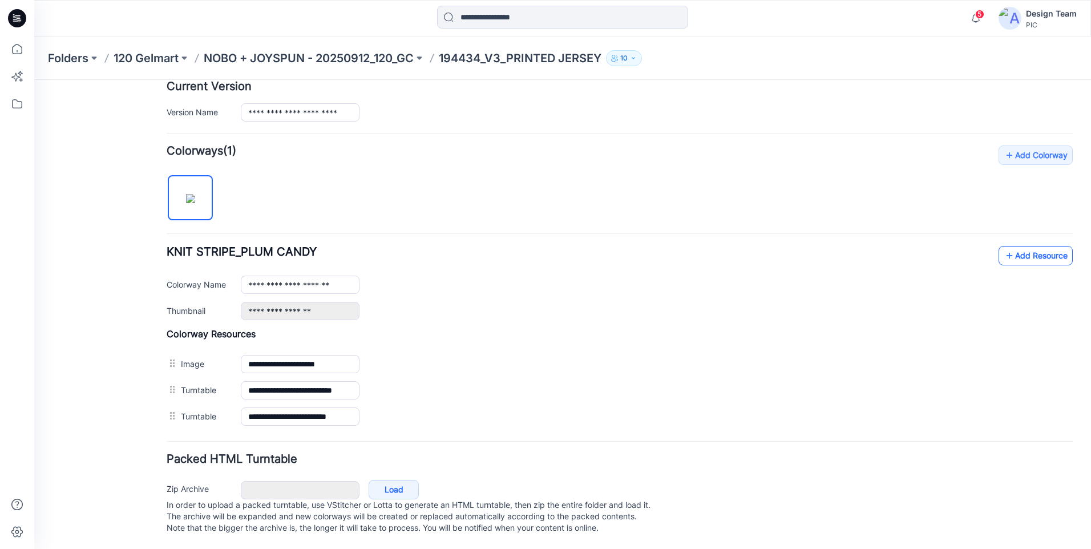
click at [1016, 249] on link "Add Resource" at bounding box center [1036, 255] width 74 height 19
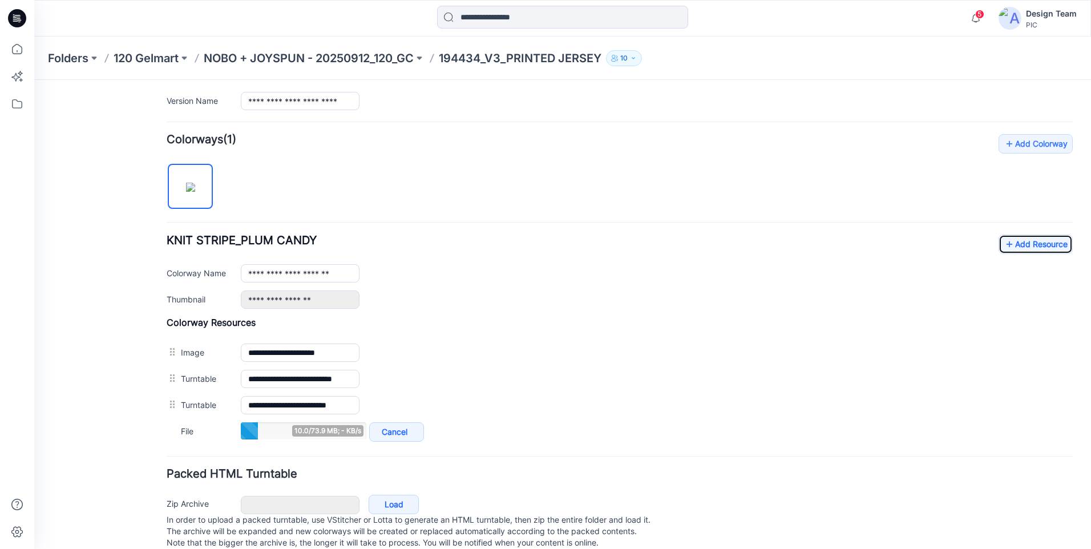
scroll to position [329, 0]
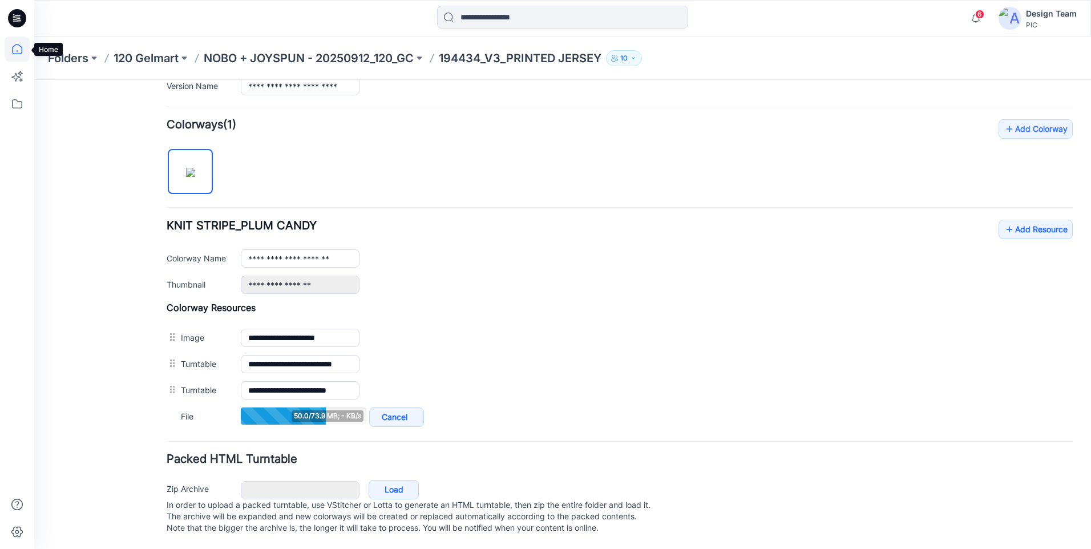
click at [8, 51] on icon at bounding box center [17, 49] width 25 height 25
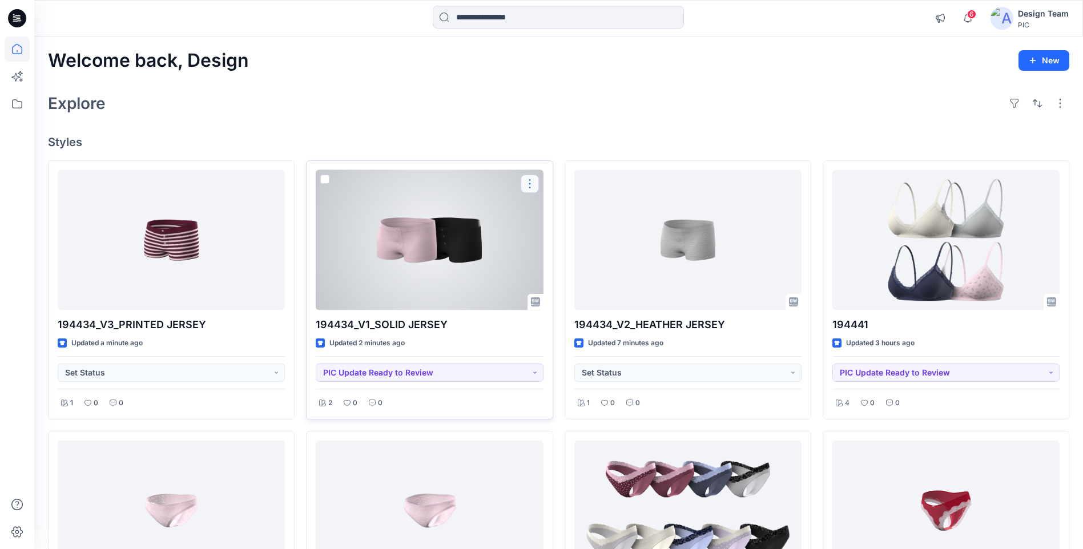
click at [530, 187] on button "button" at bounding box center [529, 184] width 18 height 18
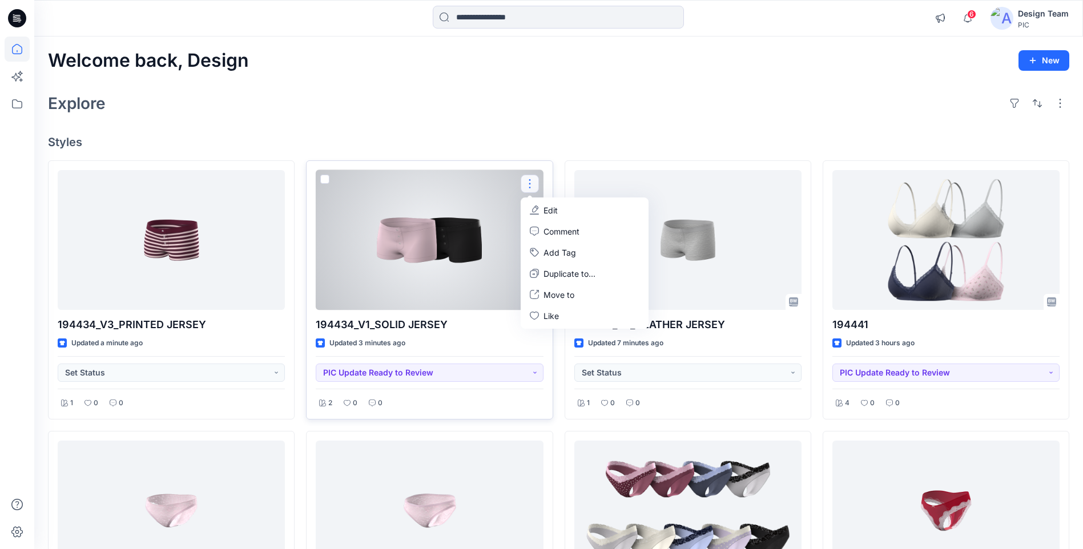
click at [532, 208] on icon "button" at bounding box center [534, 209] width 9 height 9
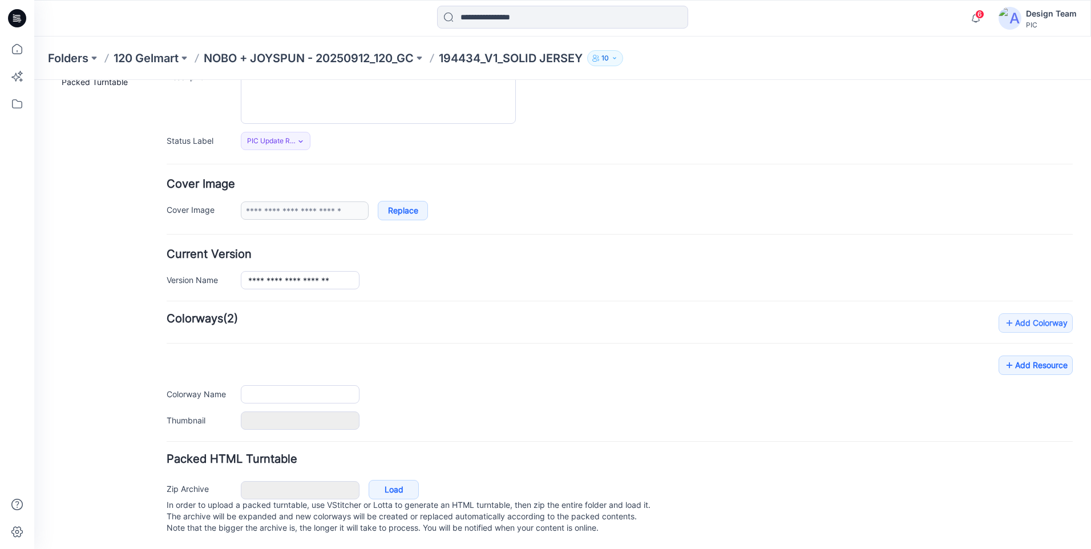
type input "**********"
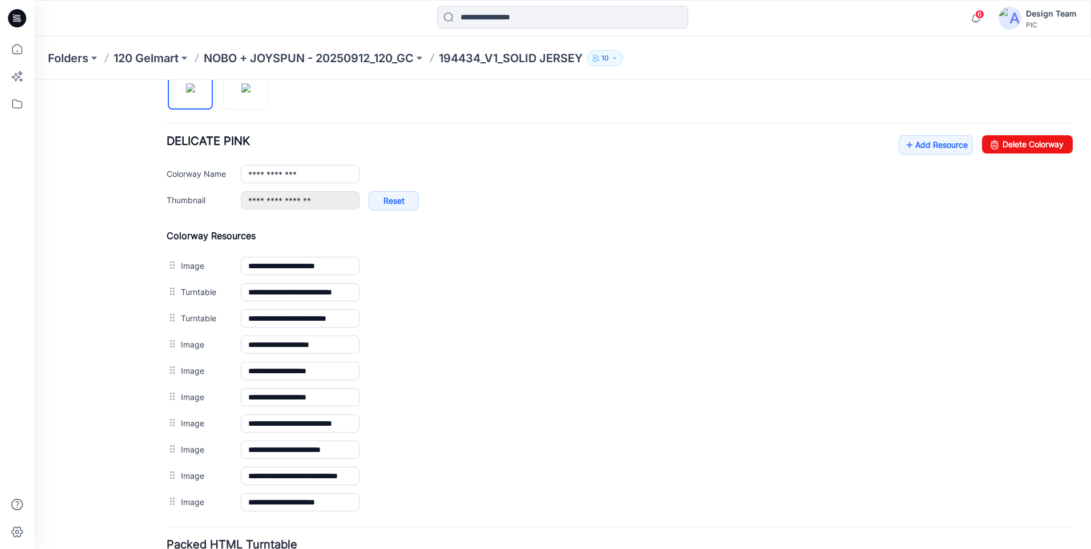
scroll to position [306, 0]
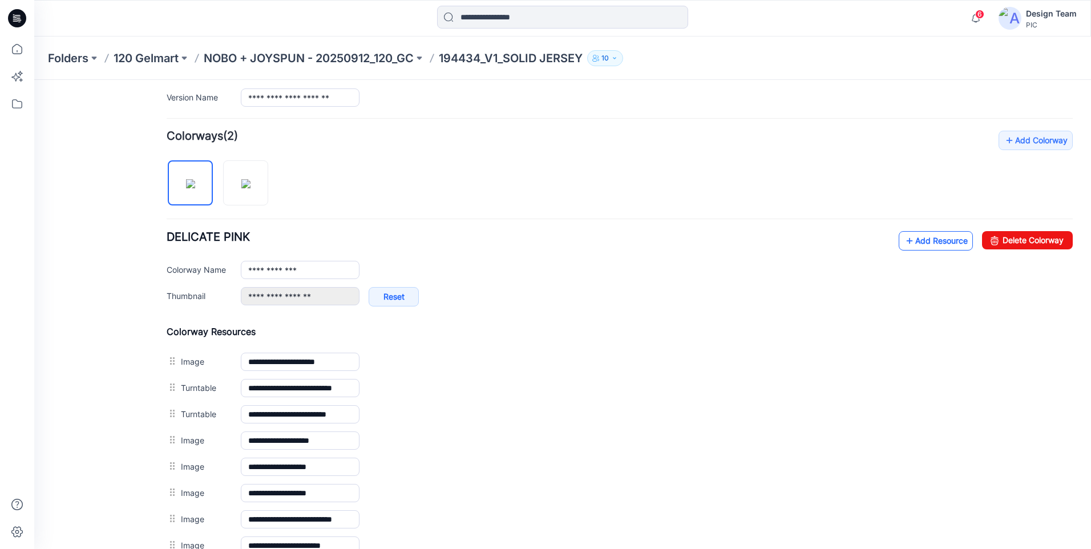
click at [931, 236] on link "Add Resource" at bounding box center [936, 240] width 74 height 19
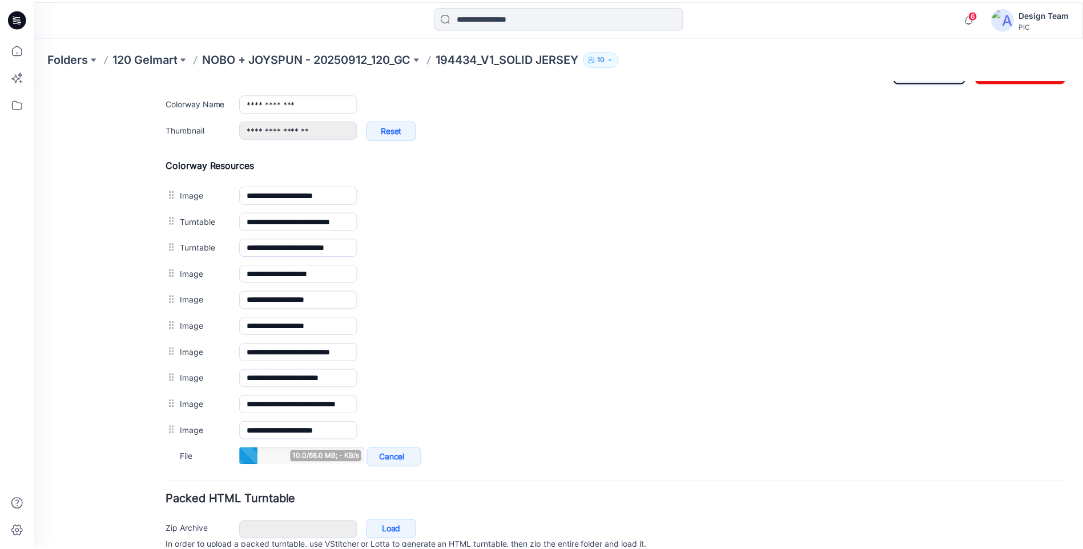
scroll to position [525, 0]
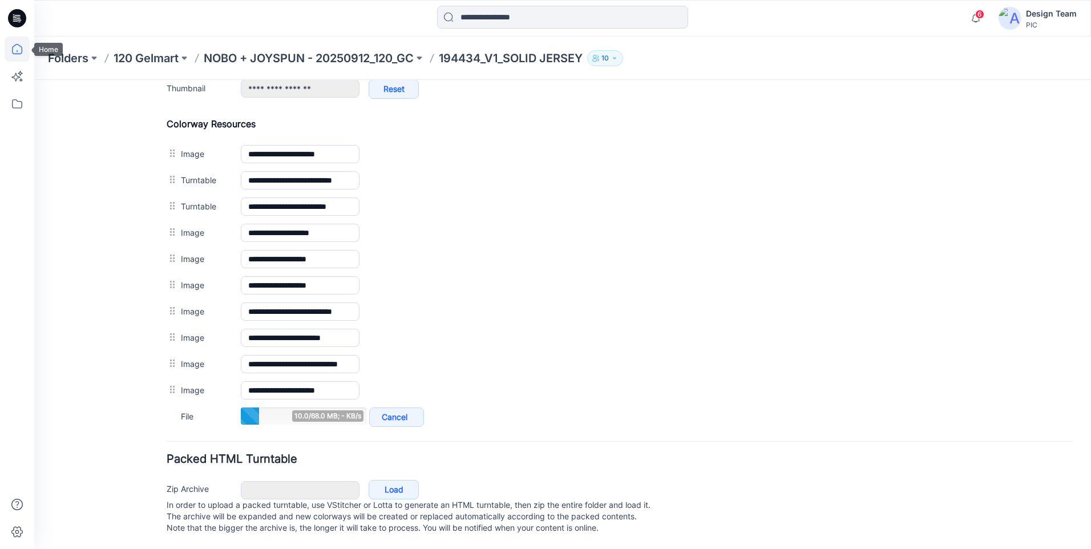
click at [19, 52] on icon at bounding box center [17, 49] width 25 height 25
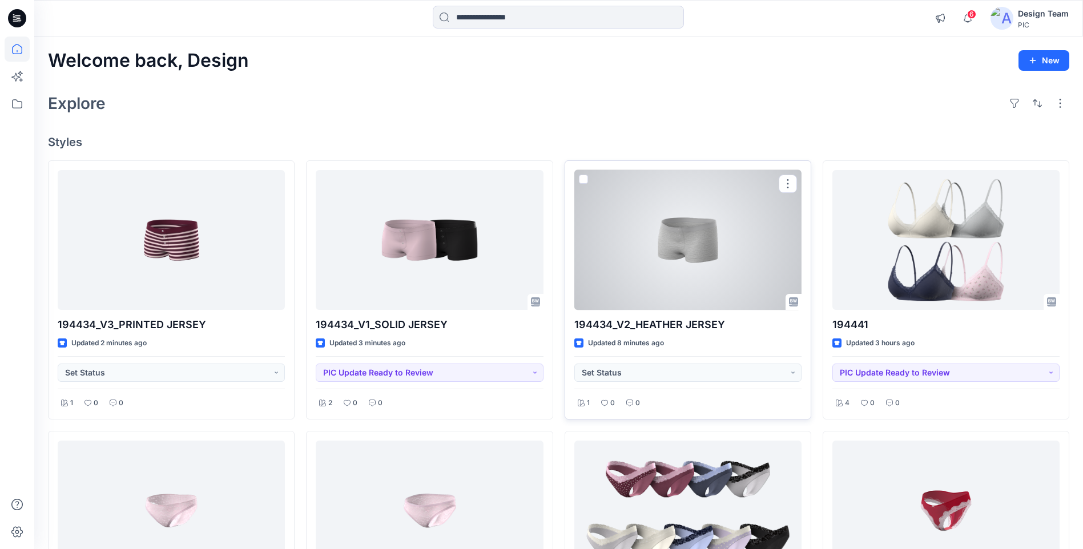
click at [692, 289] on div at bounding box center [687, 240] width 227 height 140
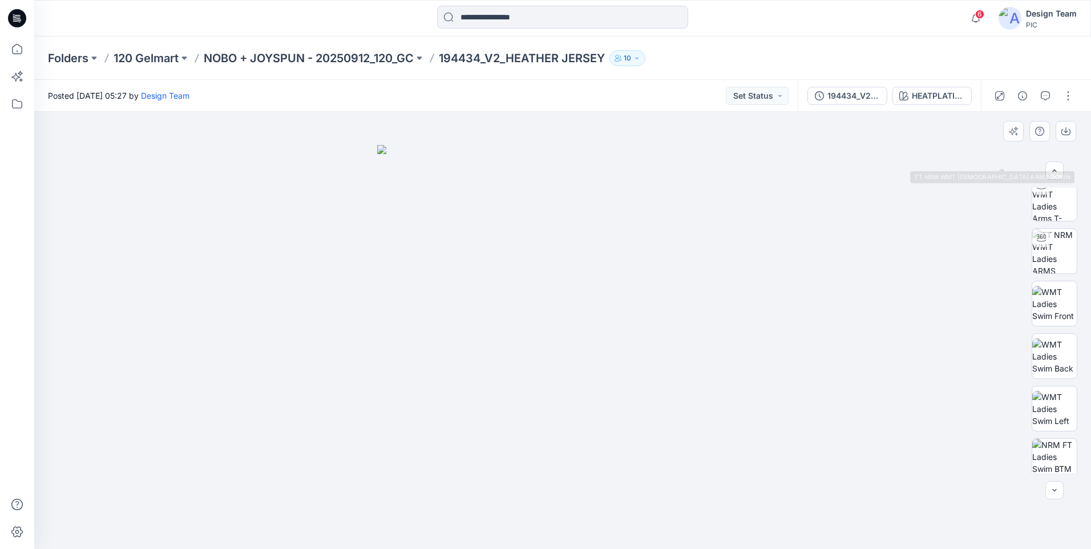
scroll to position [180, 0]
click at [14, 60] on icon at bounding box center [17, 49] width 25 height 25
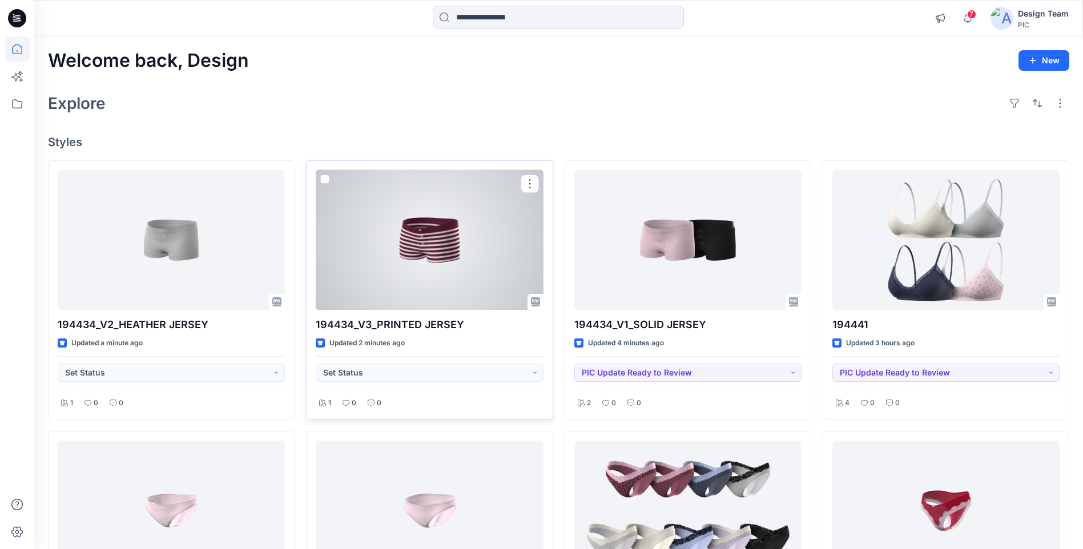
click at [376, 287] on div at bounding box center [429, 240] width 227 height 140
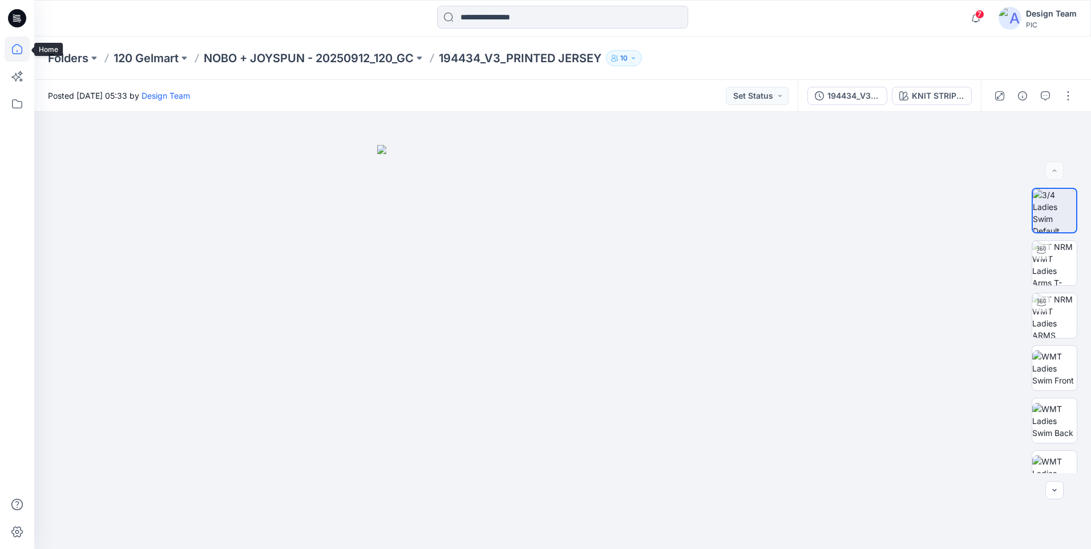
click at [5, 50] on icon at bounding box center [17, 49] width 25 height 25
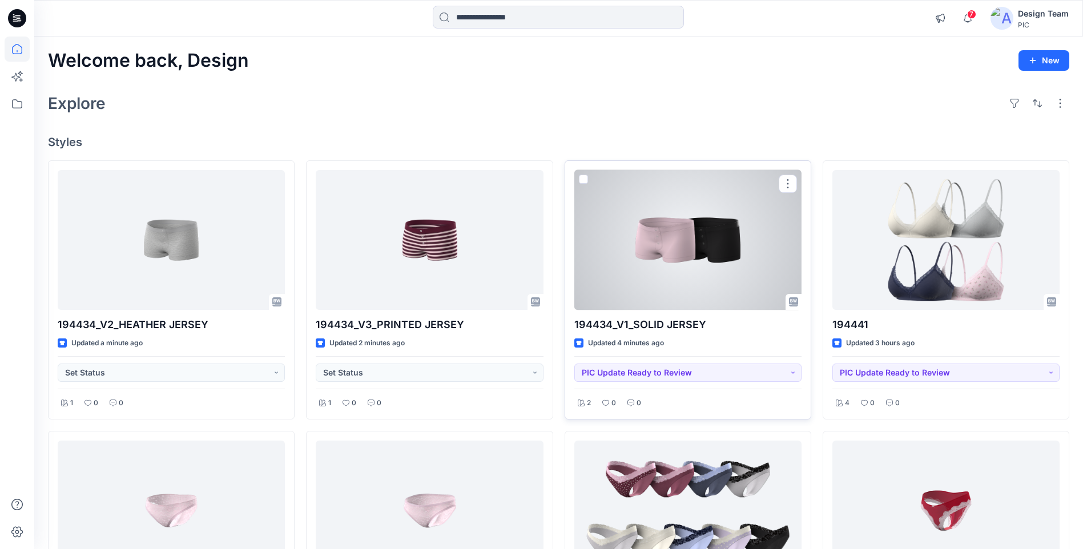
click at [676, 260] on div at bounding box center [687, 240] width 227 height 140
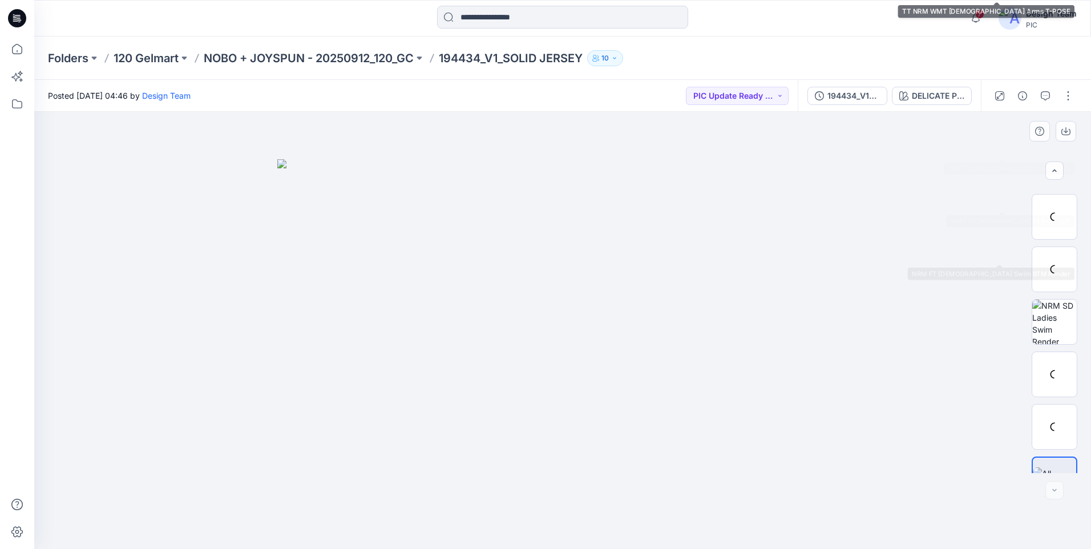
scroll to position [285, 0]
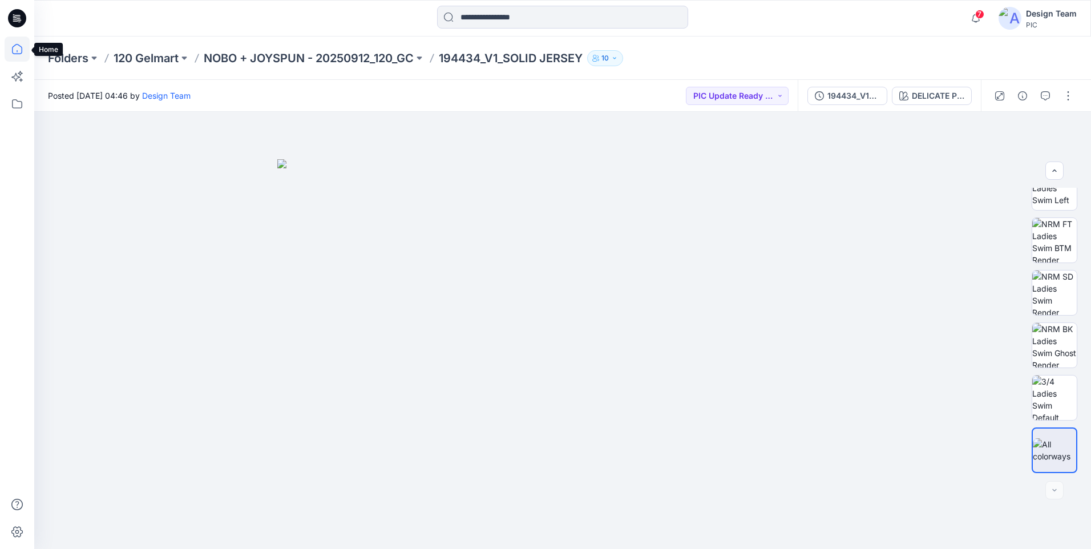
click at [17, 47] on icon at bounding box center [17, 49] width 25 height 25
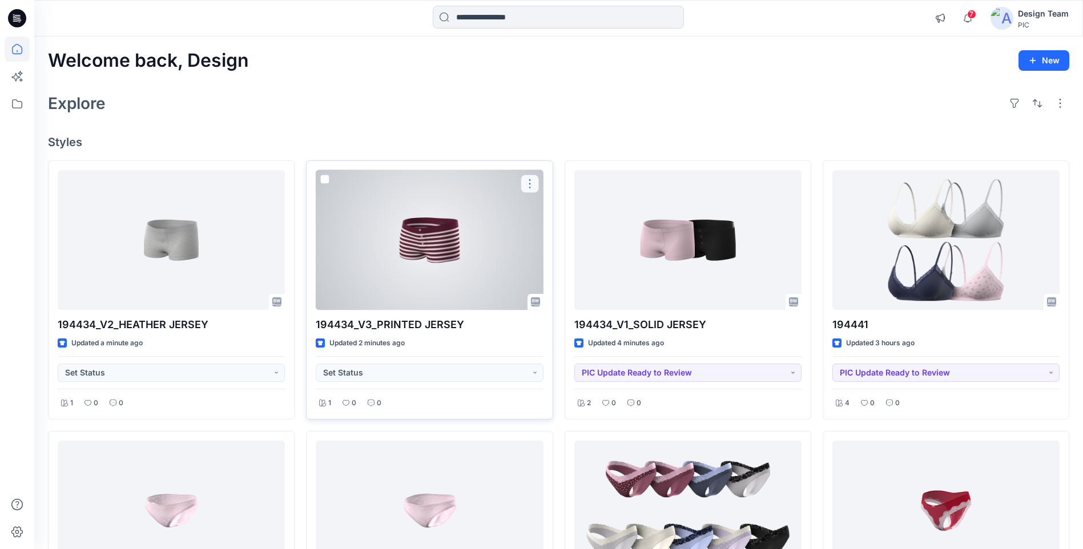
click at [532, 185] on button "button" at bounding box center [529, 184] width 18 height 18
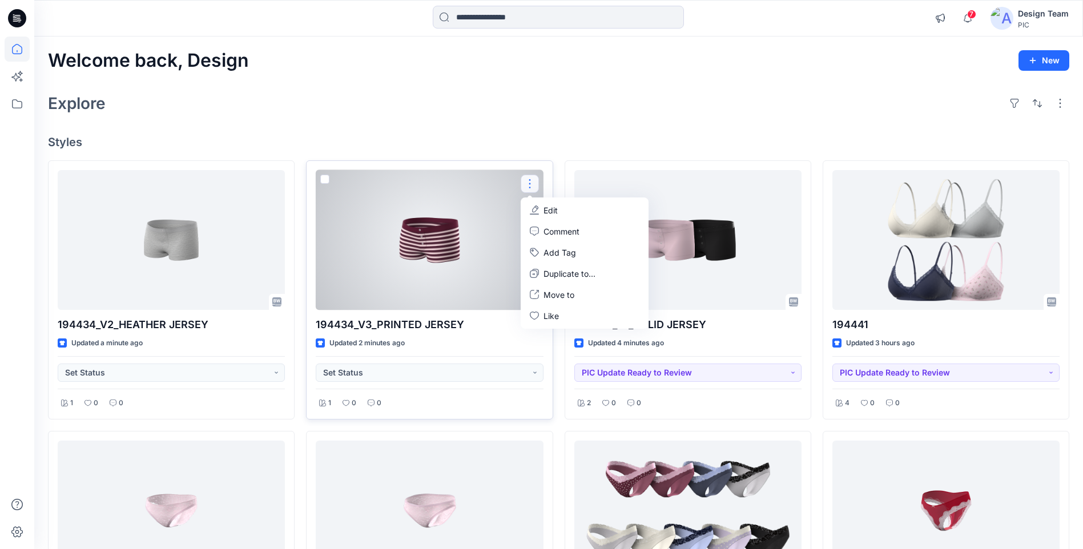
click at [551, 209] on p "Edit" at bounding box center [550, 210] width 14 height 12
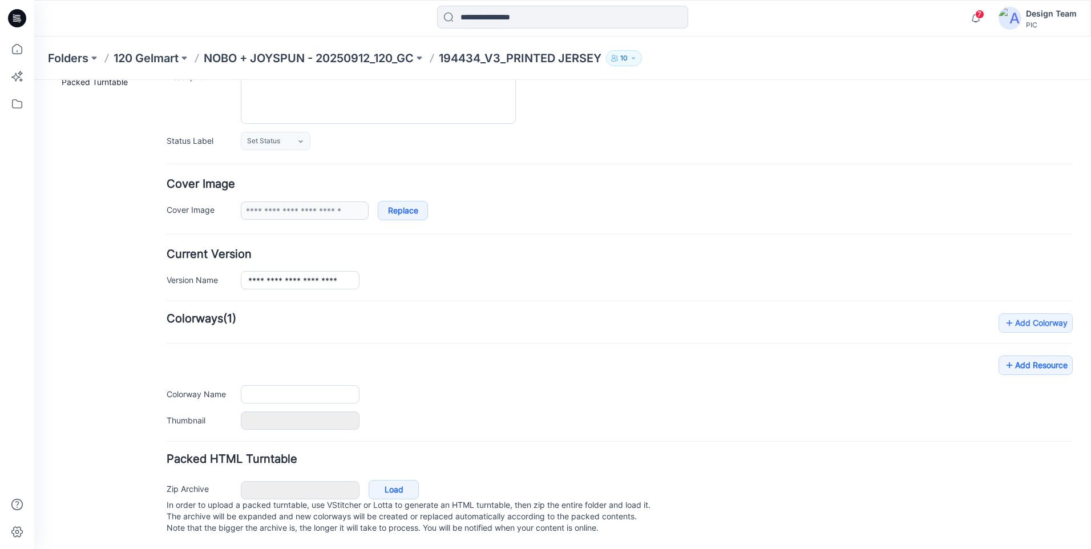
type input "**********"
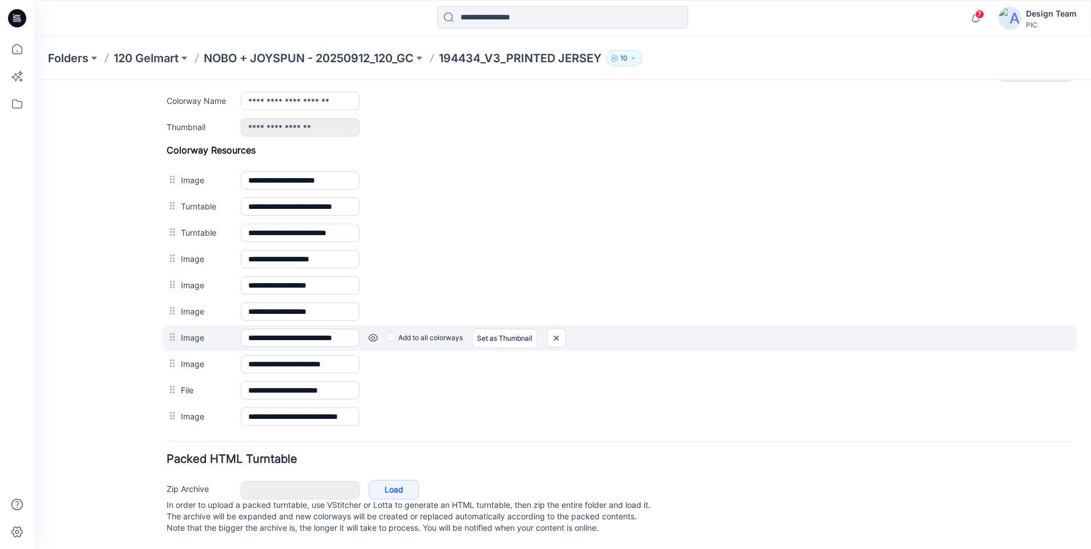
scroll to position [460, 0]
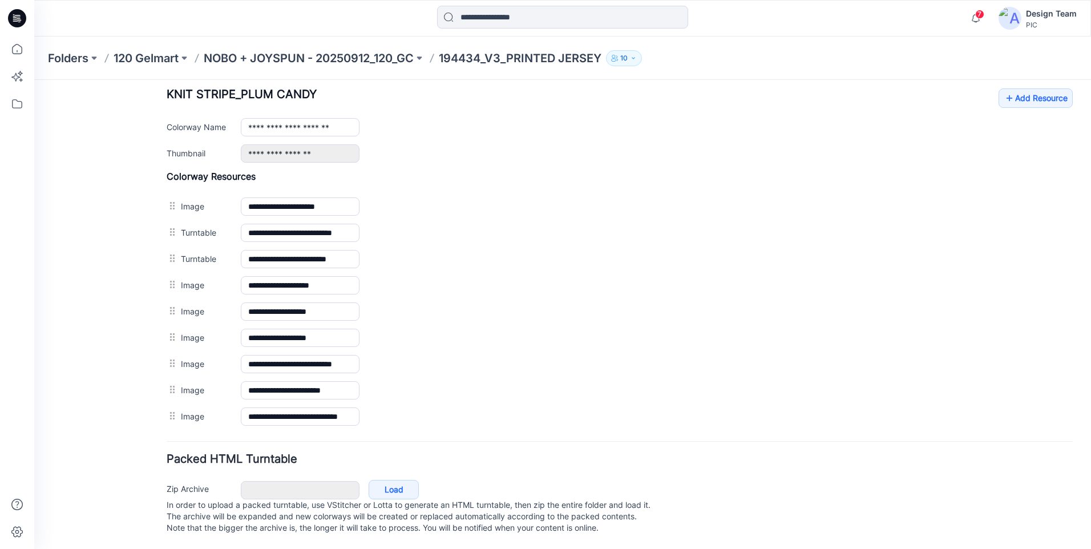
click at [127, 329] on div "General Cover Image Current Version Colorways Packed Turntable" at bounding box center [102, 97] width 91 height 904
click at [130, 318] on div "General Cover Image Current Version Colorways Packed Turntable" at bounding box center [102, 97] width 91 height 904
drag, startPoint x: 124, startPoint y: 317, endPoint x: 84, endPoint y: 180, distance: 142.8
click at [78, 182] on div "General Cover Image Current Version Colorways Packed Turntable" at bounding box center [102, 97] width 91 height 904
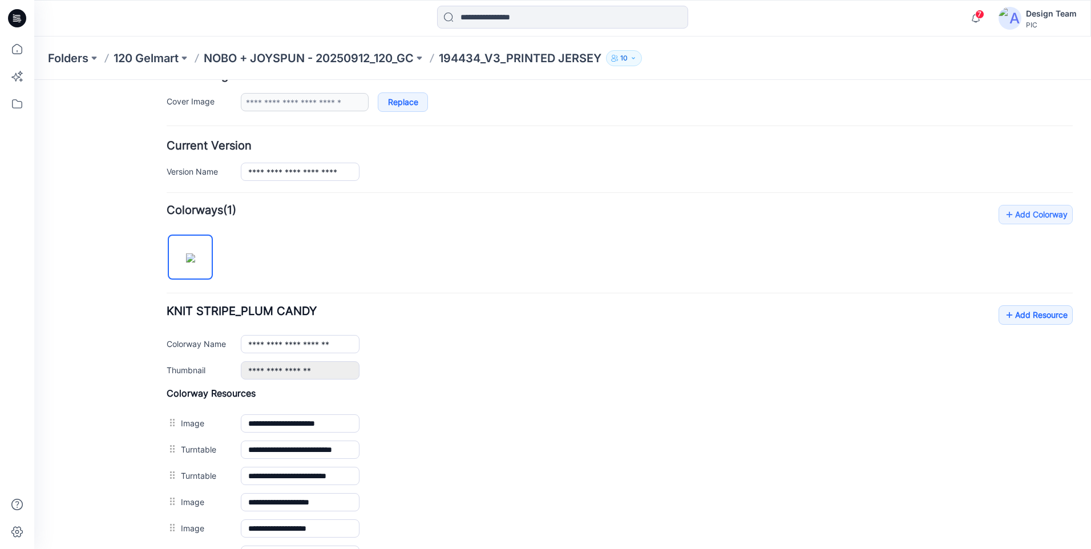
scroll to position [0, 0]
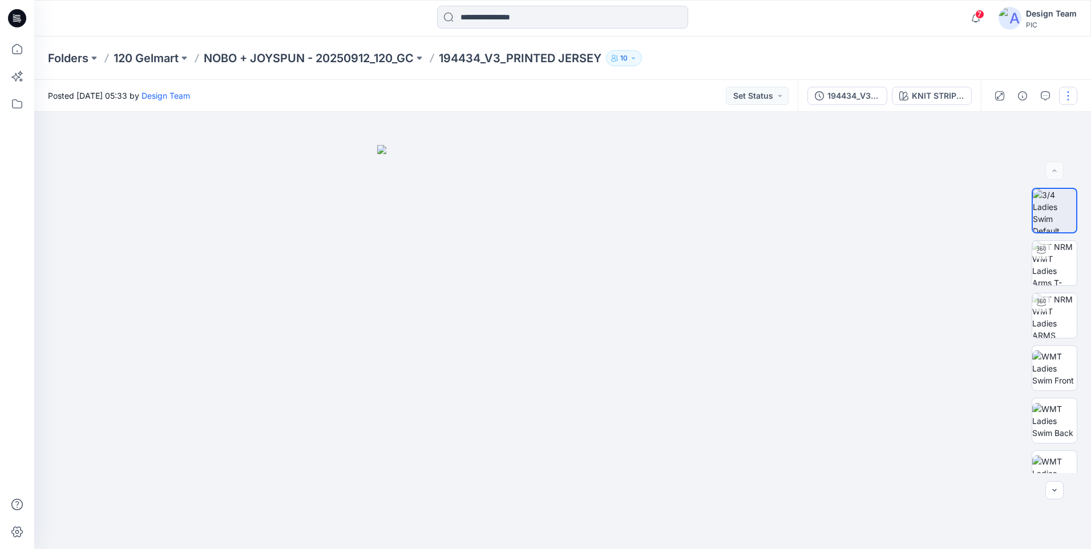
click at [1074, 88] on button "button" at bounding box center [1068, 96] width 18 height 18
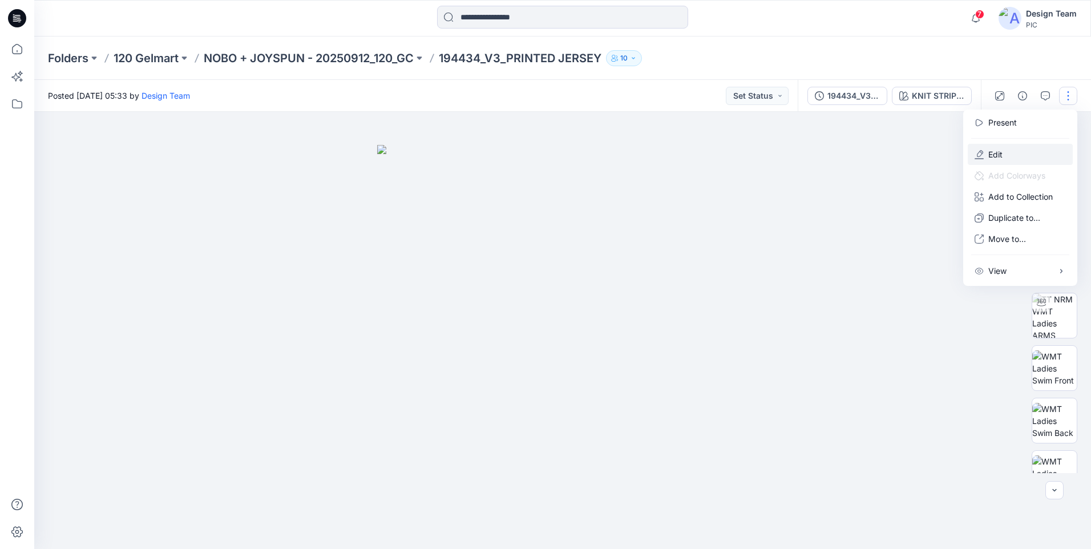
click at [1015, 149] on button "Edit" at bounding box center [1020, 154] width 105 height 21
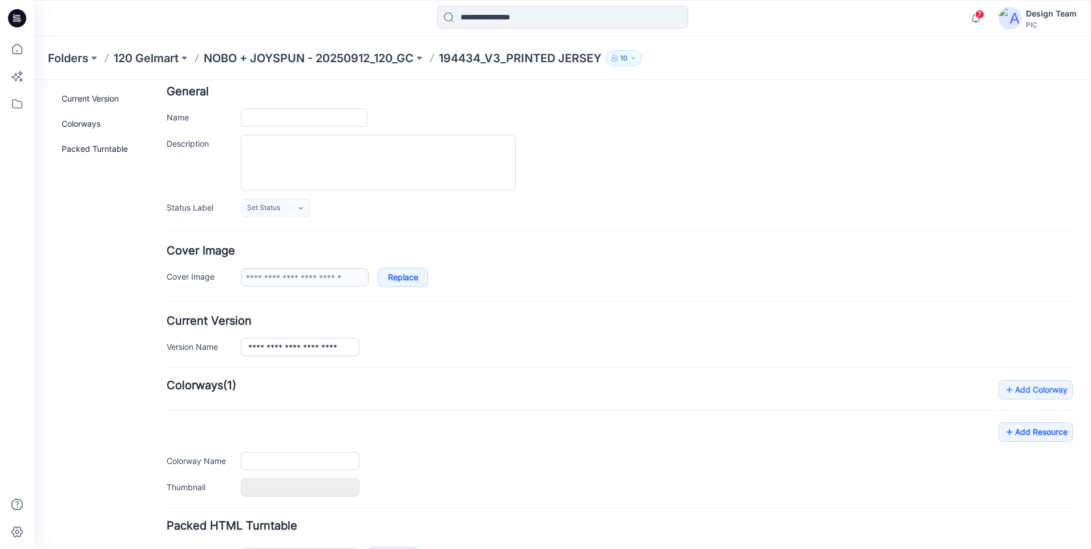
scroll to position [135, 0]
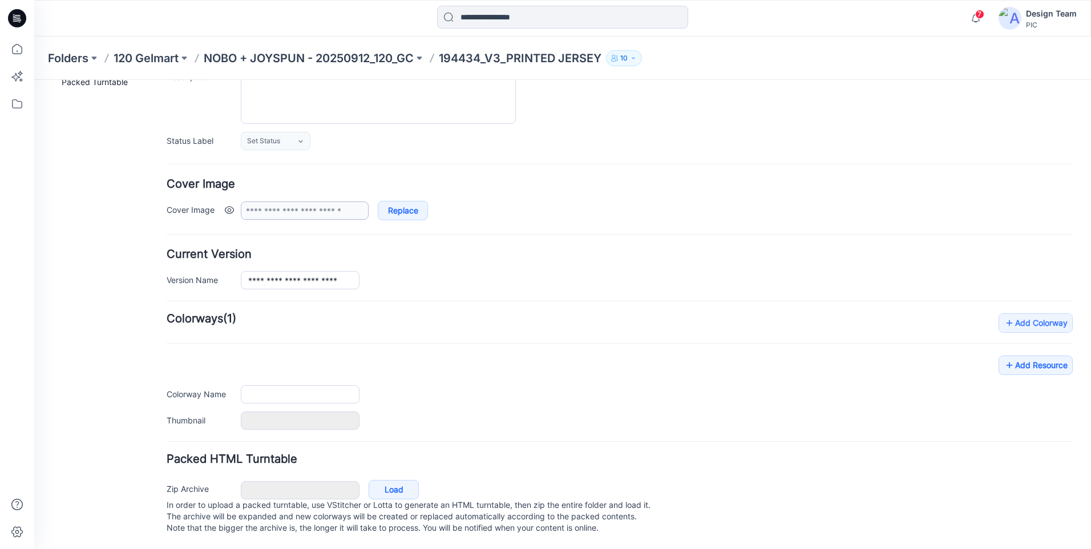
type input "**********"
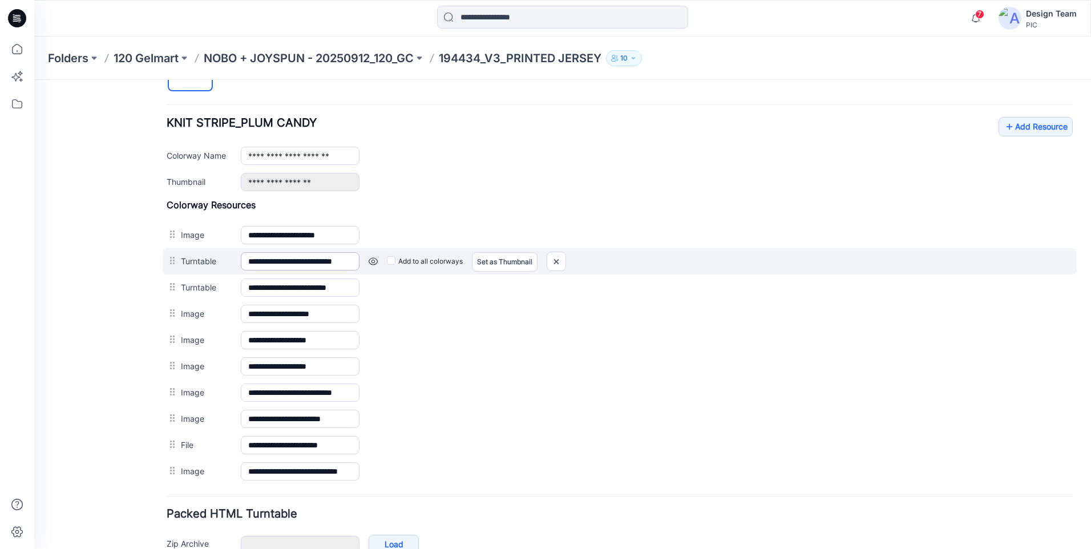
scroll to position [477, 0]
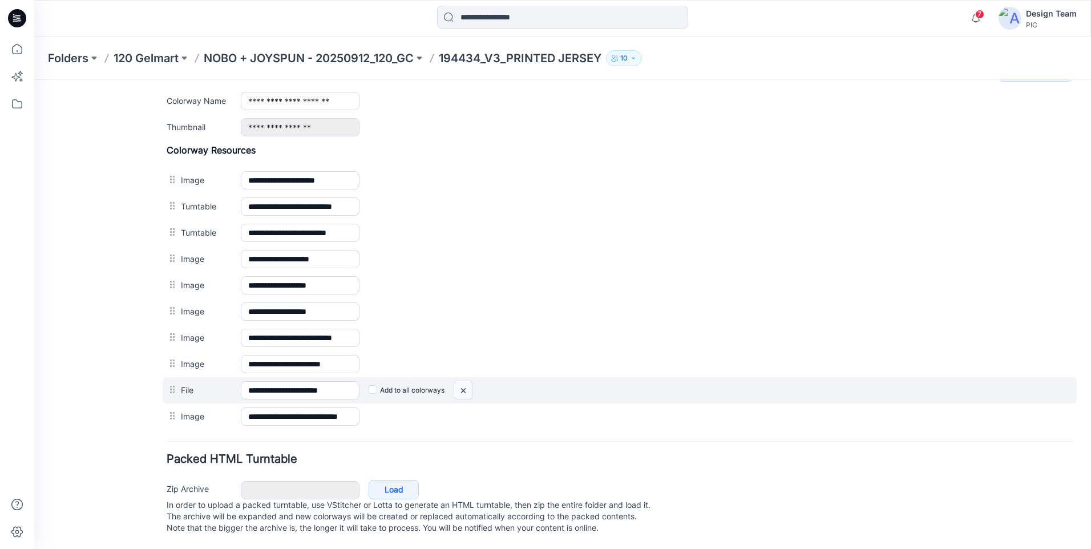
click at [458, 389] on img at bounding box center [463, 390] width 18 height 19
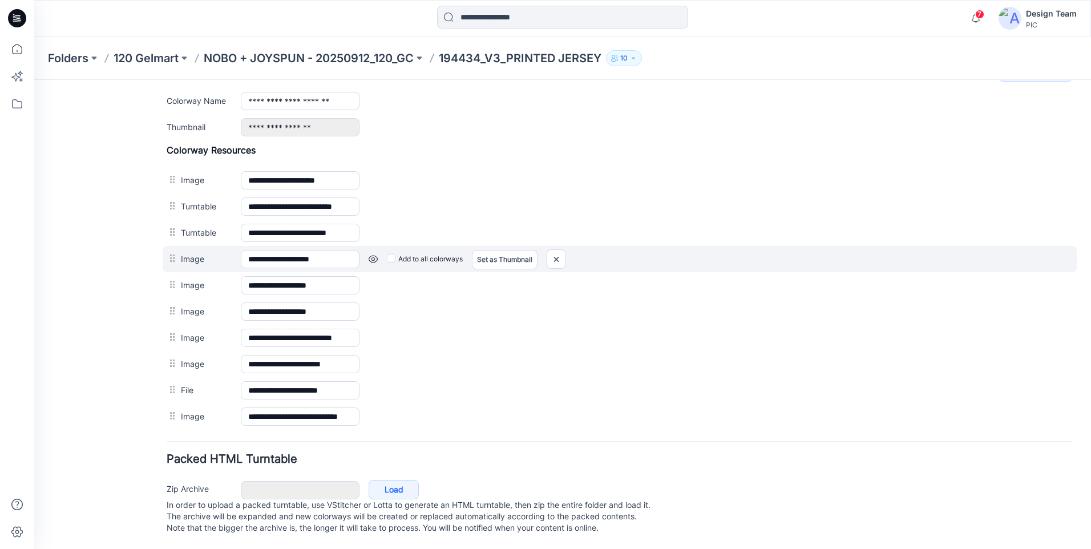
scroll to position [249, 0]
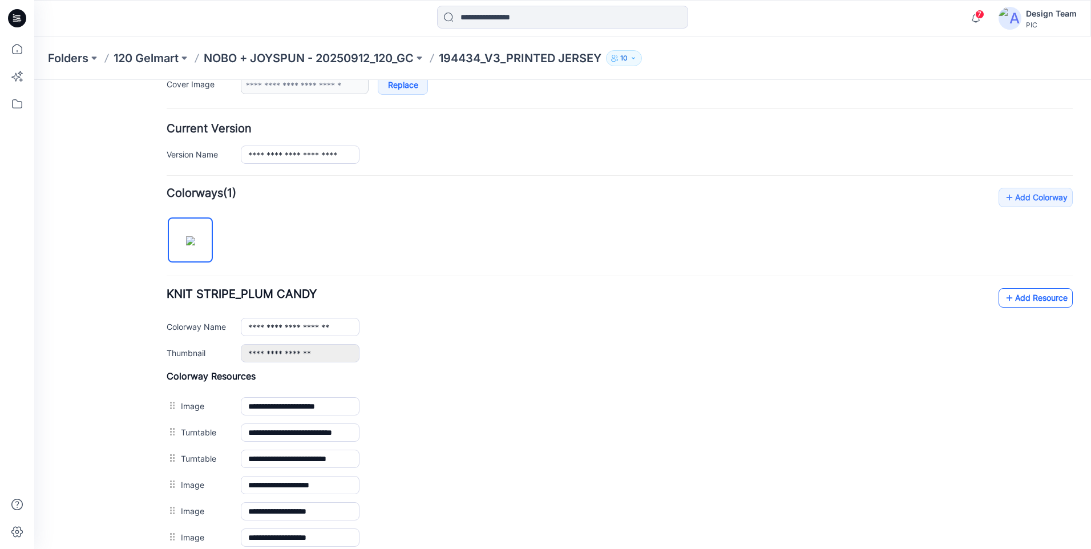
click at [1004, 293] on icon at bounding box center [1009, 298] width 11 height 18
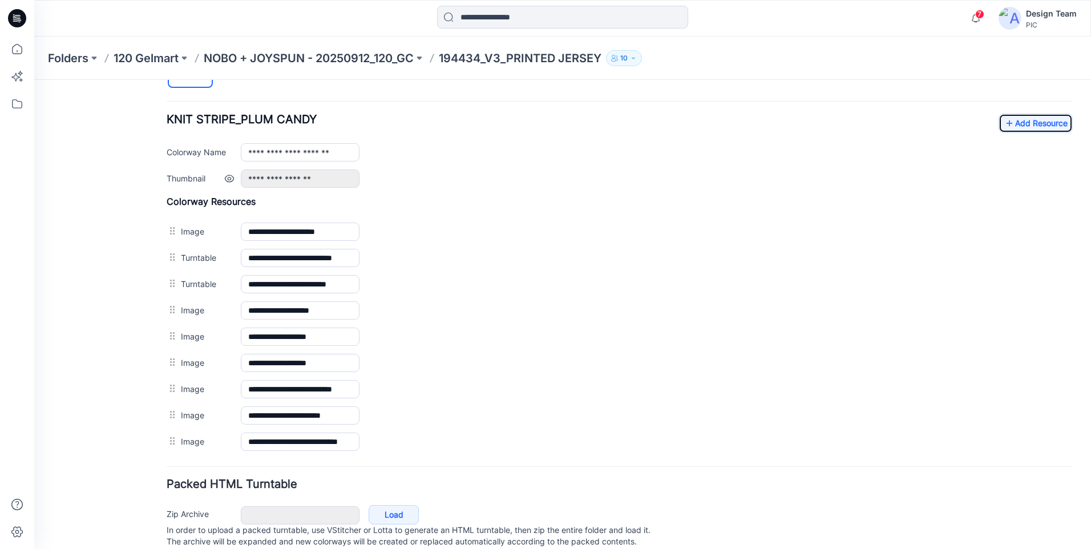
scroll to position [403, 0]
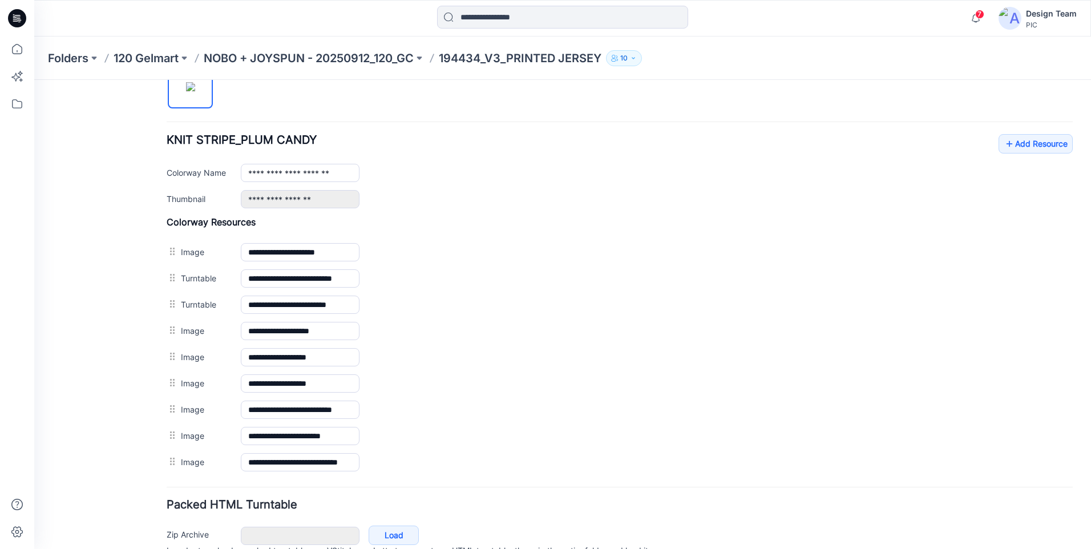
click at [532, 187] on div "**********" at bounding box center [620, 171] width 906 height 74
click at [1011, 147] on link "Add Resource" at bounding box center [1036, 143] width 74 height 19
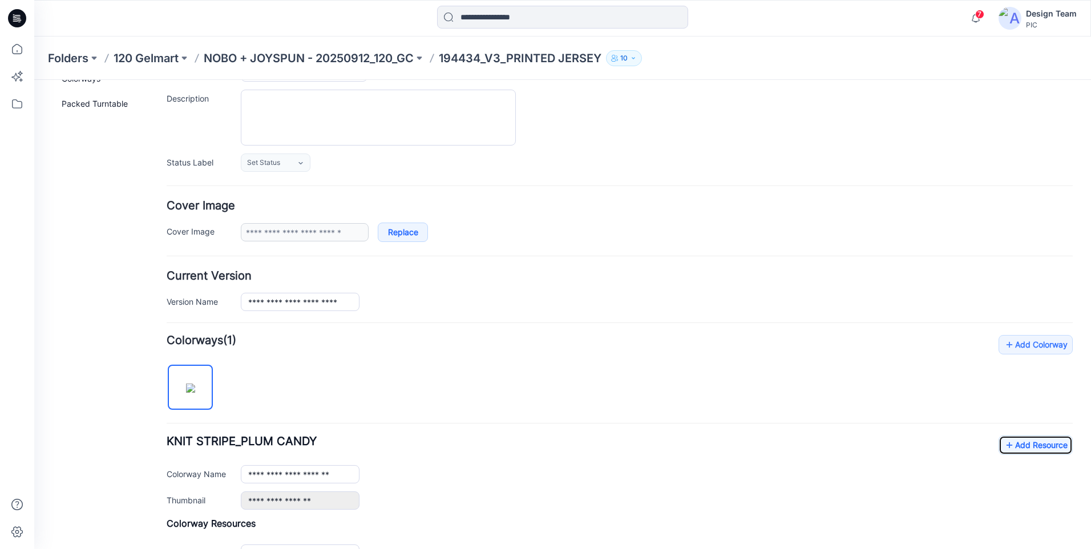
scroll to position [0, 0]
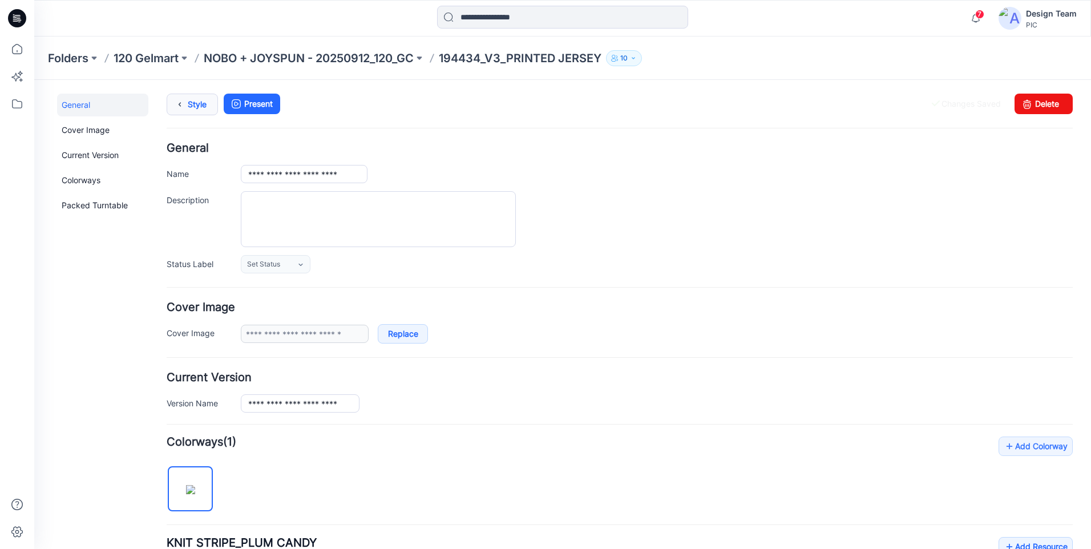
click at [196, 112] on link "Style" at bounding box center [192, 105] width 51 height 22
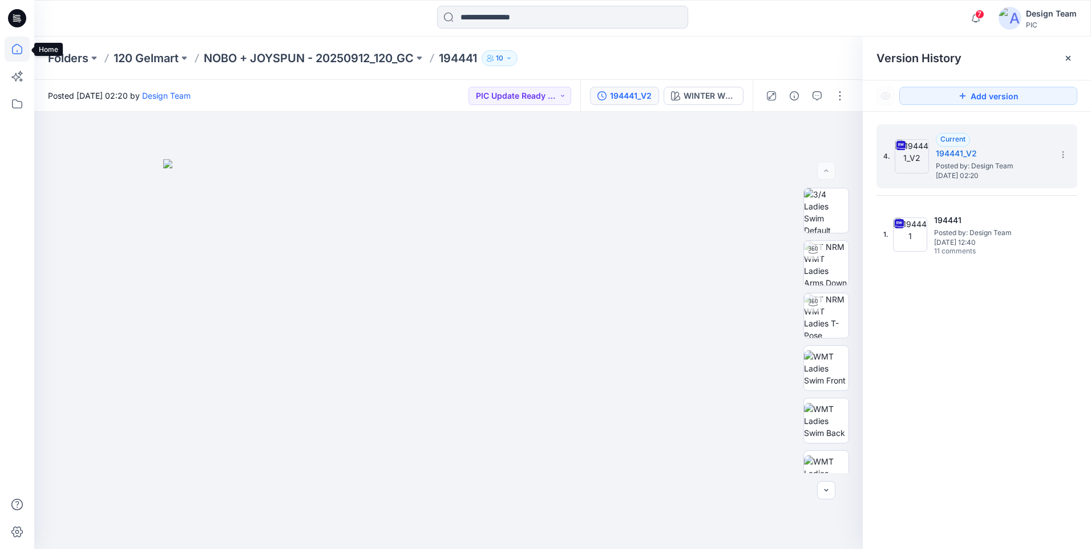
click at [15, 55] on icon at bounding box center [17, 49] width 25 height 25
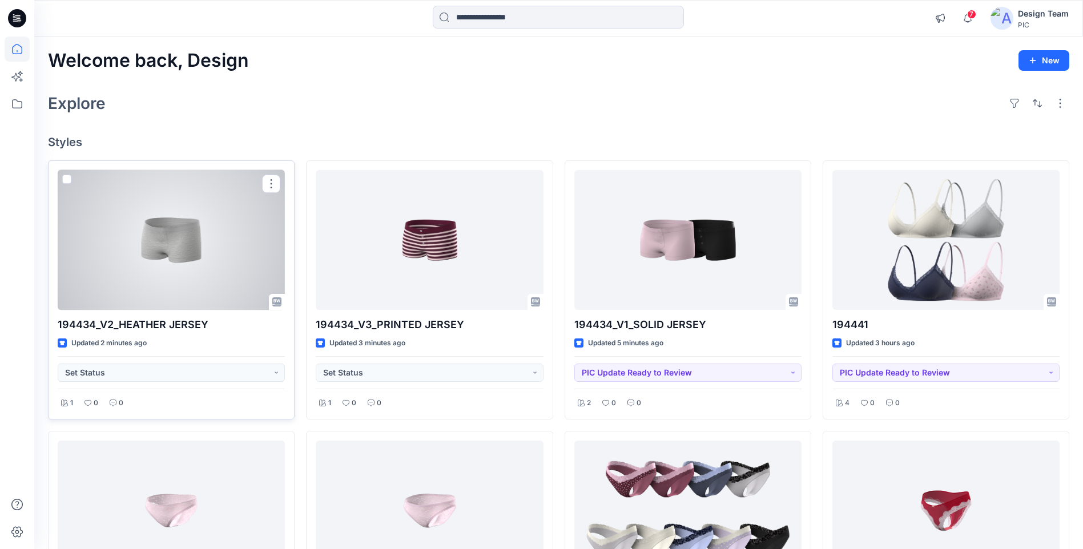
click at [136, 263] on div at bounding box center [171, 240] width 227 height 140
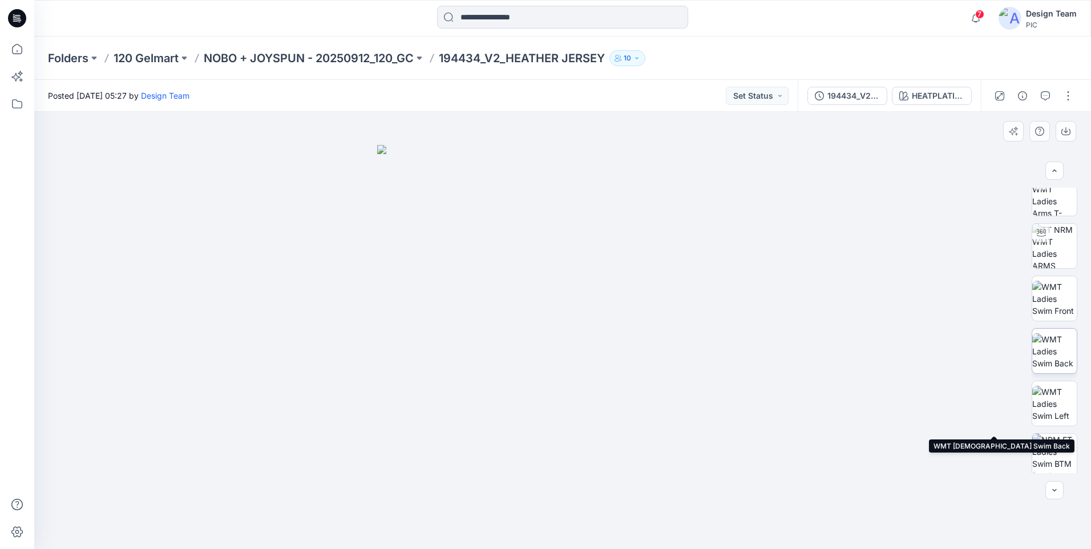
scroll to position [233, 0]
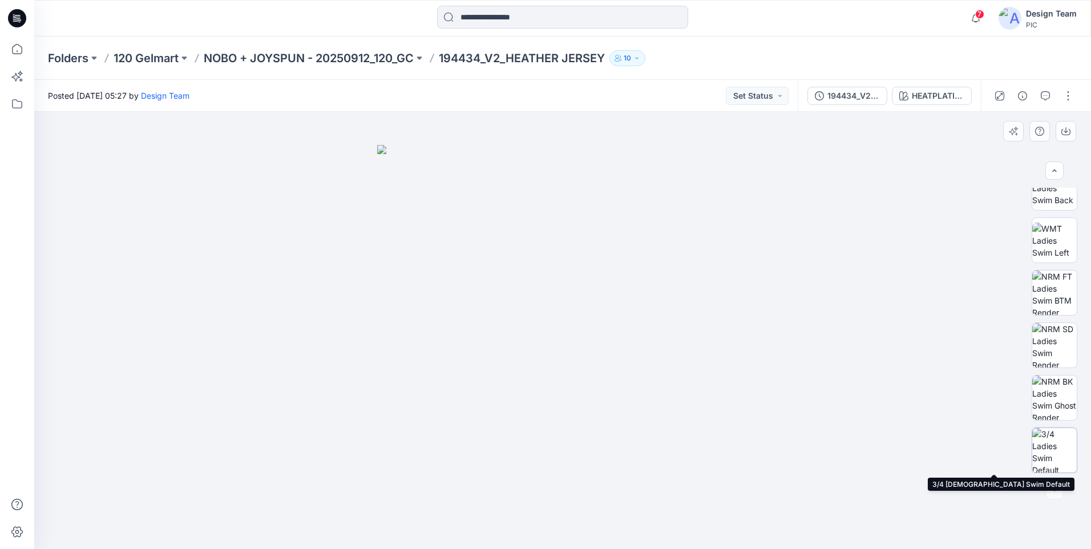
click at [1060, 458] on img at bounding box center [1054, 450] width 45 height 45
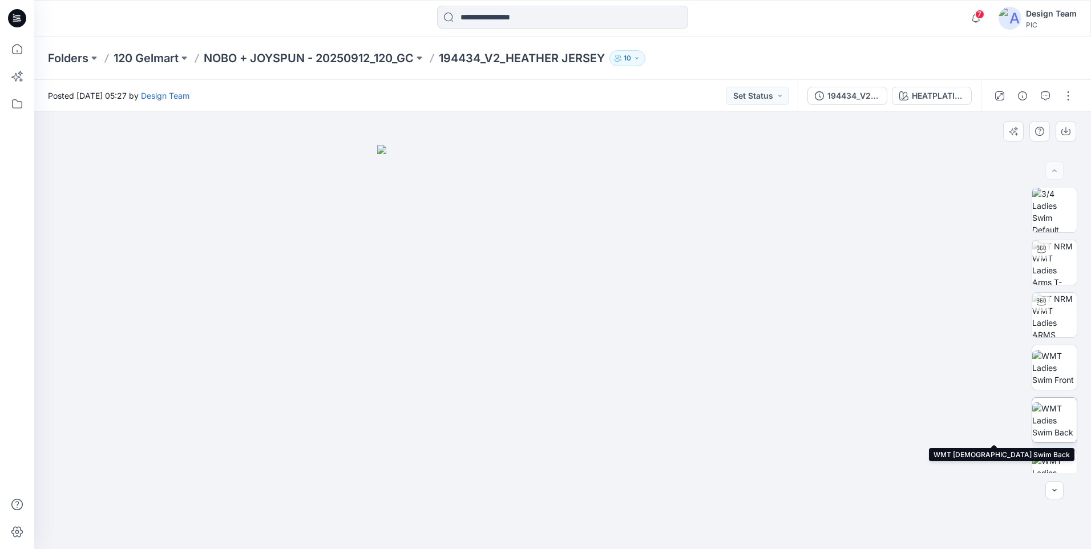
scroll to position [0, 0]
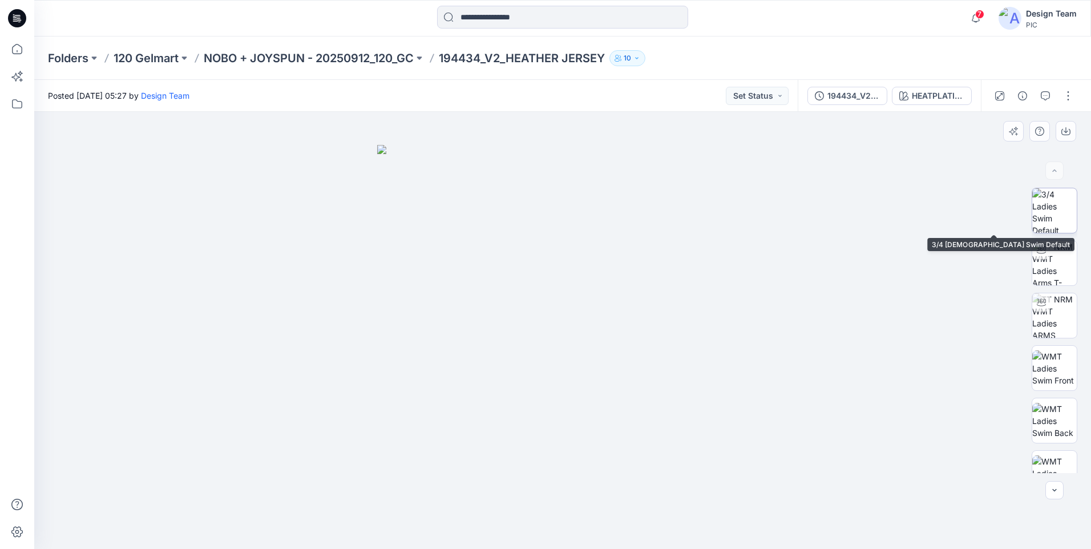
click at [1054, 205] on img at bounding box center [1054, 210] width 45 height 45
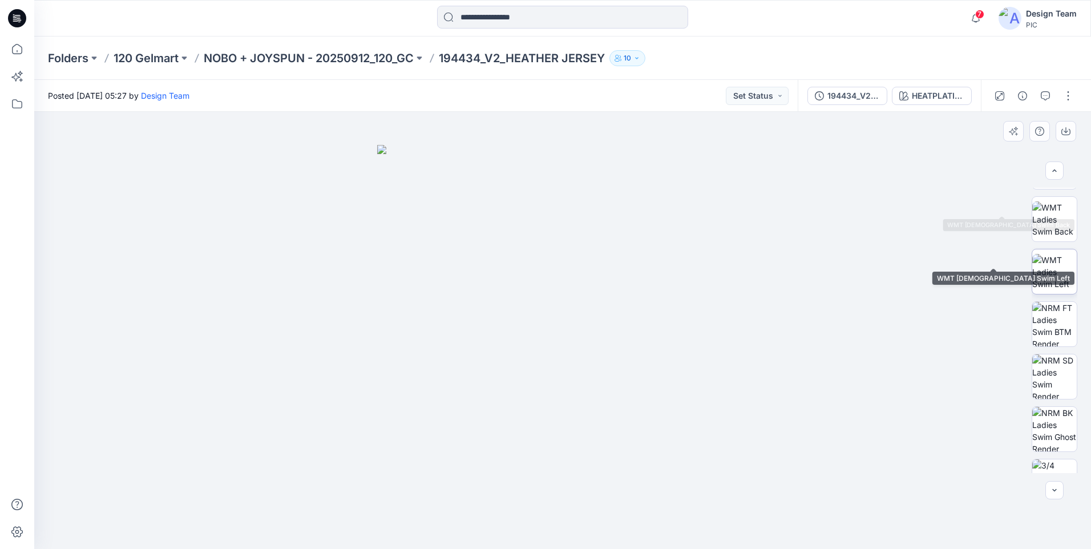
scroll to position [233, 0]
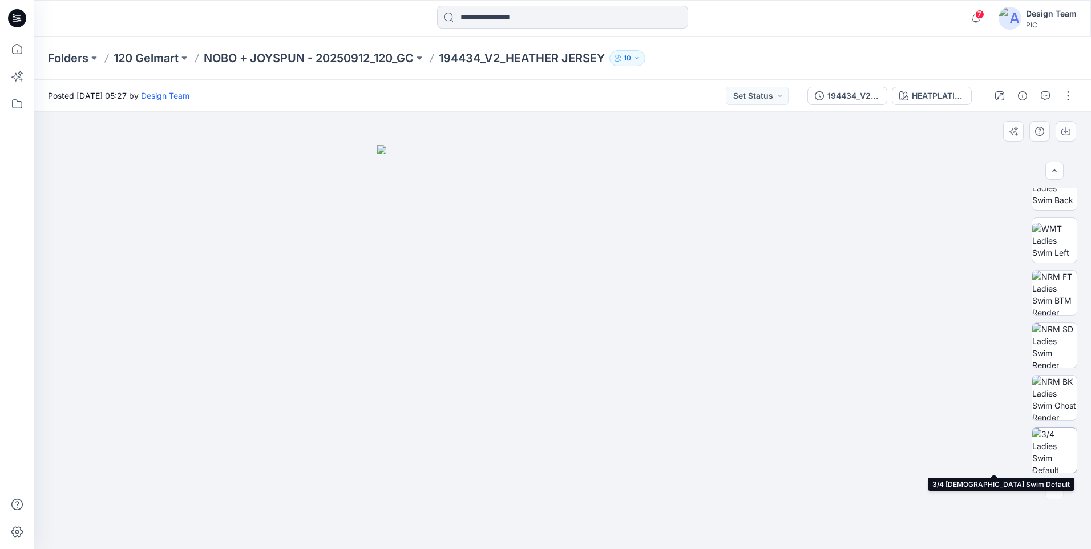
click at [1057, 444] on img at bounding box center [1054, 450] width 45 height 45
click at [1073, 89] on button "button" at bounding box center [1068, 96] width 18 height 18
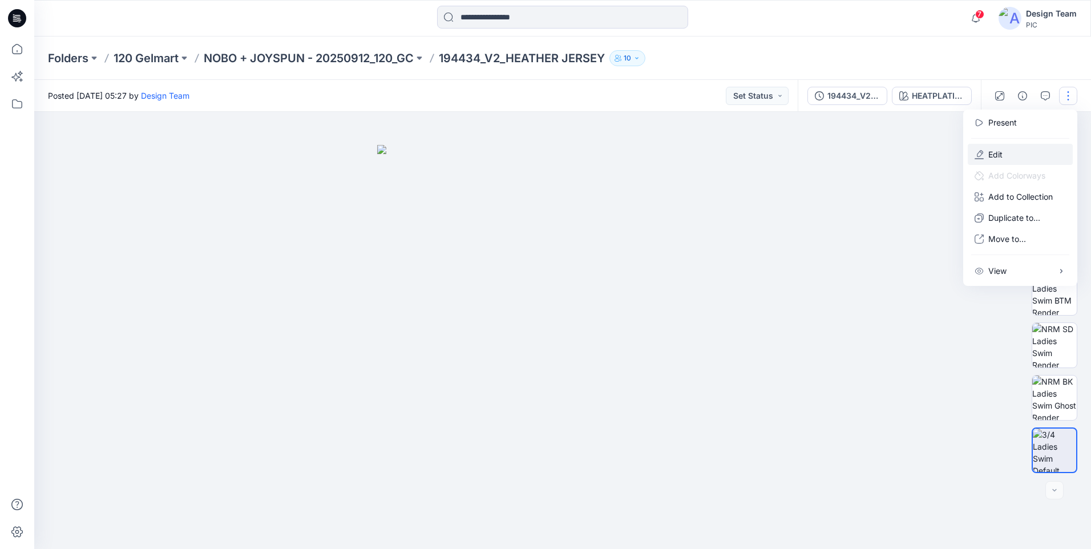
click at [1010, 148] on button "Edit" at bounding box center [1020, 154] width 105 height 21
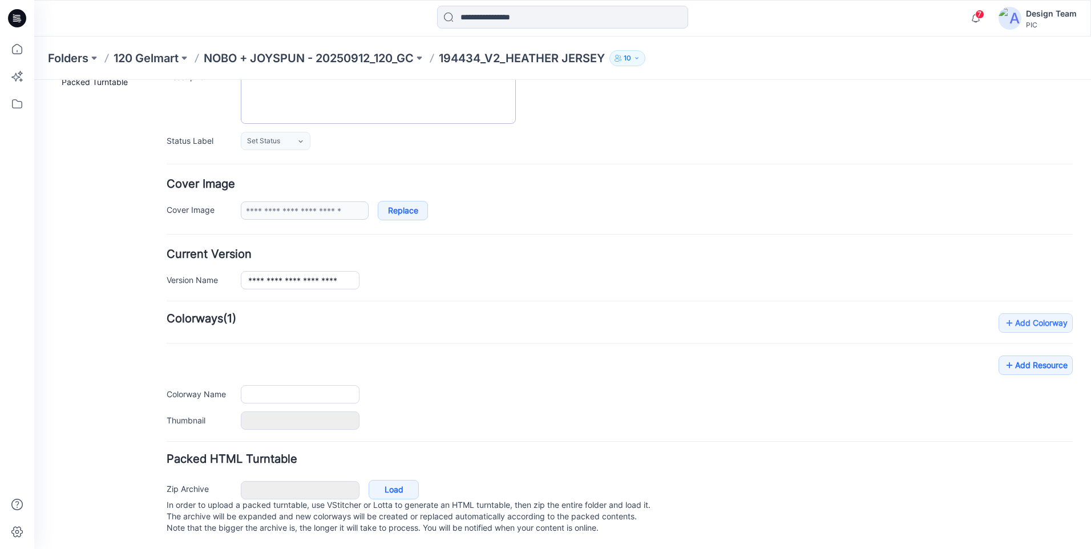
type input "**********"
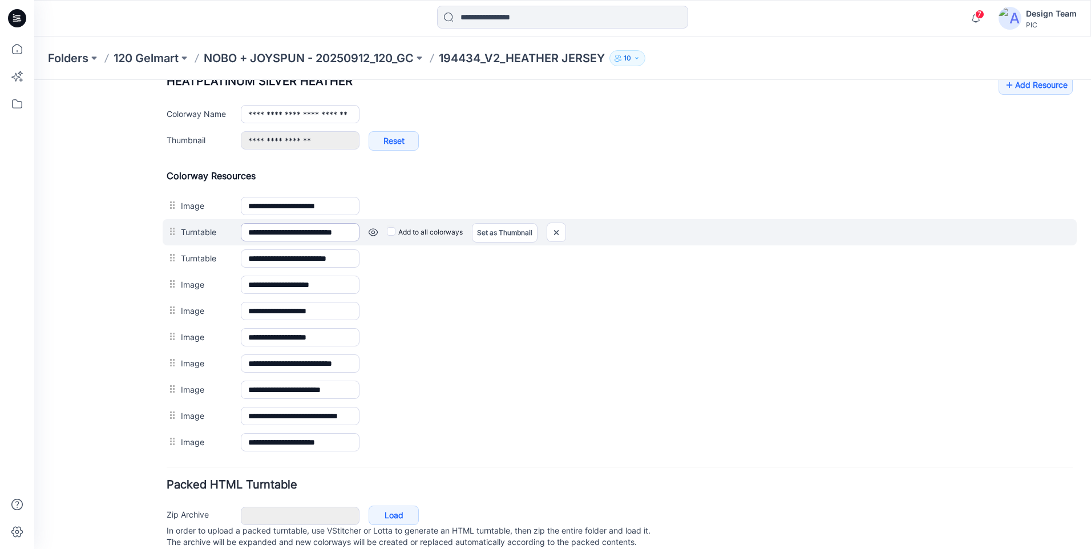
scroll to position [442, 0]
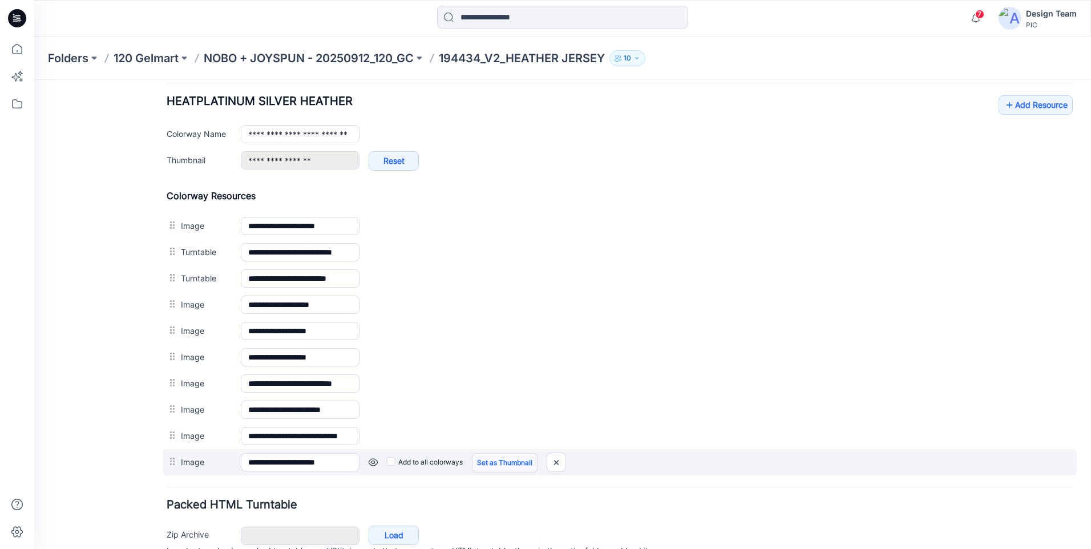
click at [496, 464] on link "Set as Thumbnail" at bounding box center [505, 462] width 66 height 19
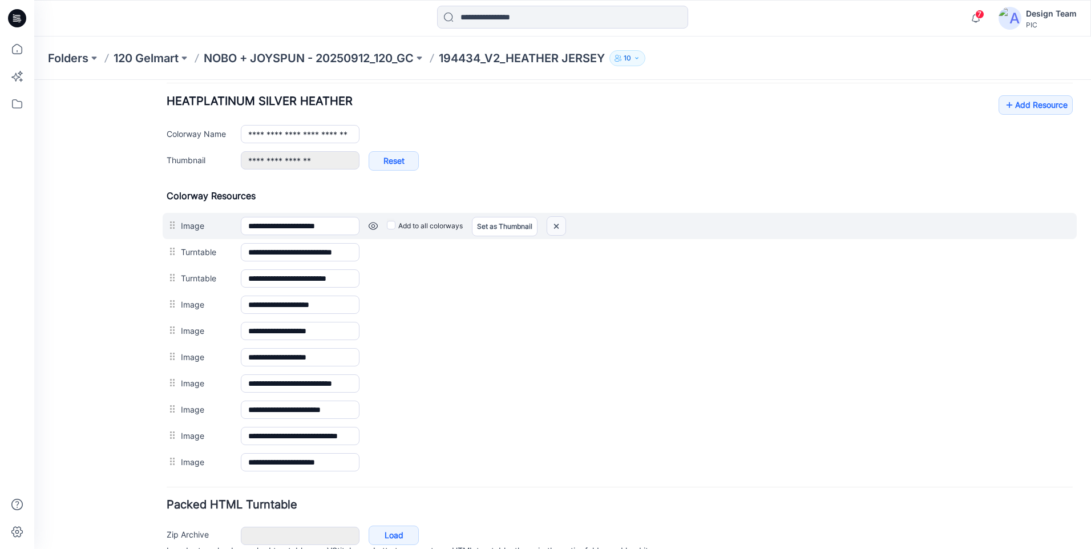
drag, startPoint x: 558, startPoint y: 226, endPoint x: 636, endPoint y: 128, distance: 124.7
click at [558, 226] on img at bounding box center [556, 226] width 18 height 19
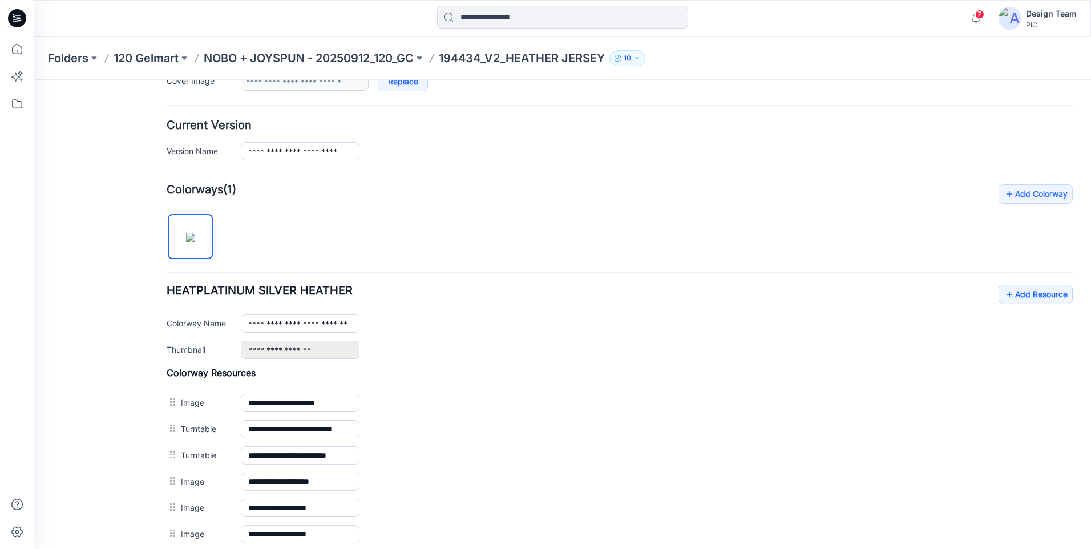
scroll to position [99, 0]
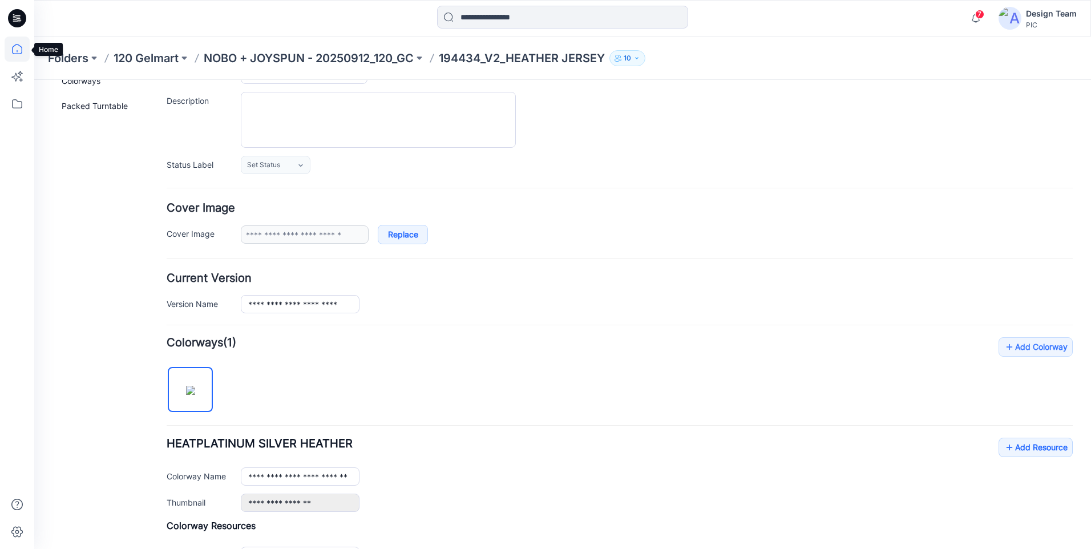
click at [22, 58] on icon at bounding box center [17, 49] width 25 height 25
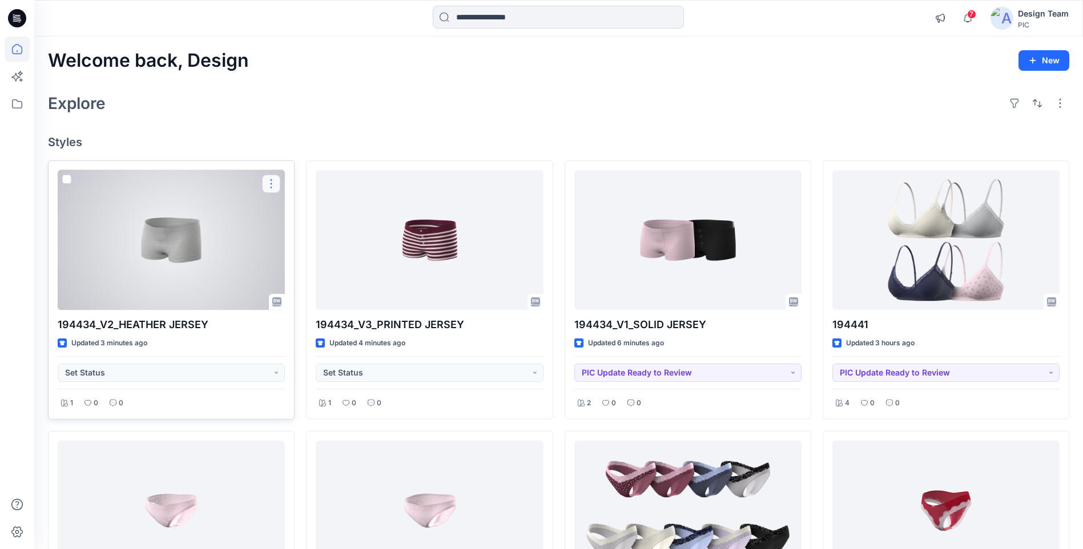
click at [269, 186] on button "button" at bounding box center [271, 184] width 18 height 18
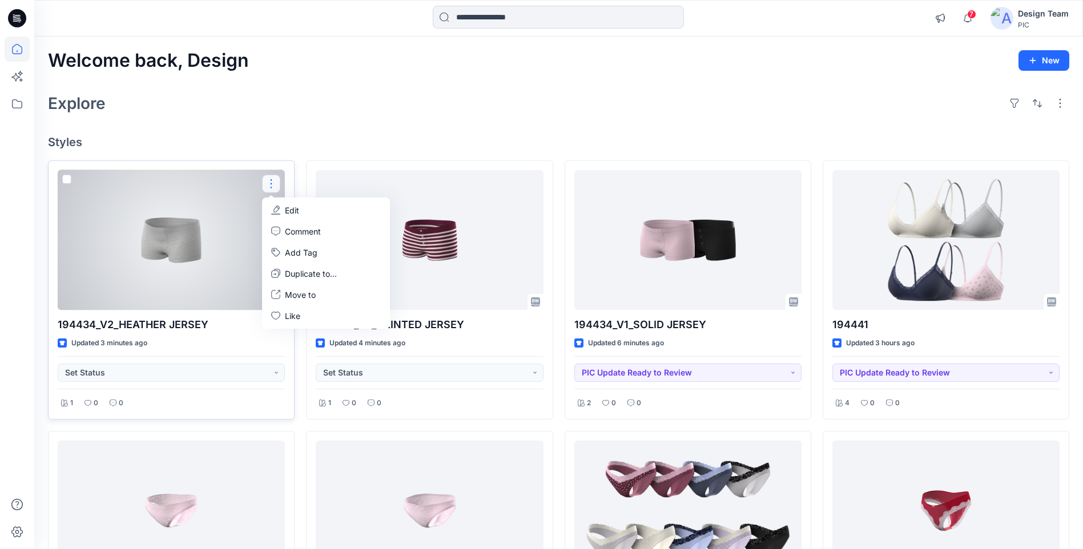
click at [291, 212] on p "Edit" at bounding box center [292, 210] width 14 height 12
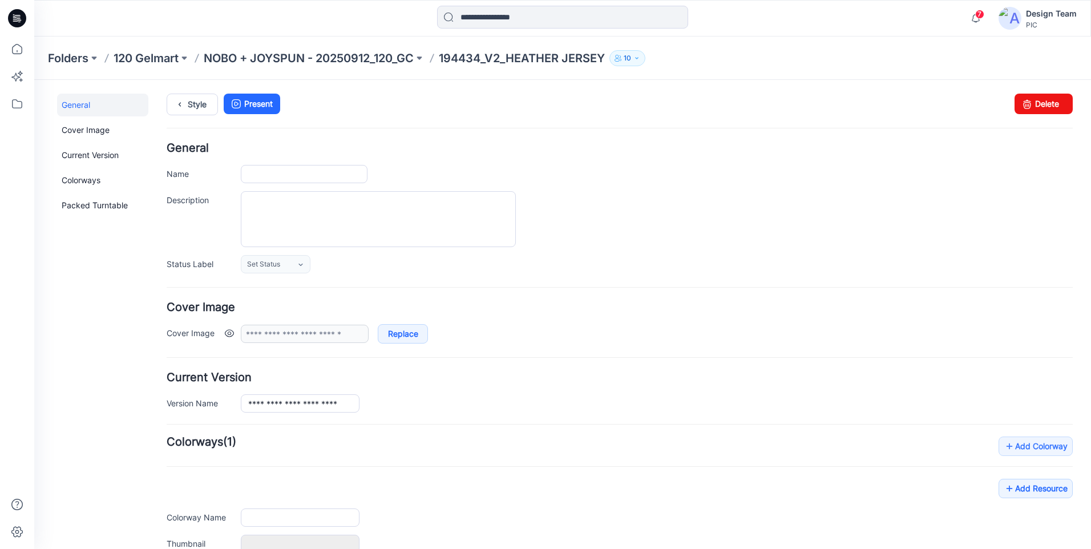
type input "**********"
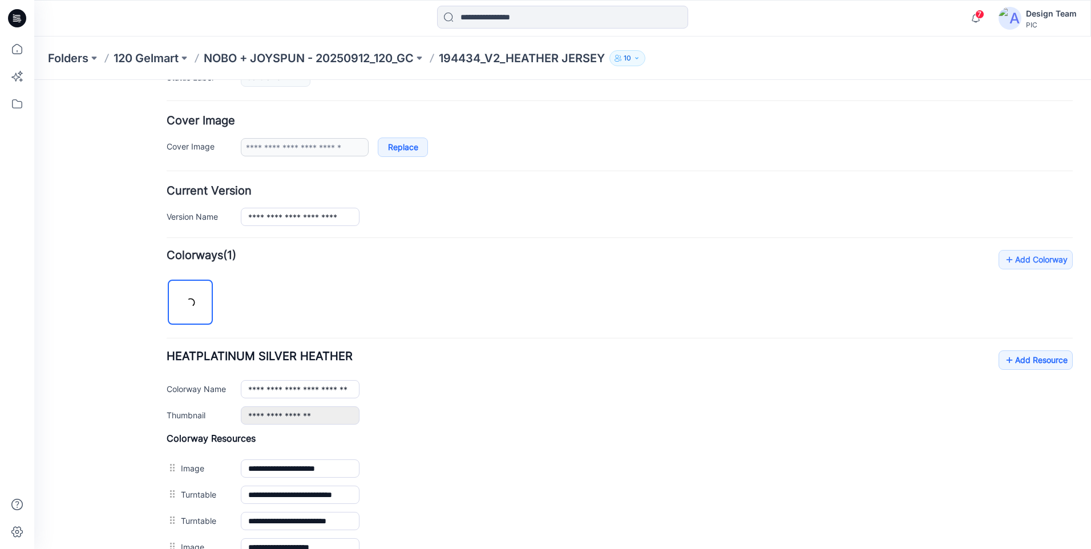
scroll to position [192, 0]
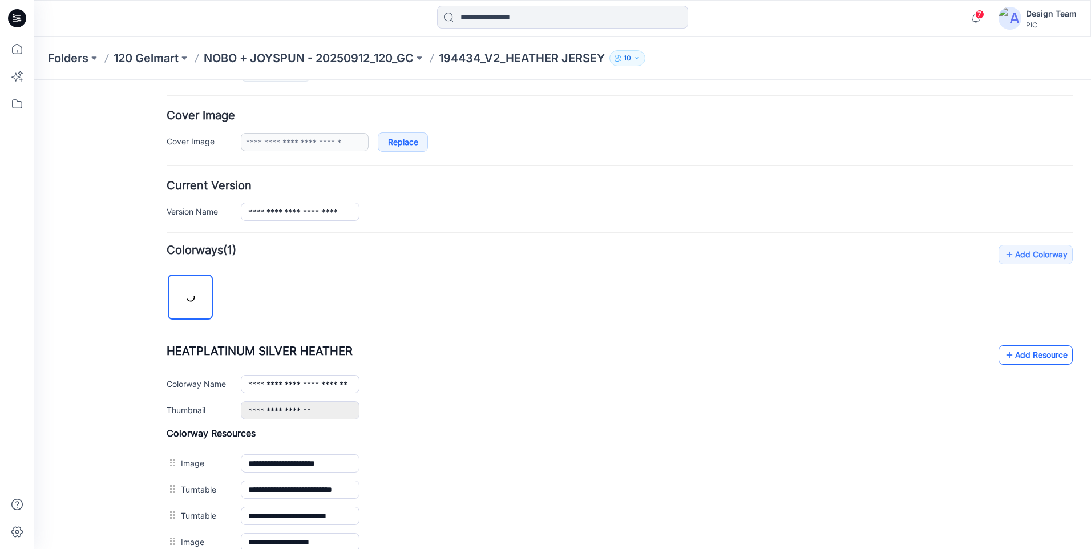
click at [1026, 354] on link "Add Resource" at bounding box center [1036, 354] width 74 height 19
click at [1014, 353] on link "Add Resource" at bounding box center [1036, 354] width 74 height 19
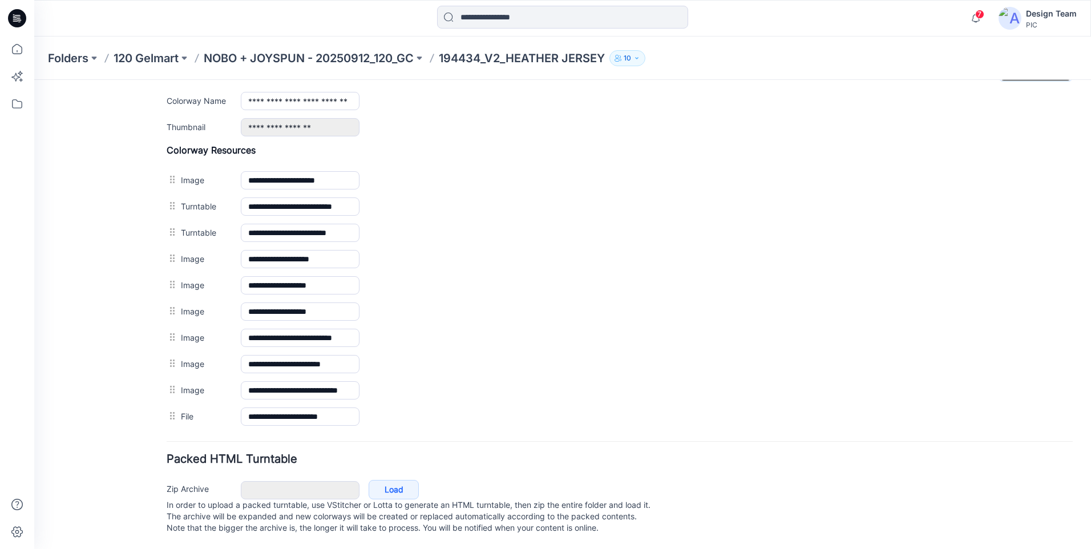
scroll to position [486, 0]
drag, startPoint x: 19, startPoint y: 50, endPoint x: 28, endPoint y: 45, distance: 10.2
click at [19, 50] on icon at bounding box center [17, 49] width 25 height 25
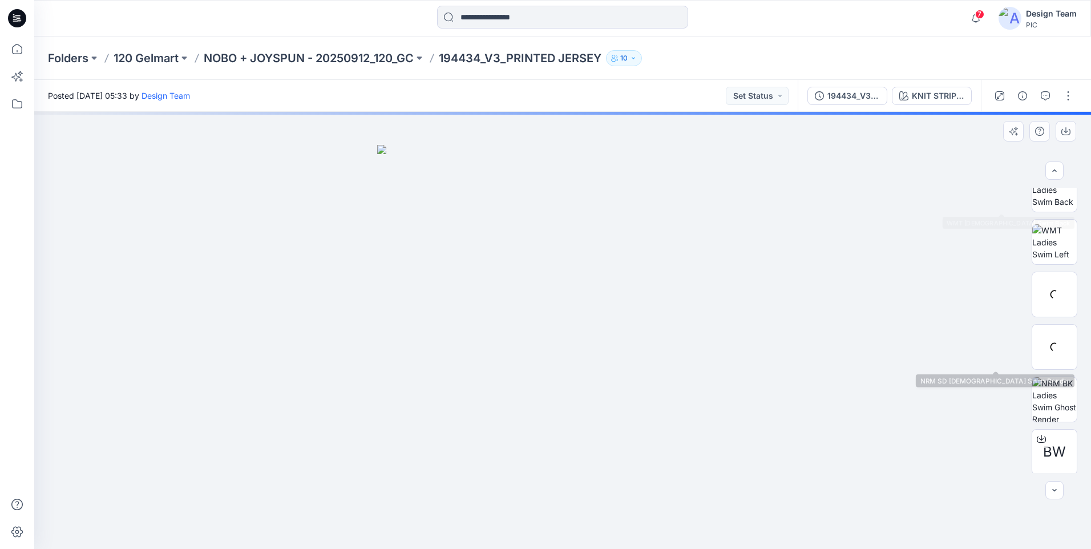
scroll to position [233, 0]
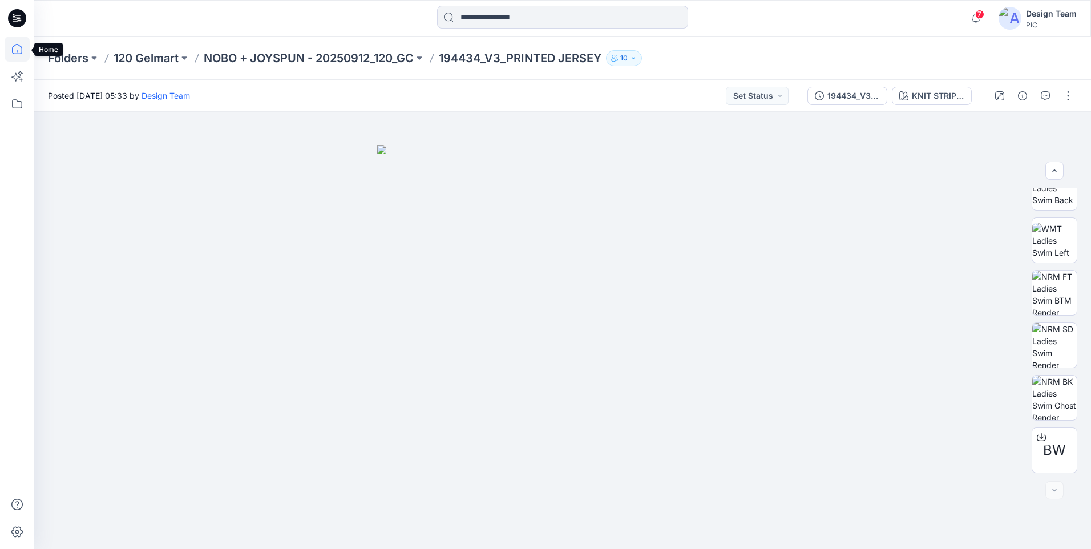
click at [15, 56] on icon at bounding box center [17, 49] width 25 height 25
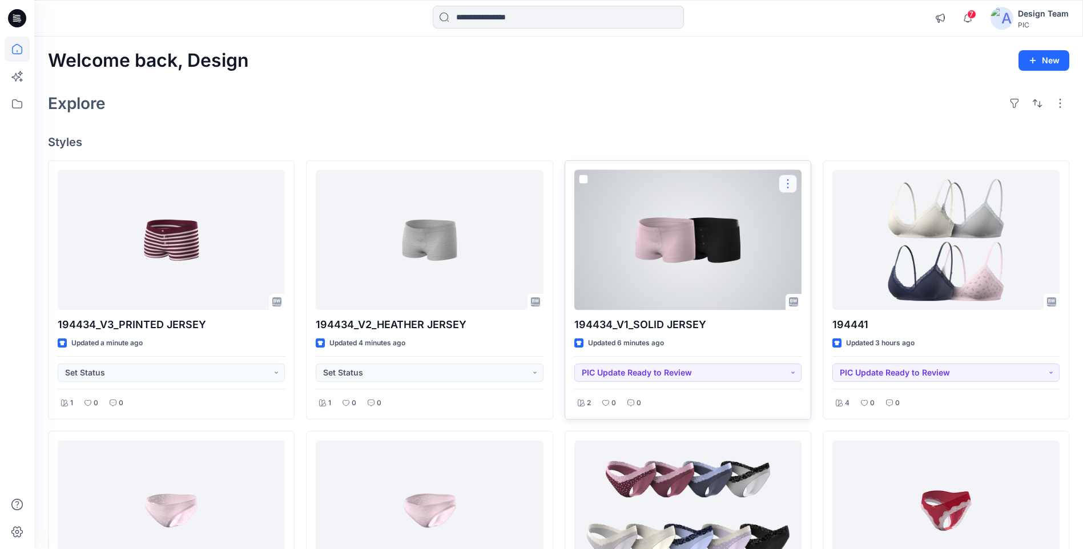
click at [779, 186] on button "button" at bounding box center [787, 184] width 18 height 18
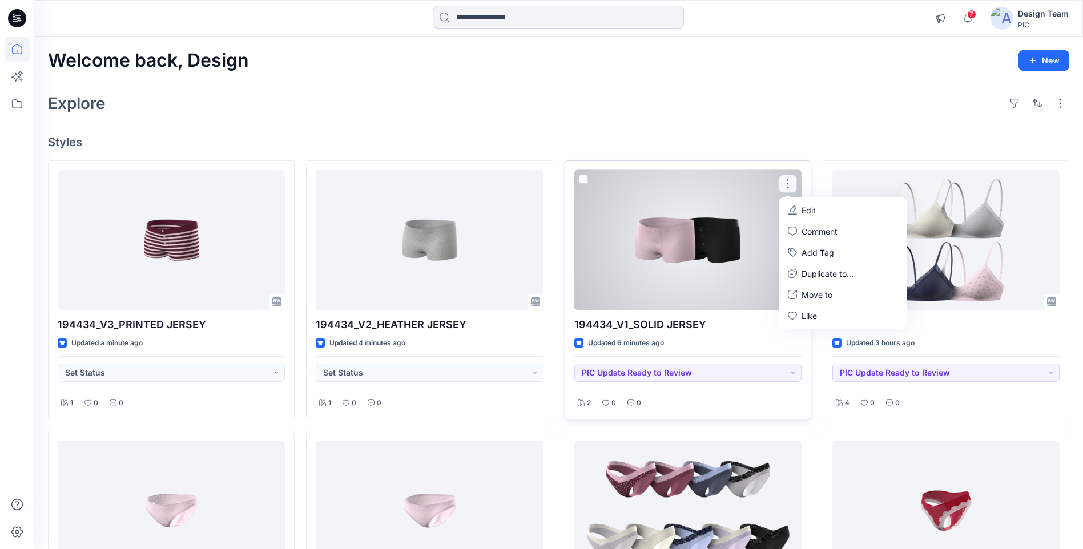
click at [811, 210] on p "Edit" at bounding box center [808, 210] width 14 height 12
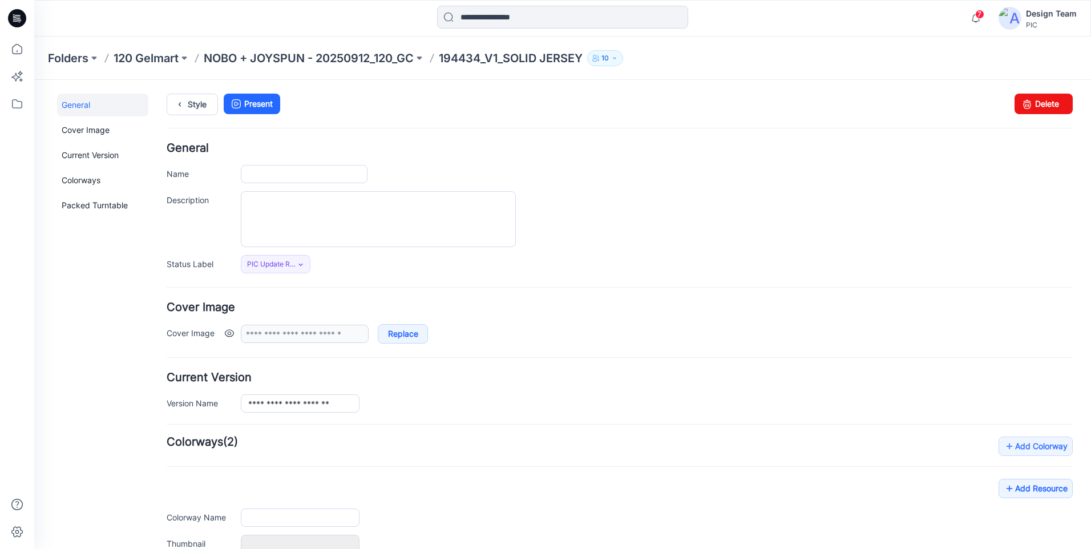
type input "**********"
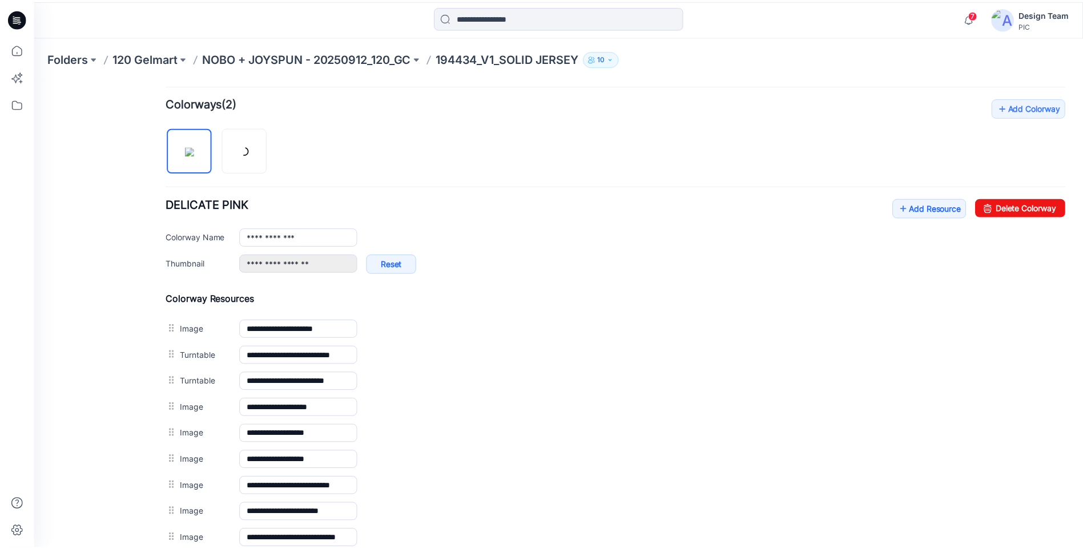
scroll to position [457, 0]
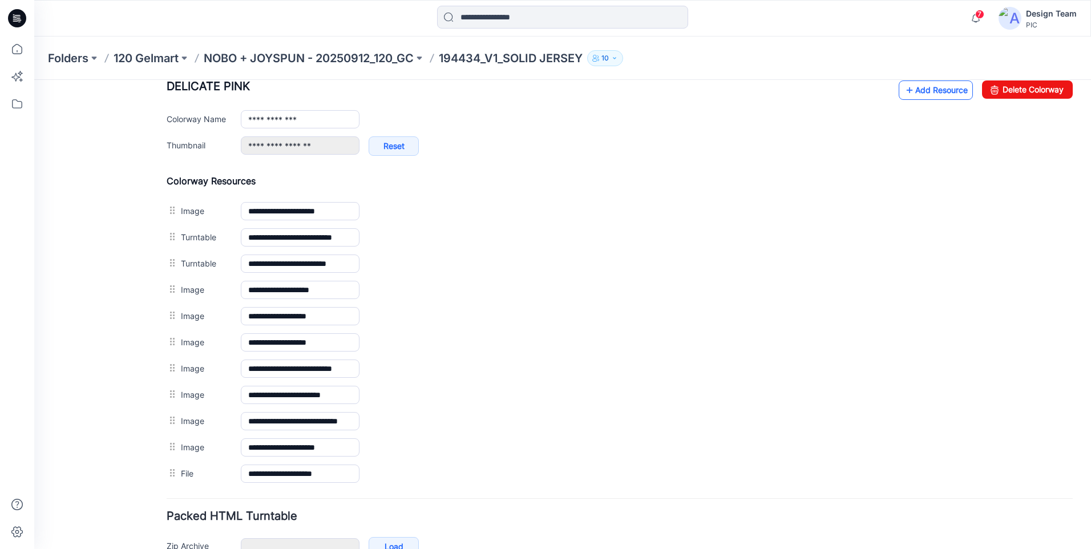
click at [914, 96] on link "Add Resource" at bounding box center [936, 89] width 74 height 19
click at [915, 88] on link "Add Resource" at bounding box center [936, 89] width 74 height 19
click at [24, 46] on icon at bounding box center [17, 49] width 25 height 25
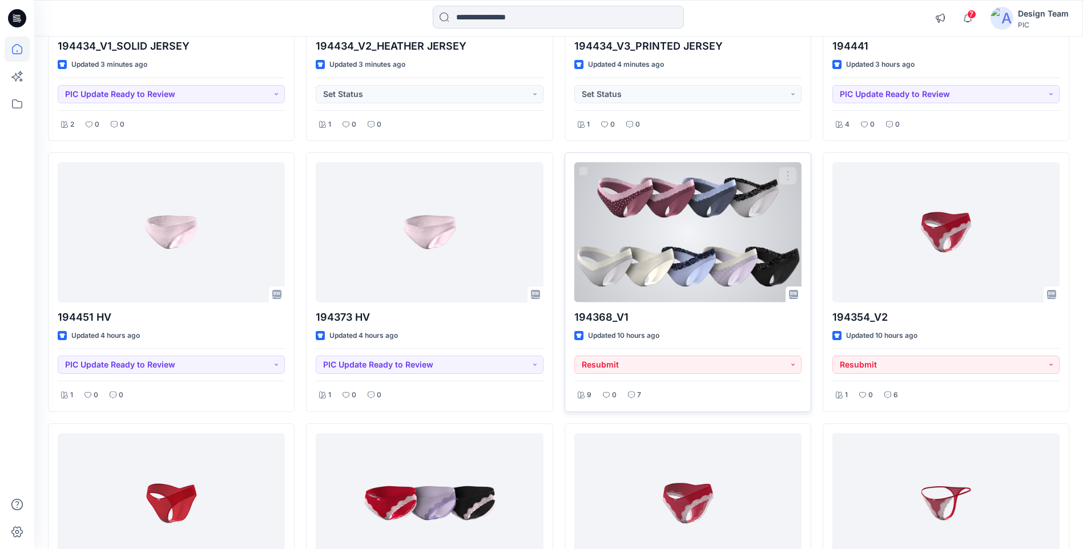
scroll to position [285, 0]
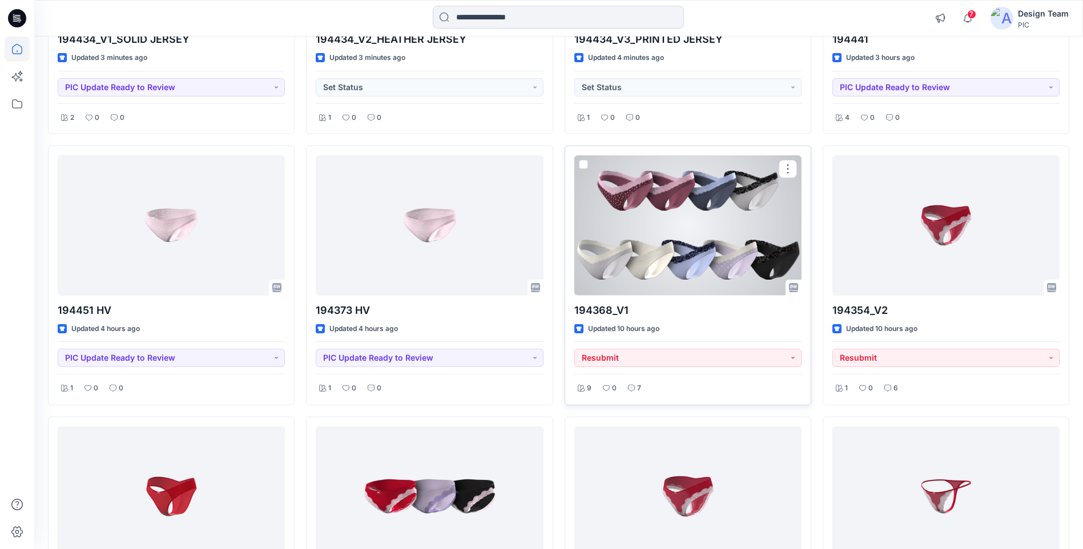
click at [634, 241] on div at bounding box center [687, 225] width 227 height 140
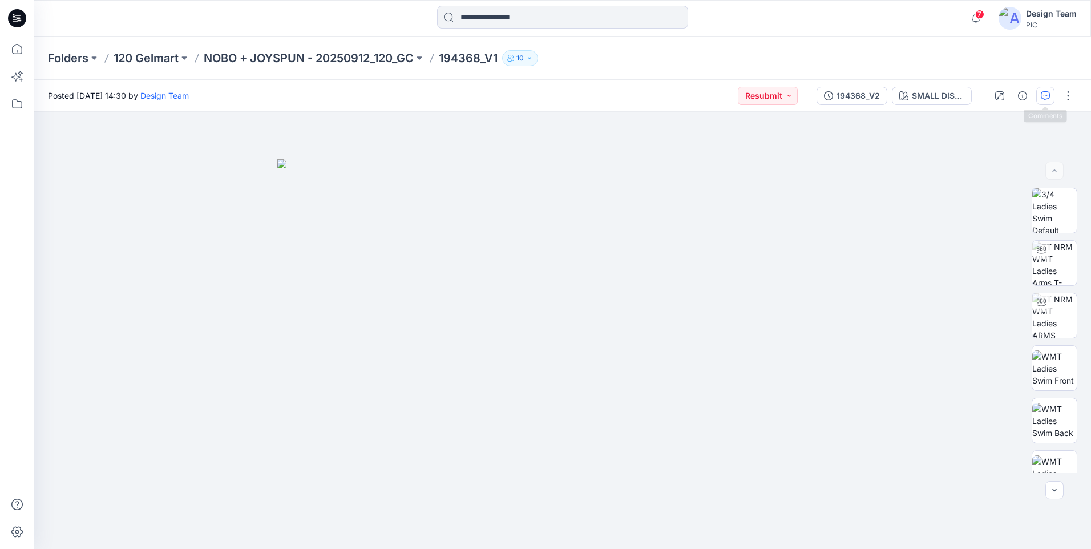
click at [1043, 102] on button "button" at bounding box center [1045, 96] width 18 height 18
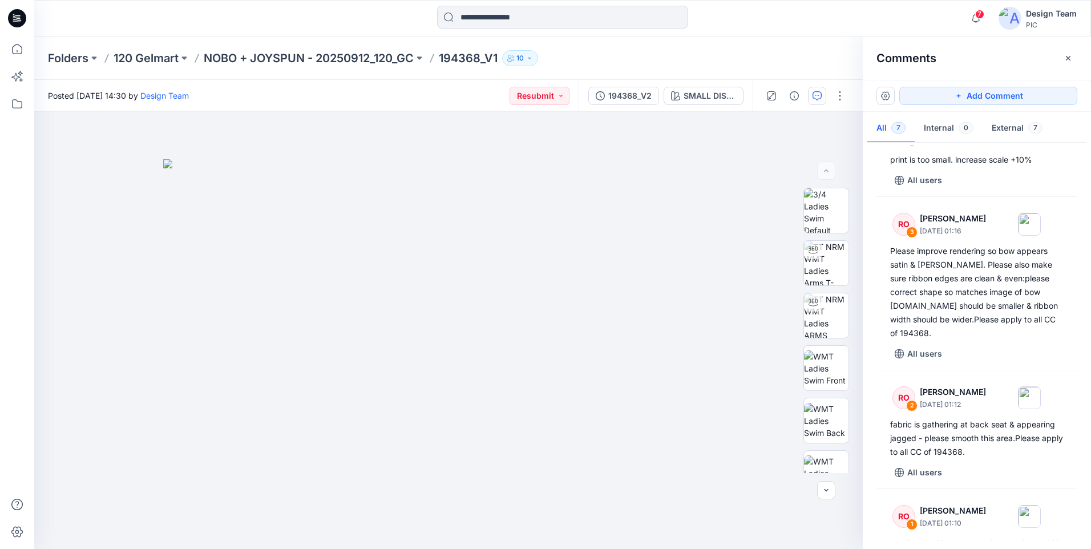
scroll to position [335, 0]
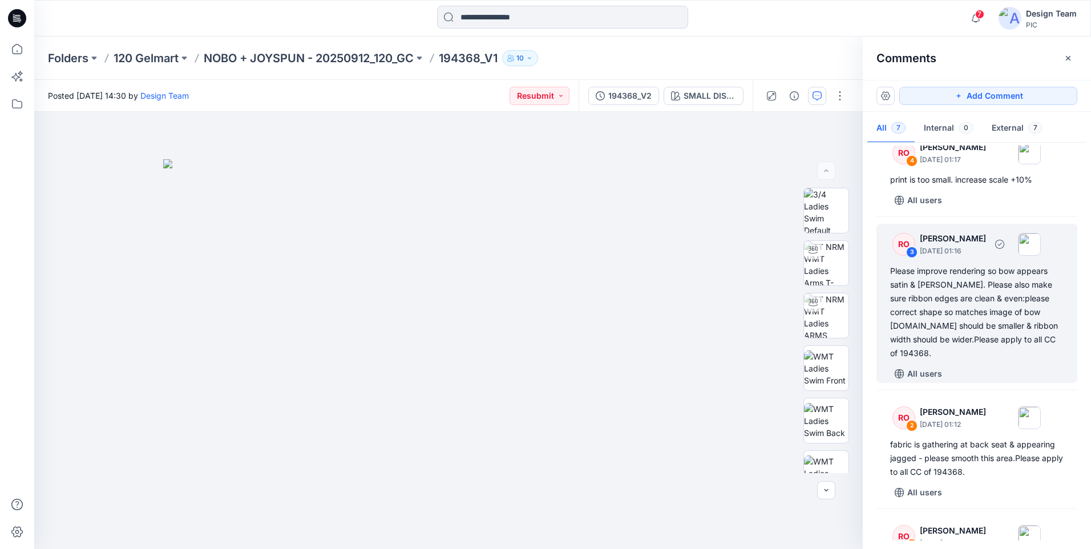
click at [942, 273] on div "Please improve rendering so bow appears satin & [PERSON_NAME]. Please also make…" at bounding box center [976, 312] width 173 height 96
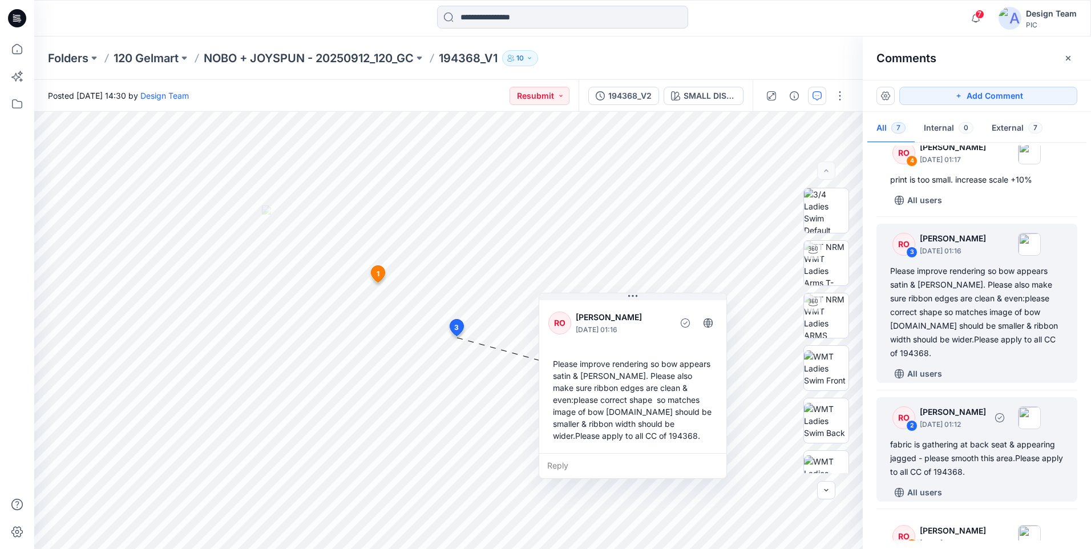
click at [989, 419] on div "RO 2 [PERSON_NAME] [DATE] 01:12" at bounding box center [962, 417] width 158 height 31
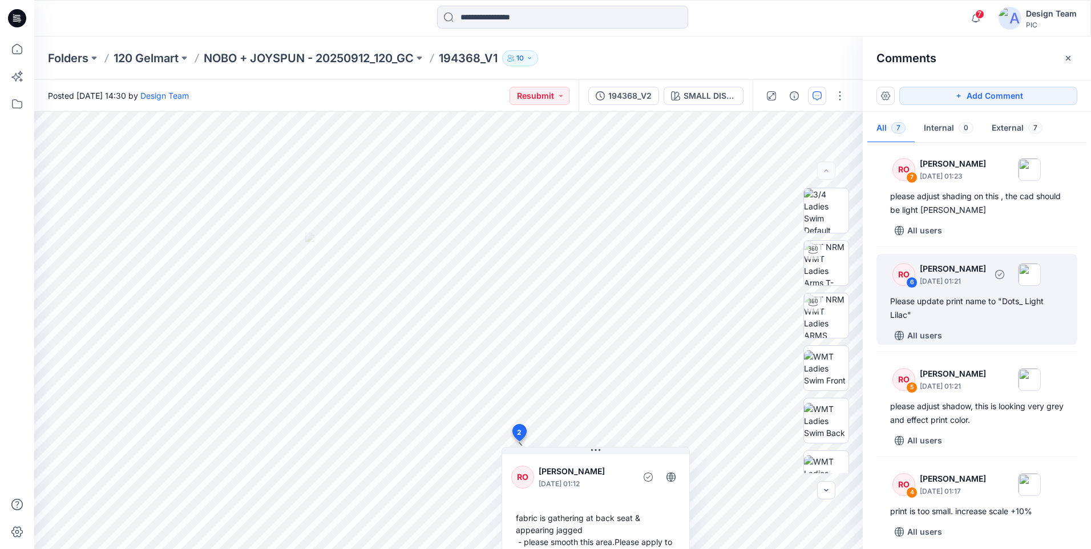
scroll to position [0, 0]
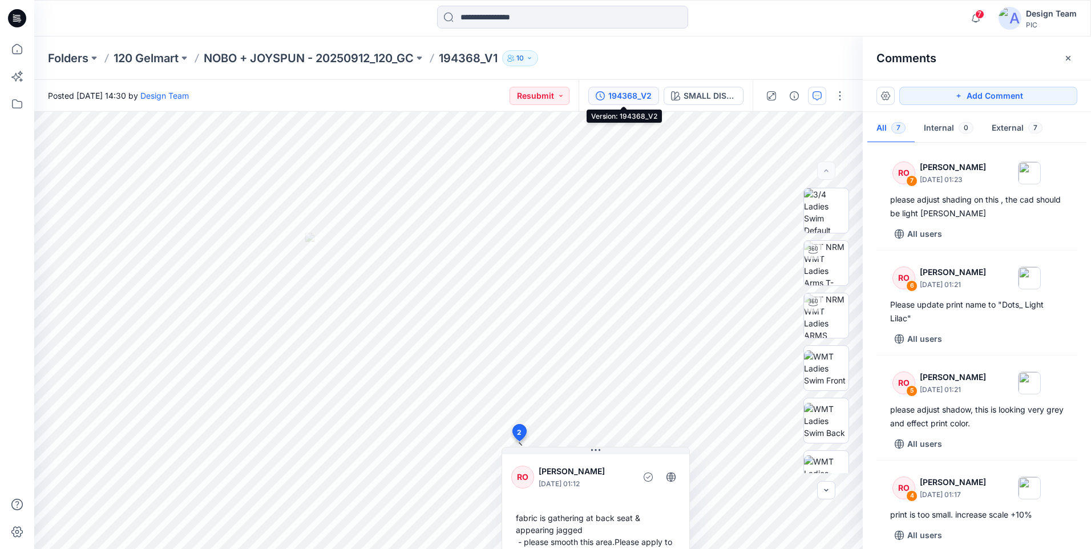
click at [627, 97] on div "194368_V2" at bounding box center [629, 96] width 43 height 13
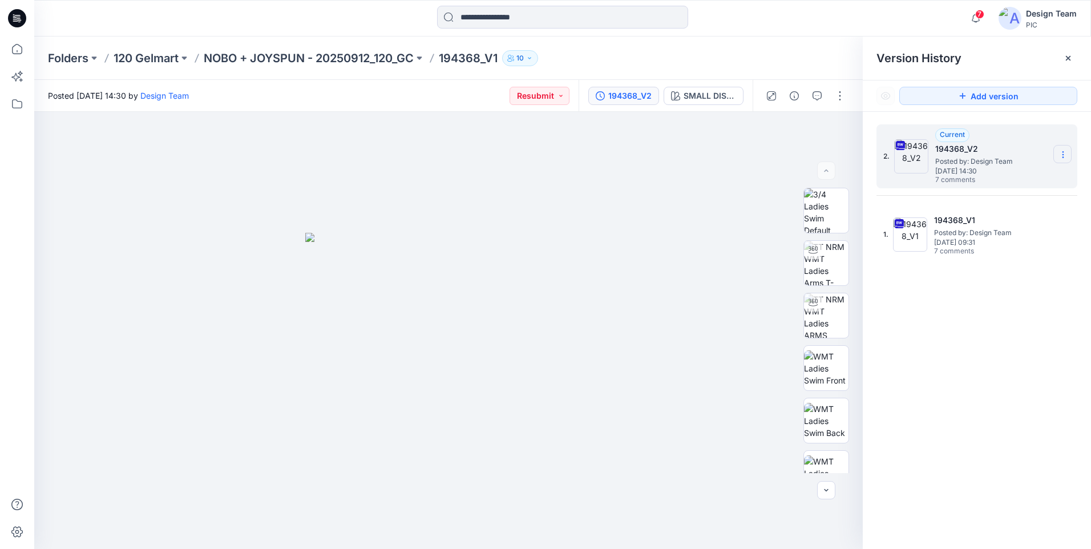
click at [1064, 151] on icon at bounding box center [1063, 154] width 9 height 9
click at [1021, 175] on span "Download Source BW File" at bounding box center [1006, 177] width 96 height 14
click at [716, 158] on div at bounding box center [448, 330] width 829 height 437
click at [818, 98] on icon "button" at bounding box center [817, 95] width 9 height 9
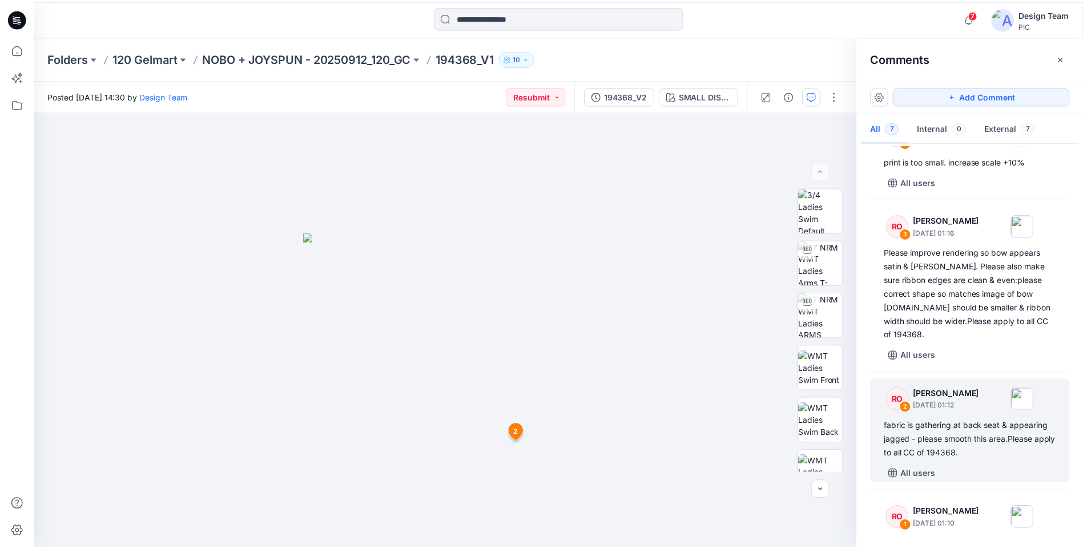
scroll to position [335, 0]
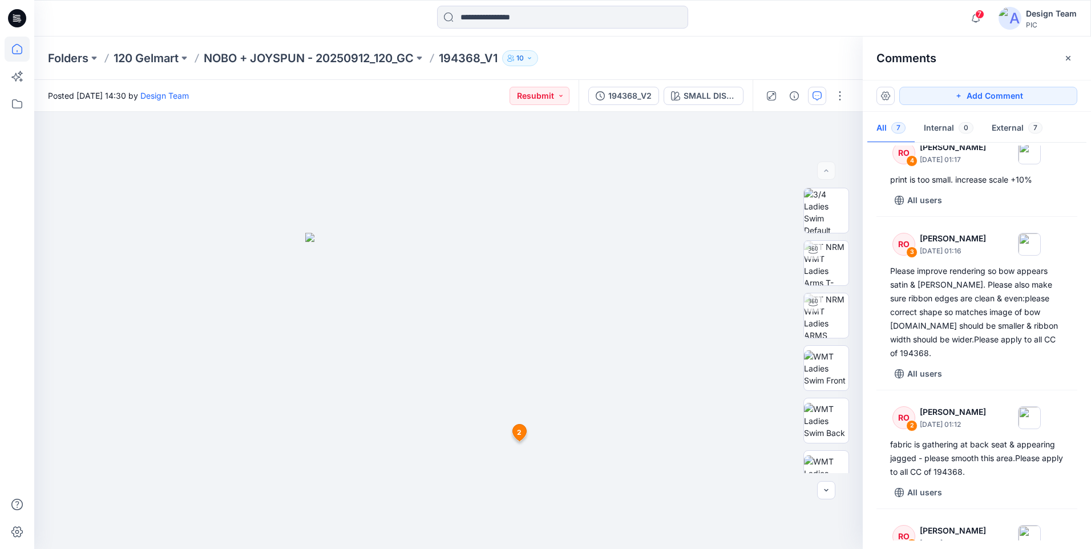
click at [25, 54] on icon at bounding box center [17, 49] width 25 height 25
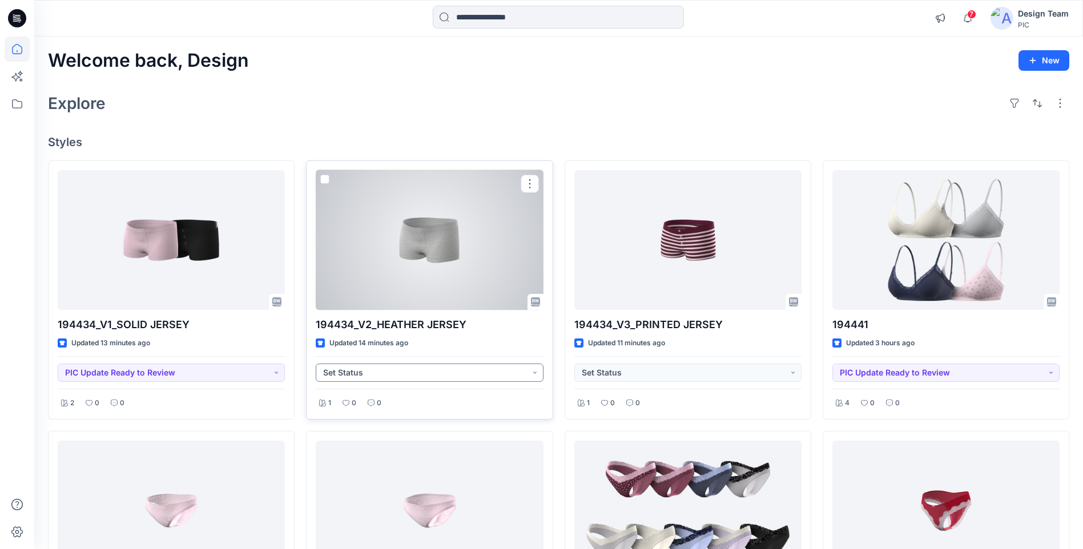
click at [461, 373] on button "Set Status" at bounding box center [429, 373] width 227 height 18
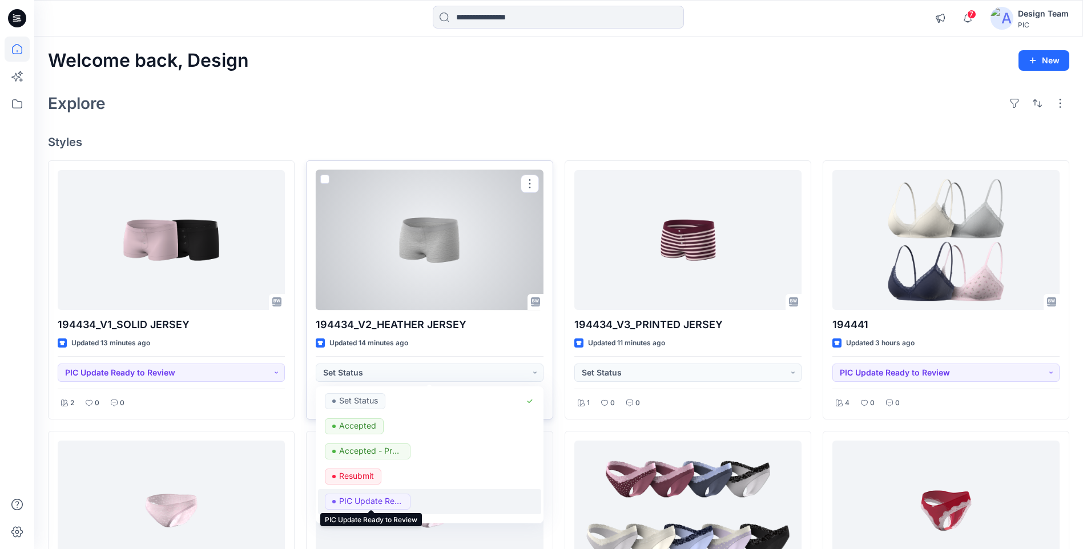
click at [378, 506] on p "PIC Update Ready to Review" at bounding box center [371, 501] width 64 height 15
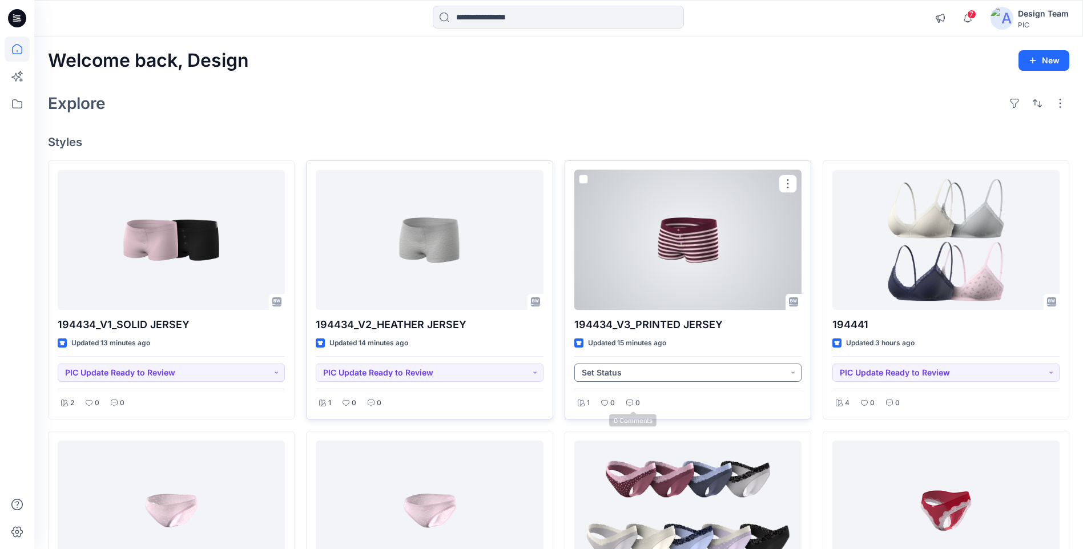
click at [617, 375] on button "Set Status" at bounding box center [687, 373] width 227 height 18
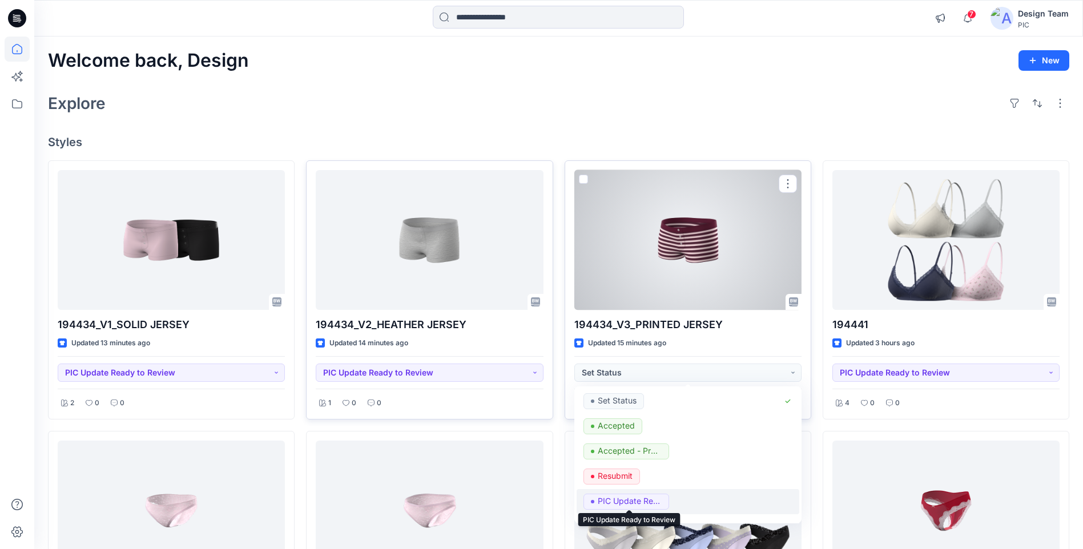
click at [609, 502] on p "PIC Update Ready to Review" at bounding box center [629, 501] width 64 height 15
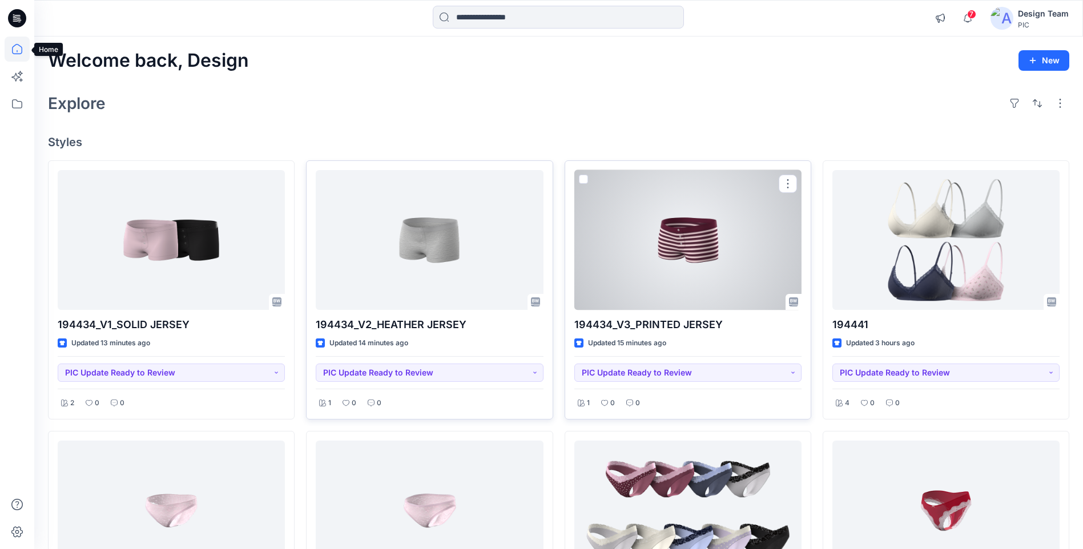
click at [14, 51] on icon at bounding box center [17, 49] width 25 height 25
drag, startPoint x: 206, startPoint y: 17, endPoint x: 207, endPoint y: 29, distance: 12.0
click at [207, 17] on div at bounding box center [165, 18] width 262 height 25
click at [663, 270] on div at bounding box center [687, 240] width 227 height 140
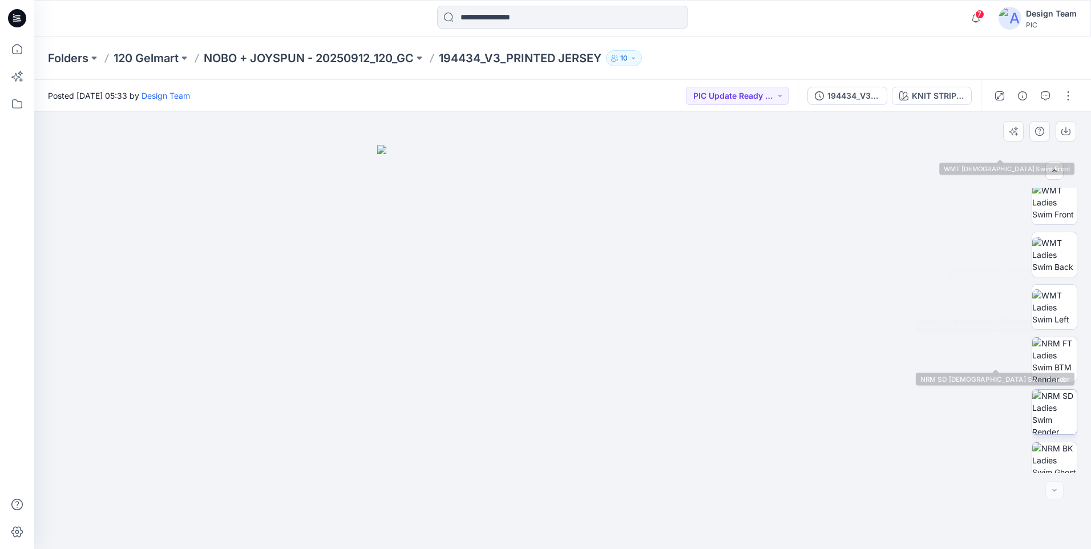
scroll to position [233, 0]
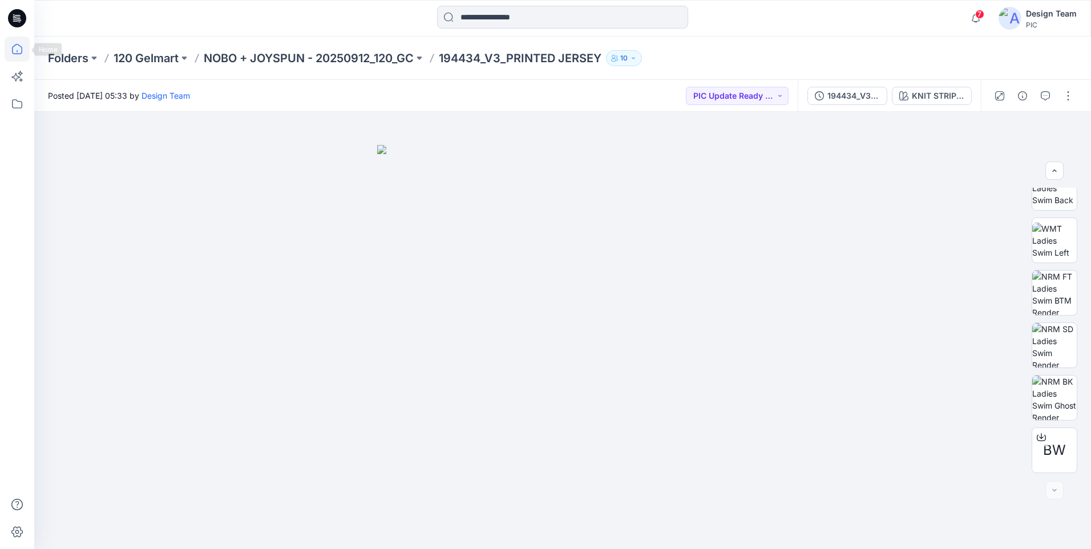
click at [19, 48] on icon at bounding box center [17, 49] width 25 height 25
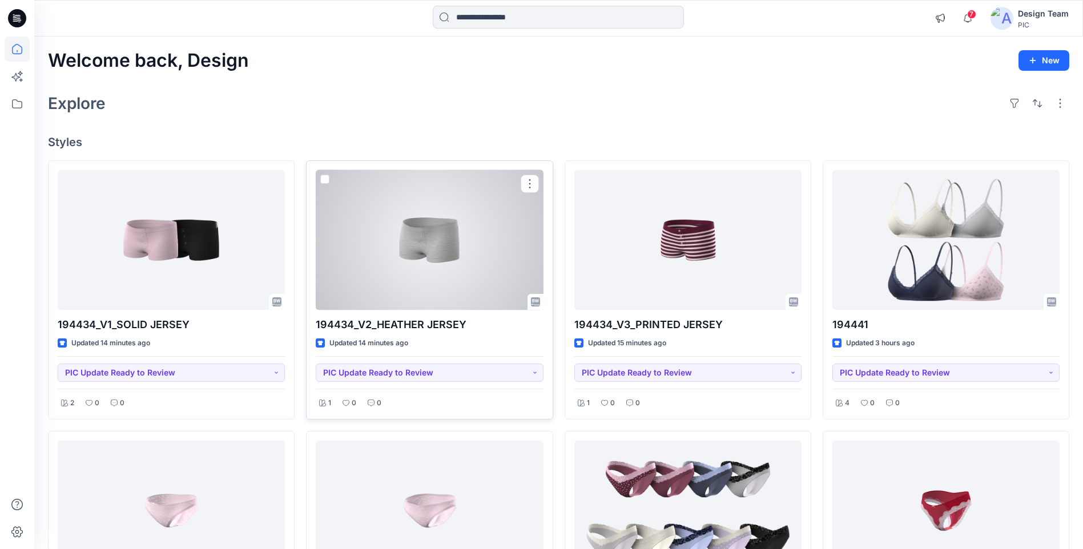
click at [488, 254] on div at bounding box center [429, 240] width 227 height 140
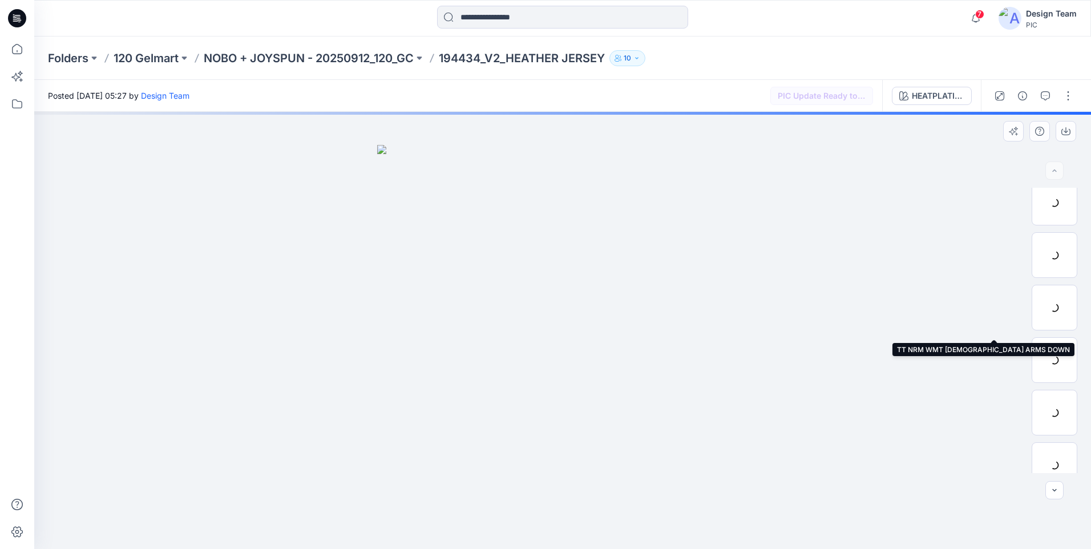
scroll to position [233, 0]
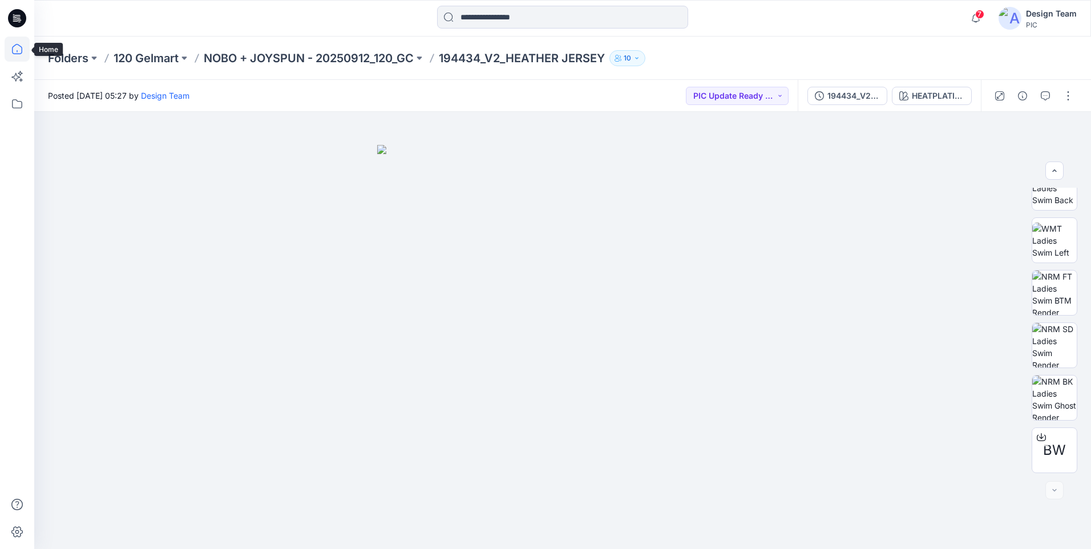
click at [13, 52] on icon at bounding box center [17, 49] width 25 height 25
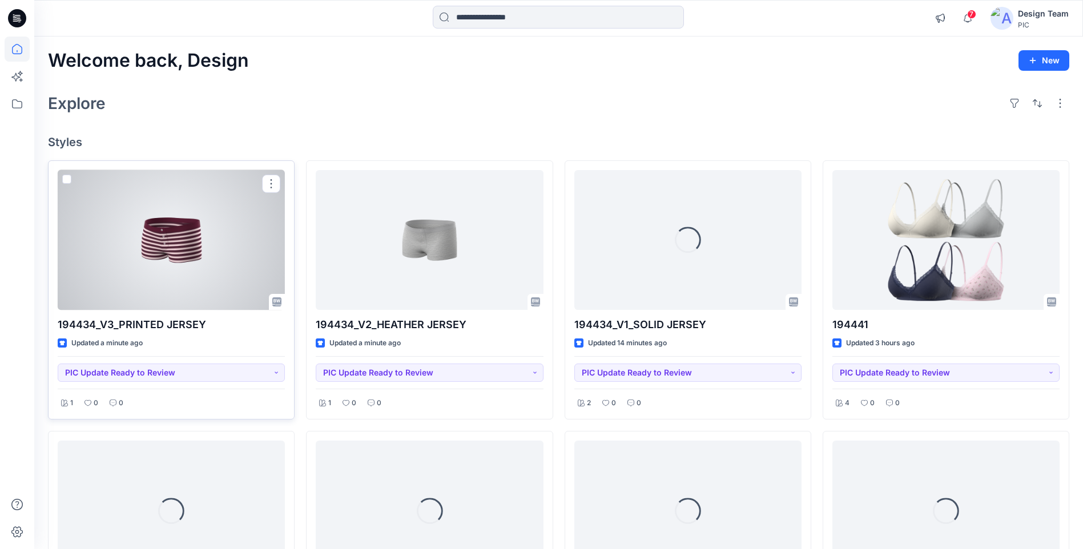
click at [214, 279] on div at bounding box center [171, 240] width 227 height 140
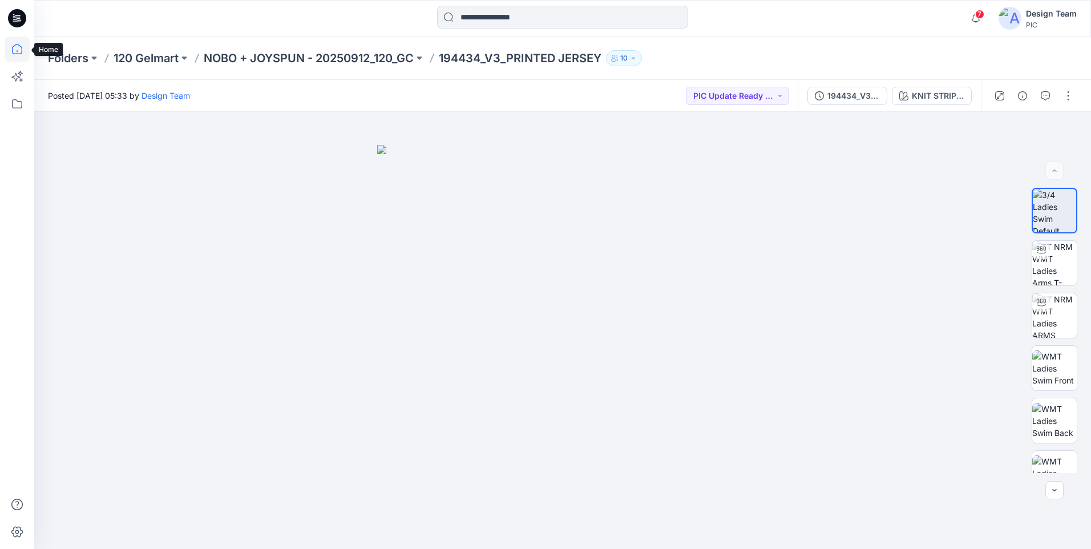
click at [14, 54] on icon at bounding box center [17, 49] width 10 height 10
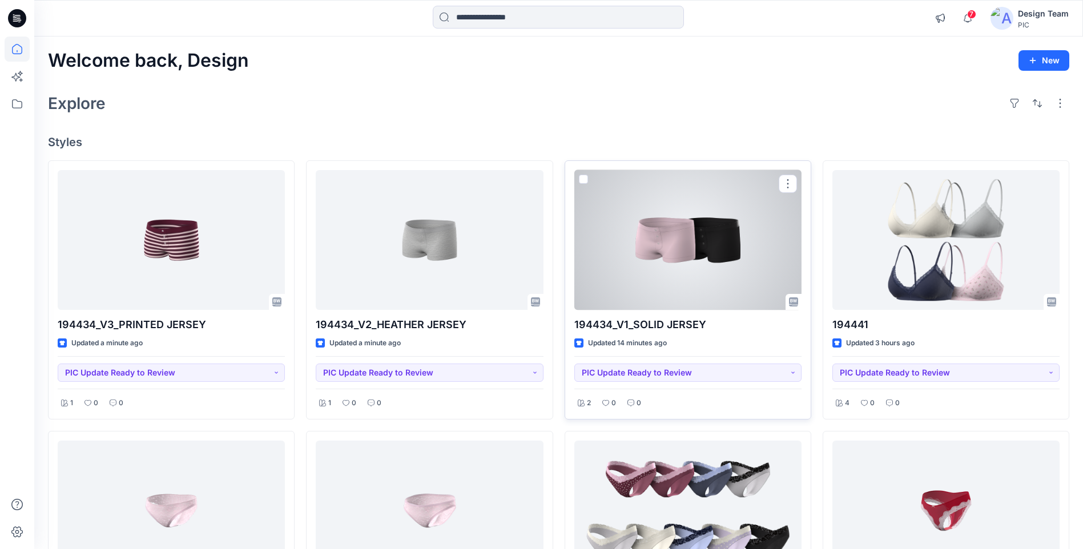
click at [663, 278] on div at bounding box center [687, 240] width 227 height 140
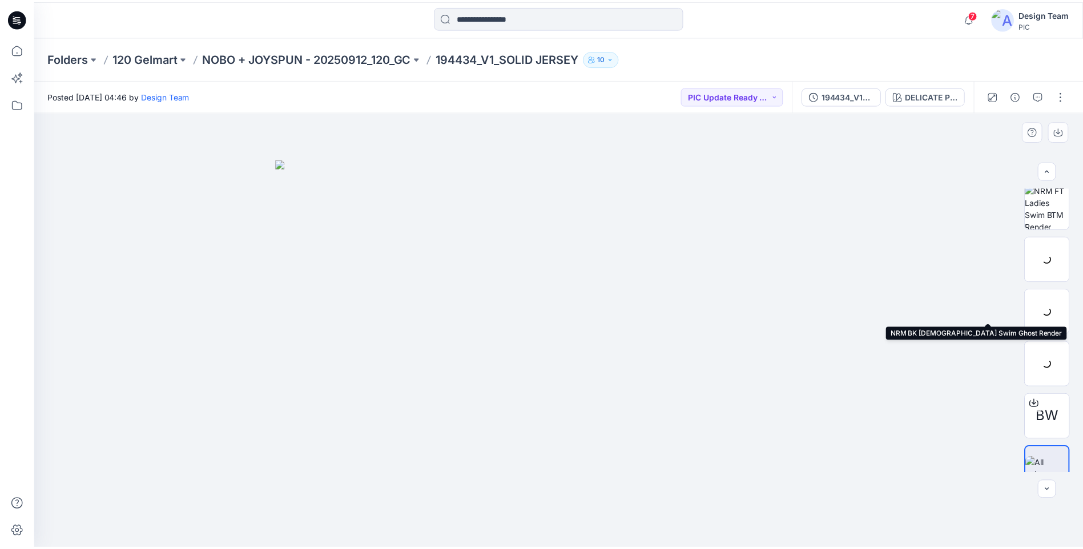
scroll to position [338, 0]
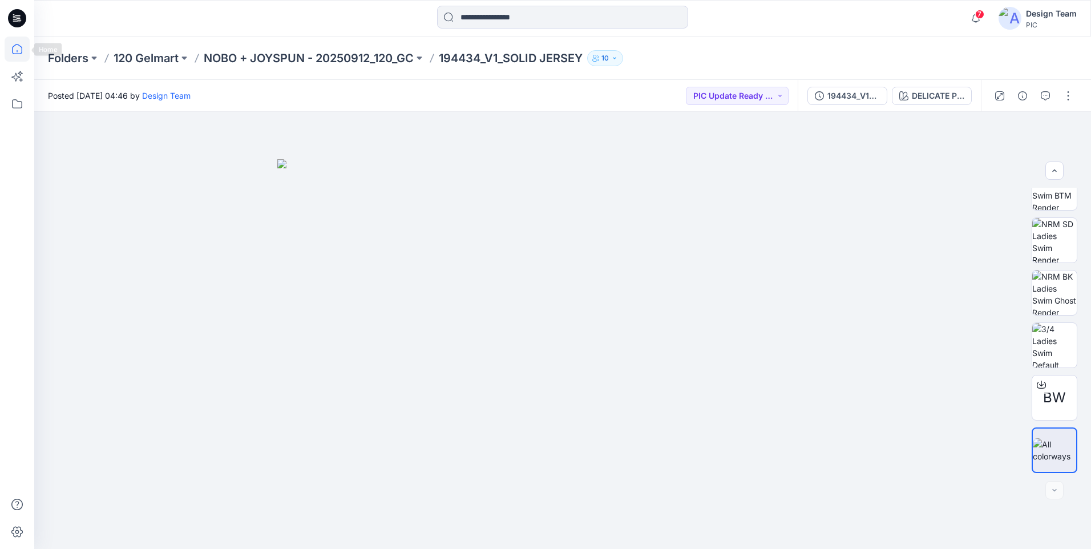
click at [14, 53] on icon at bounding box center [17, 49] width 25 height 25
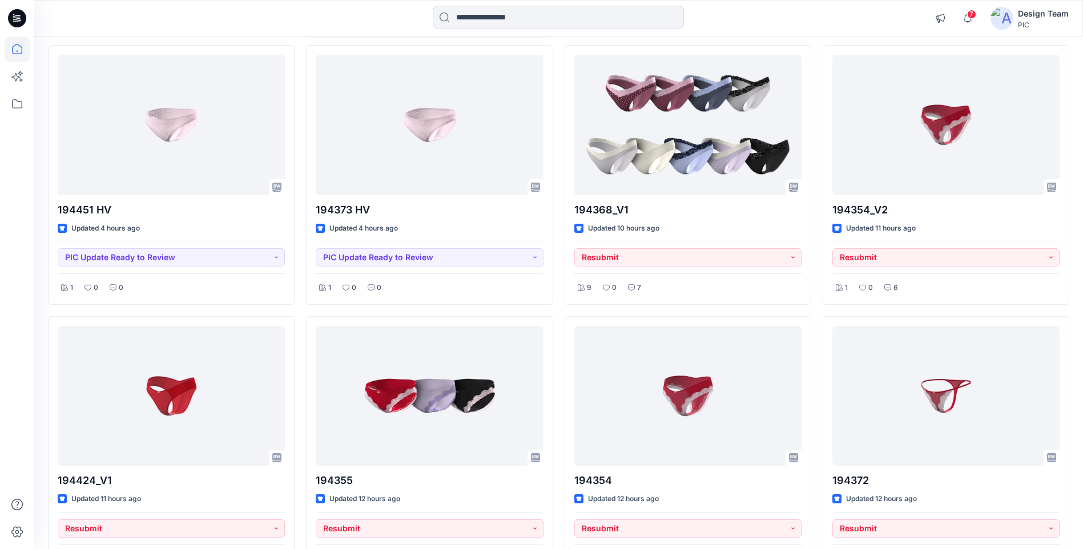
scroll to position [399, 0]
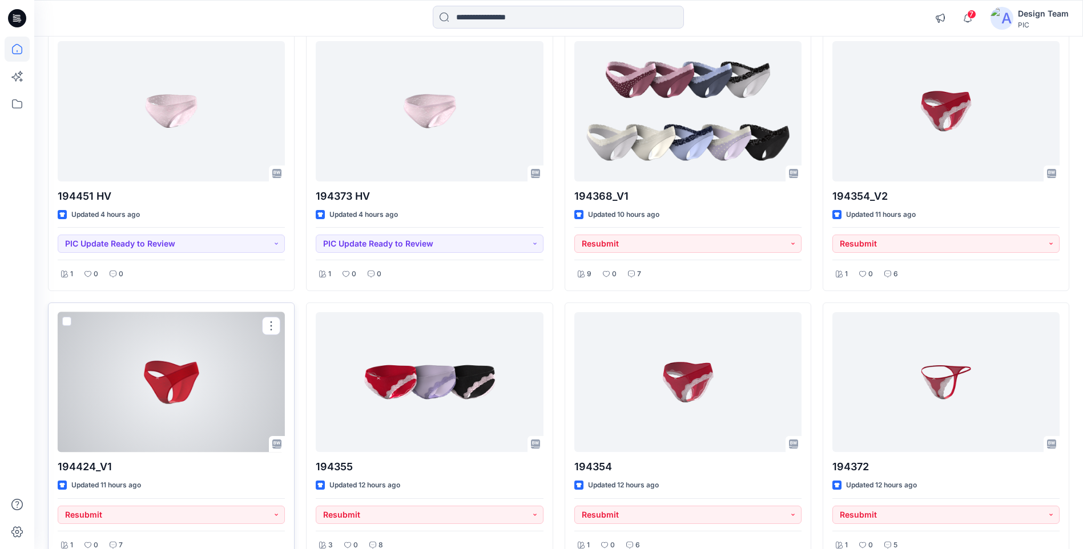
click at [203, 364] on div at bounding box center [171, 382] width 227 height 140
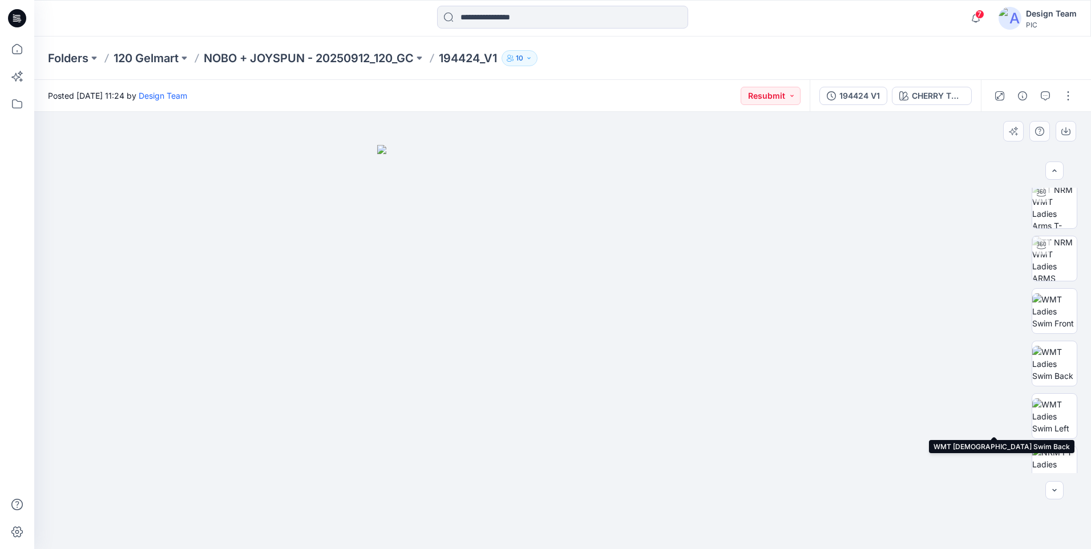
scroll to position [180, 0]
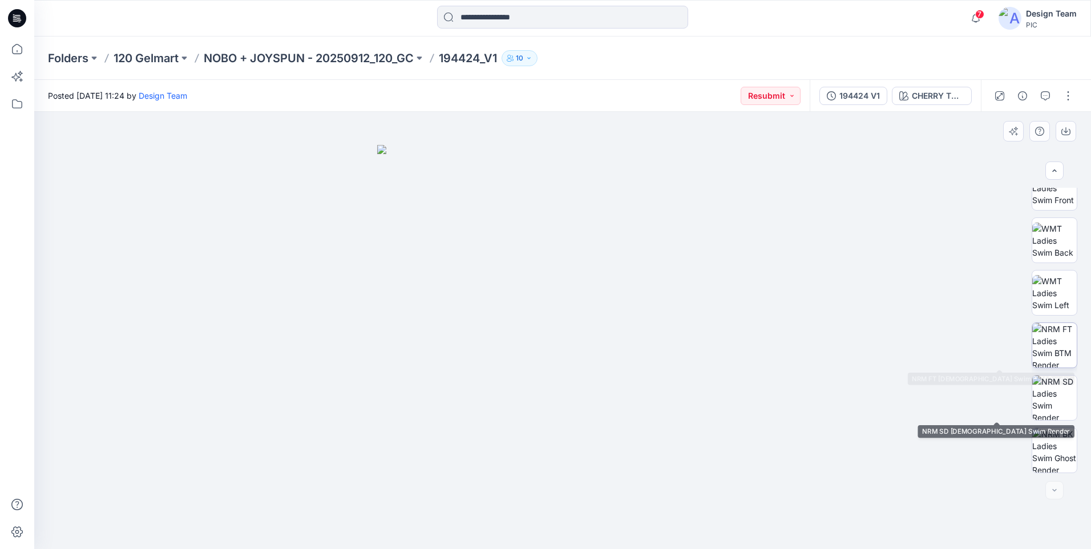
click at [1049, 353] on img at bounding box center [1054, 345] width 45 height 45
click at [914, 336] on div at bounding box center [562, 330] width 1057 height 437
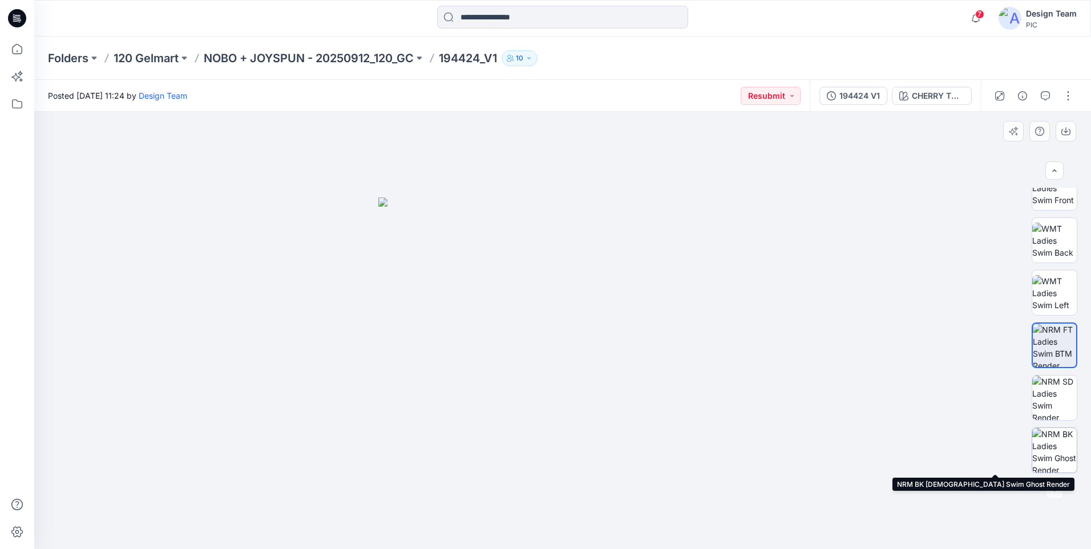
click at [1064, 439] on img at bounding box center [1054, 450] width 45 height 45
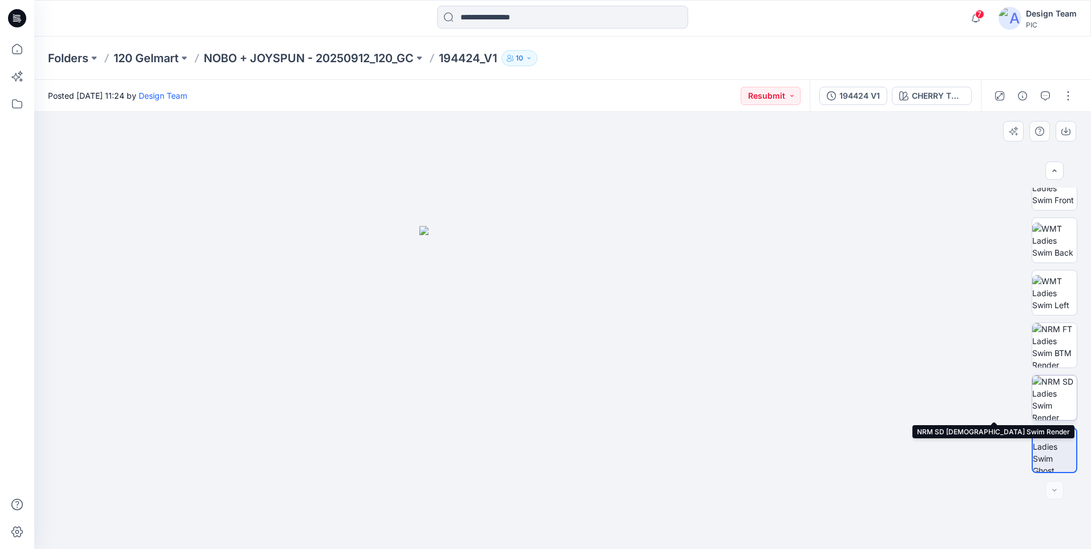
click at [1059, 395] on img at bounding box center [1054, 398] width 45 height 45
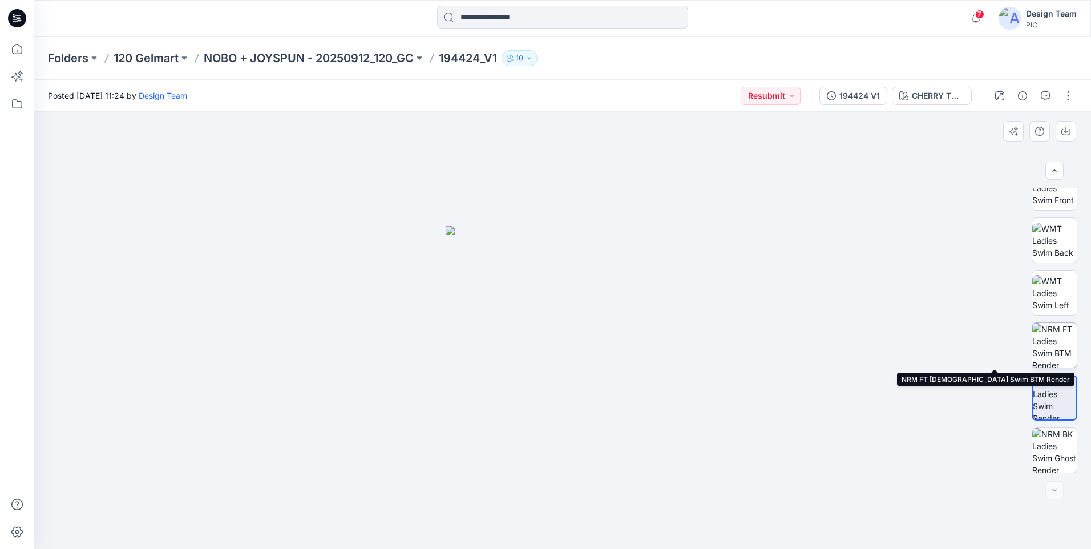
click at [1045, 341] on img at bounding box center [1054, 345] width 45 height 45
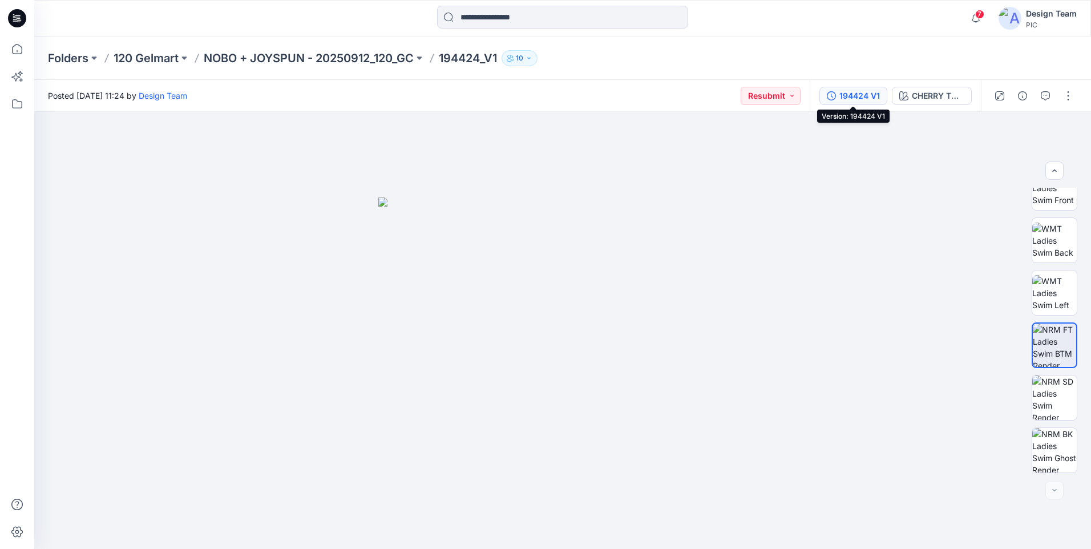
click at [838, 98] on button "194424 V1" at bounding box center [853, 96] width 68 height 18
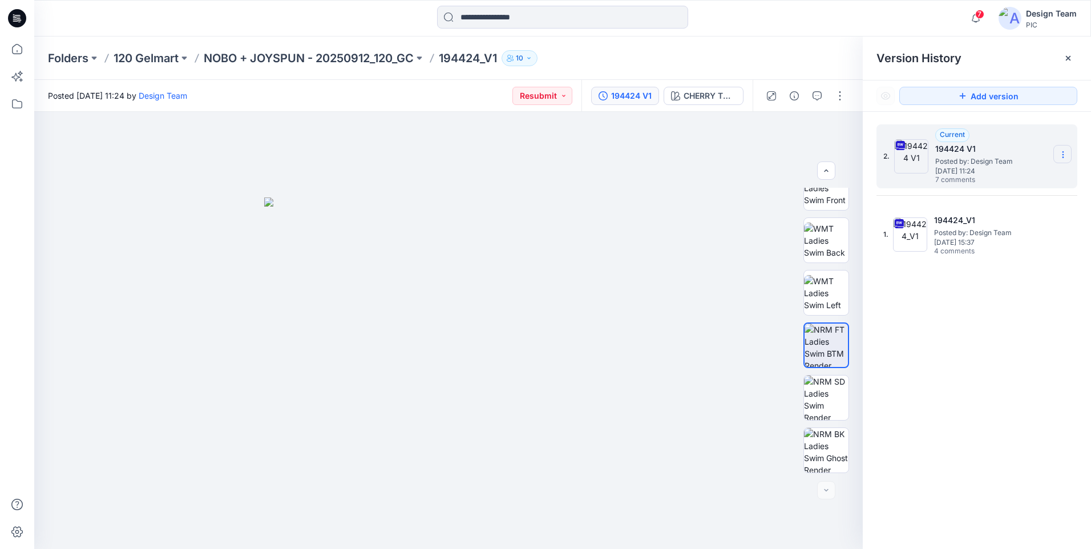
click at [1064, 154] on icon at bounding box center [1063, 154] width 9 height 9
click at [992, 178] on span "Download Source BW File" at bounding box center [1006, 177] width 96 height 14
click at [677, 464] on div at bounding box center [448, 330] width 829 height 437
click at [815, 99] on icon "button" at bounding box center [817, 95] width 9 height 9
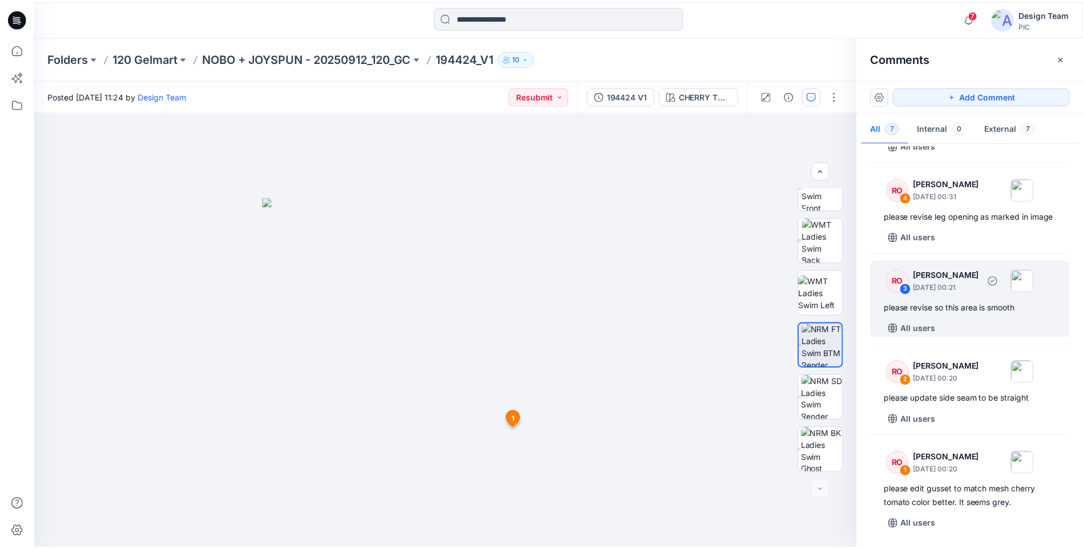
scroll to position [353, 0]
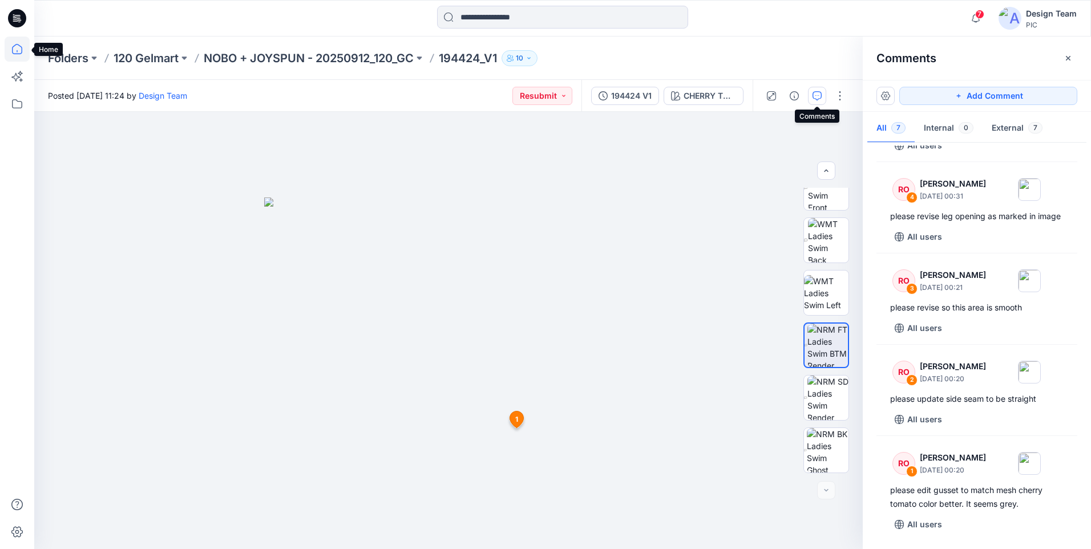
click at [17, 50] on icon at bounding box center [17, 49] width 25 height 25
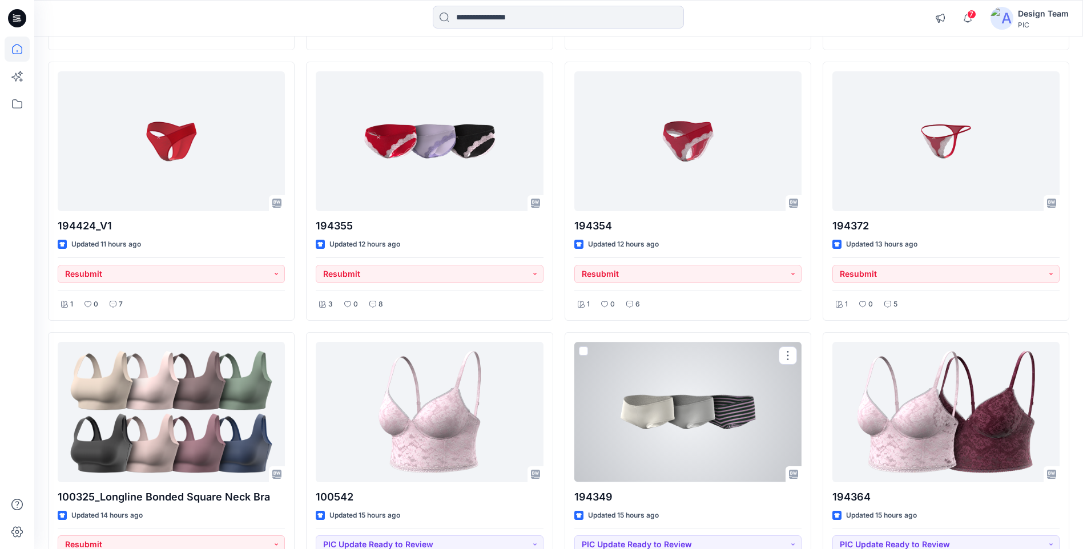
scroll to position [538, 0]
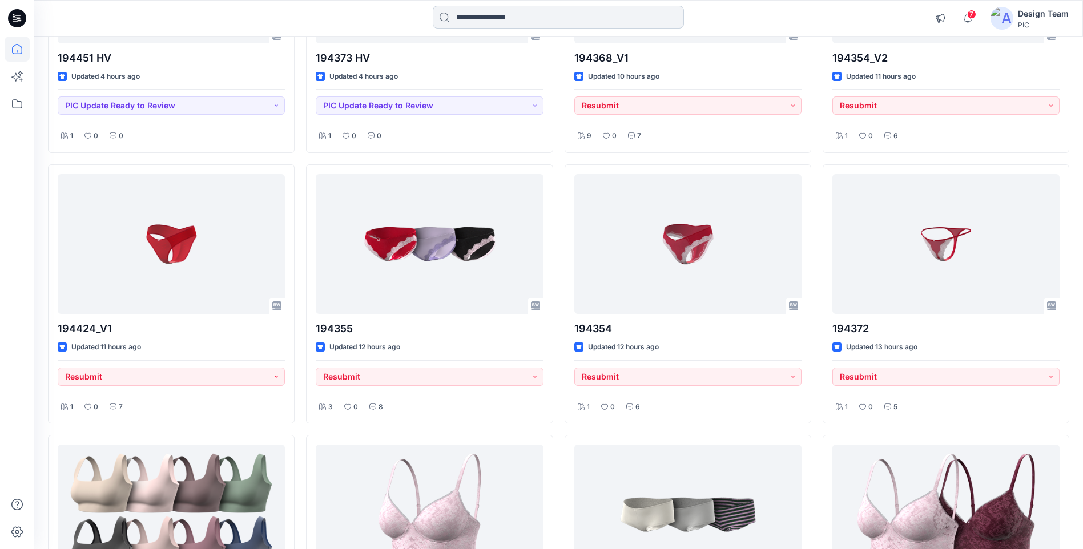
click at [484, 13] on input at bounding box center [558, 17] width 251 height 23
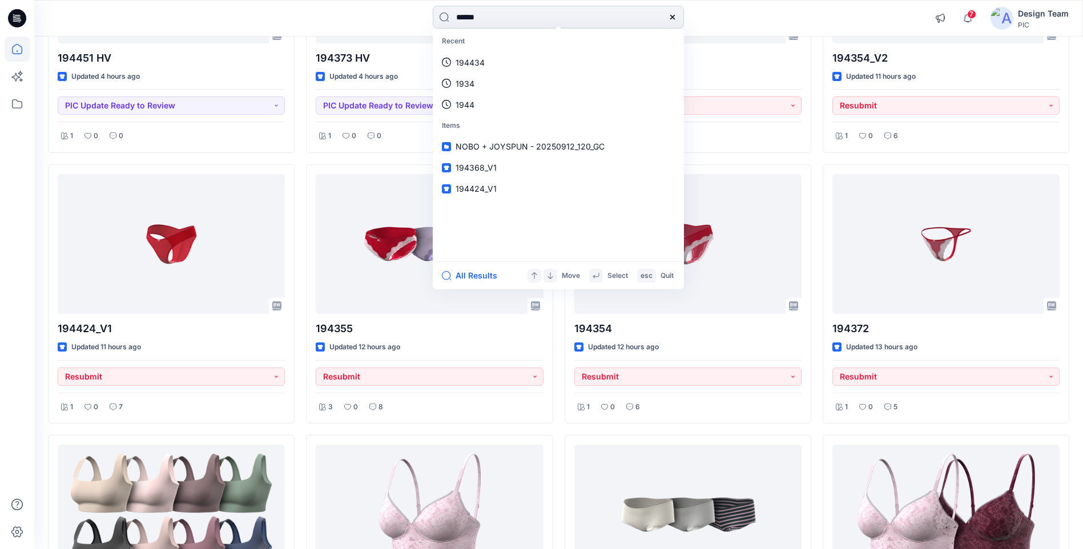
type input "******"
click at [468, 107] on mark "194424" at bounding box center [471, 104] width 33 height 13
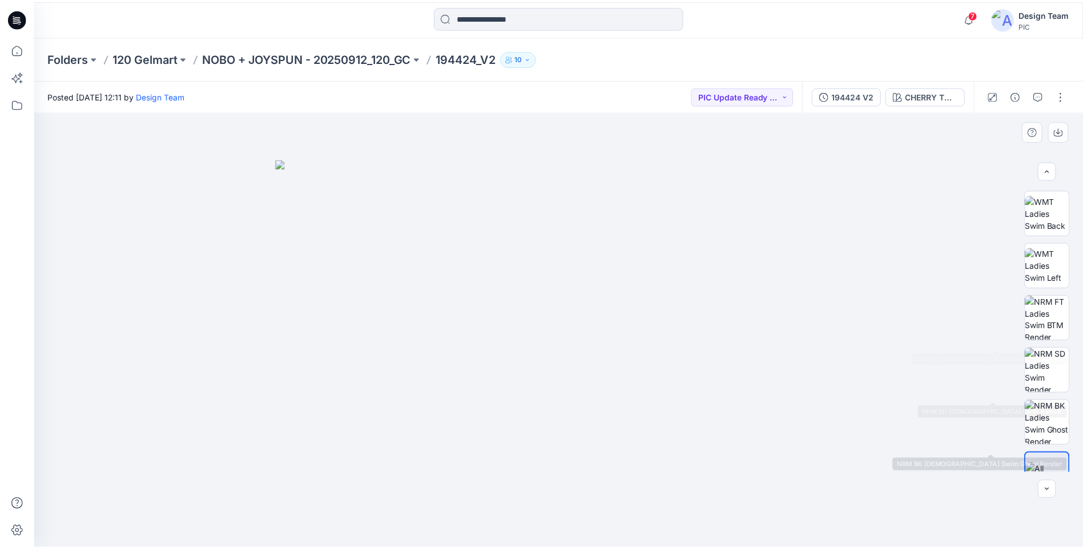
scroll to position [233, 0]
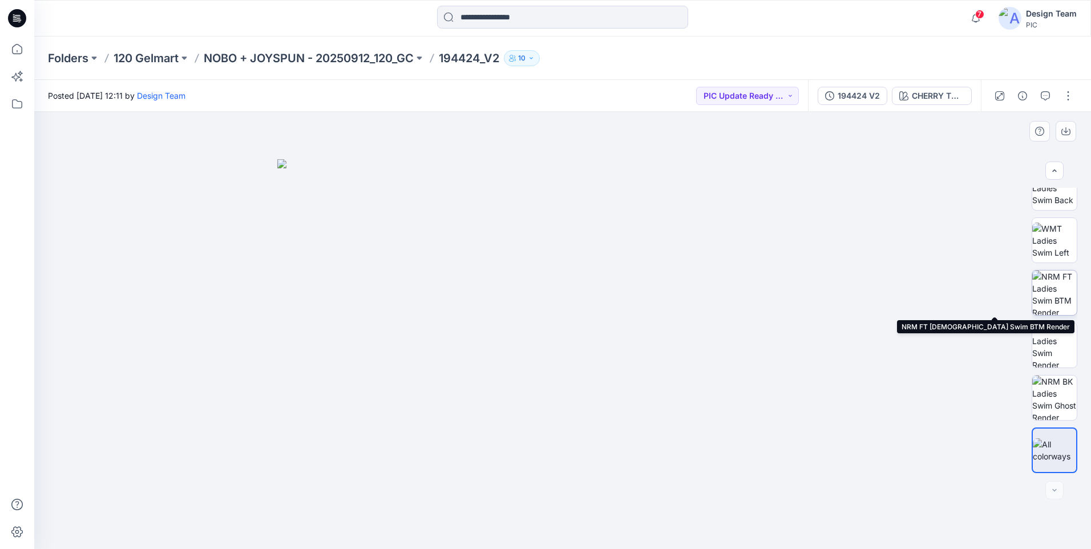
click at [1063, 298] on img at bounding box center [1054, 292] width 45 height 45
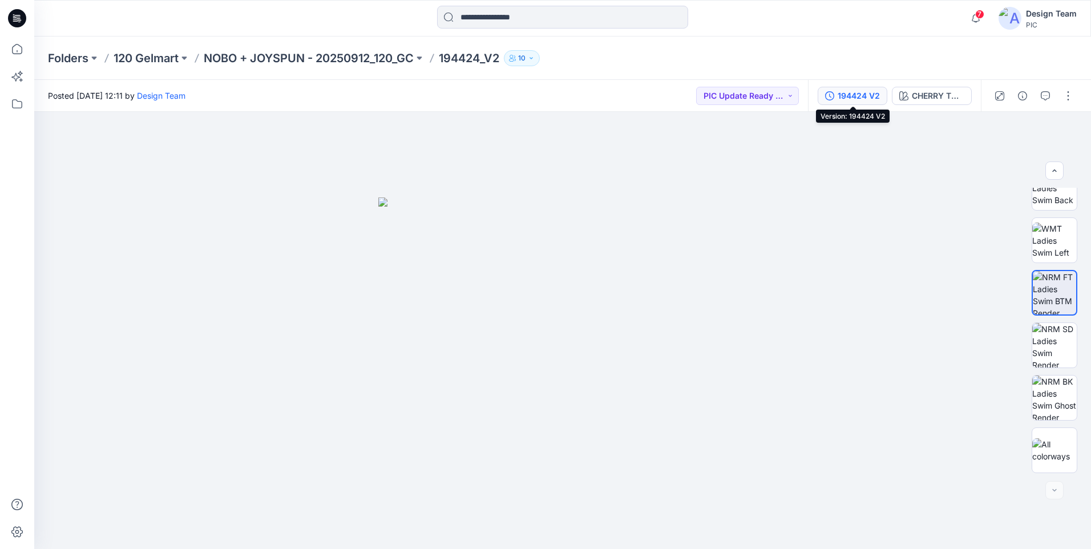
click at [877, 93] on div "194424 V2" at bounding box center [859, 96] width 42 height 13
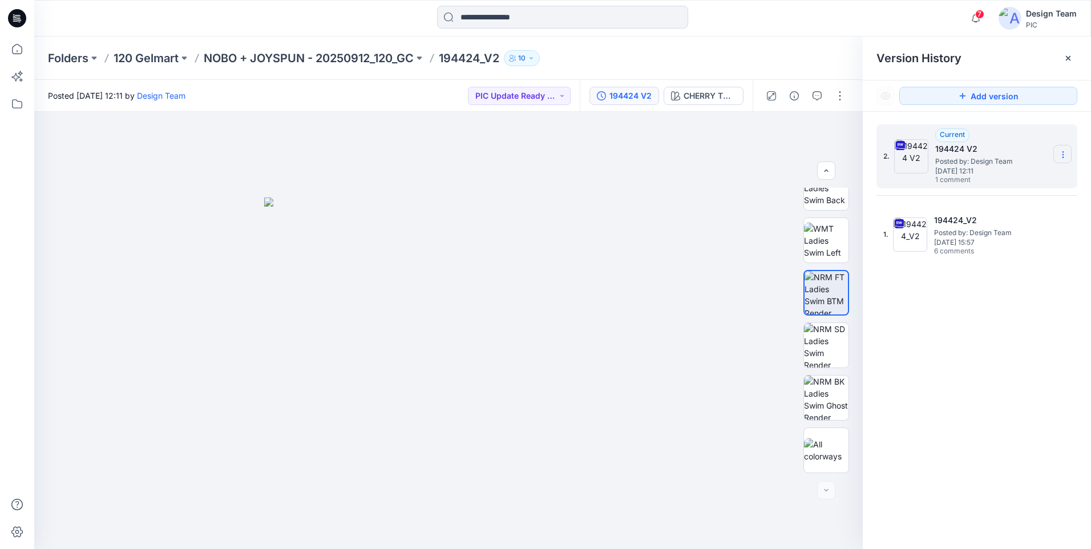
click at [1067, 155] on icon at bounding box center [1063, 154] width 9 height 9
click at [1017, 181] on span "Download Source BW File" at bounding box center [1006, 177] width 96 height 14
click at [816, 96] on icon "button" at bounding box center [817, 95] width 9 height 9
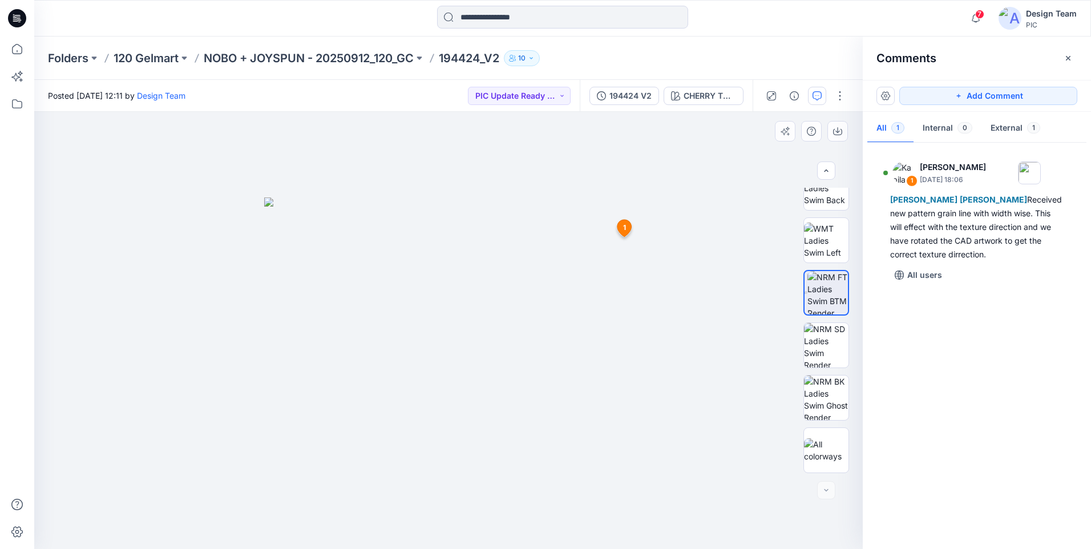
click at [697, 172] on div at bounding box center [448, 330] width 829 height 437
click at [11, 54] on icon at bounding box center [17, 49] width 25 height 25
